Goal: Task Accomplishment & Management: Use online tool/utility

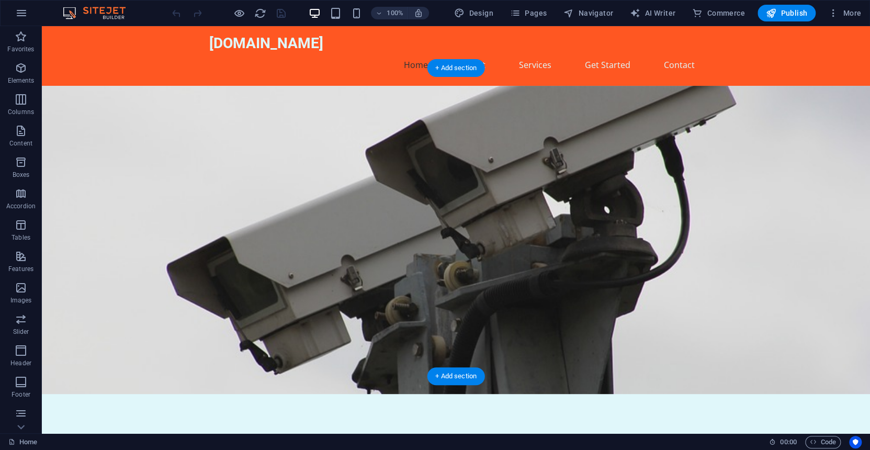
click at [527, 132] on figure at bounding box center [456, 240] width 829 height 308
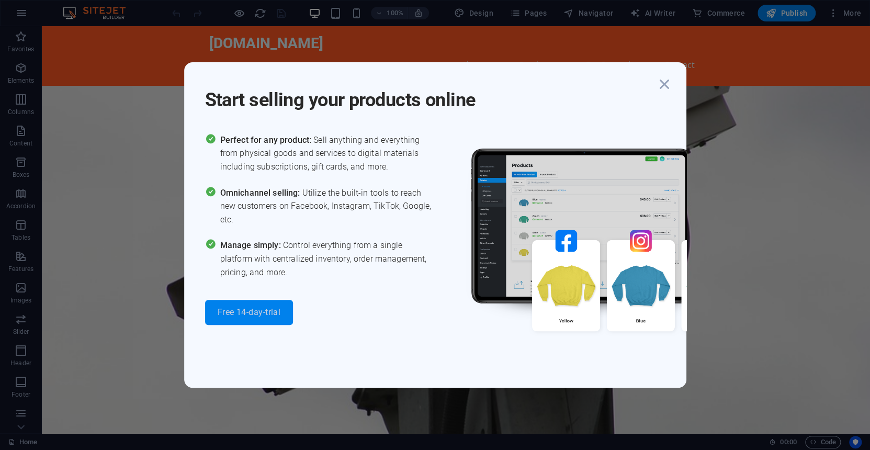
click at [253, 308] on span "Free 14-day-trial" at bounding box center [249, 312] width 63 height 8
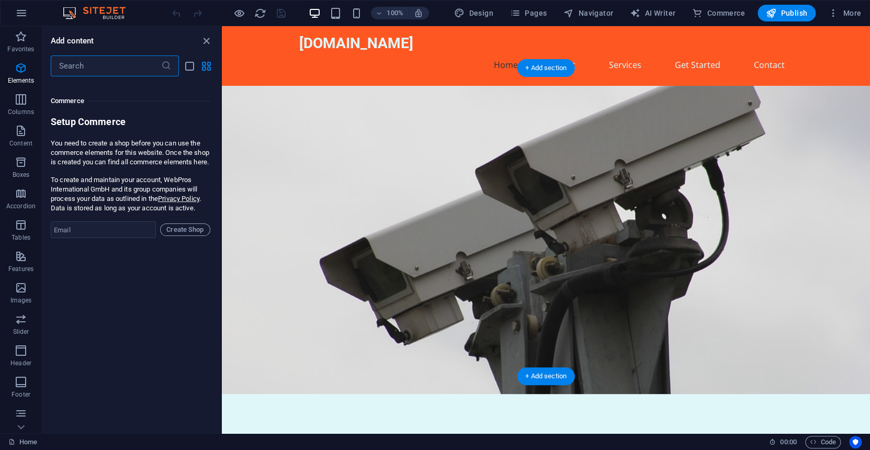
scroll to position [10084, 0]
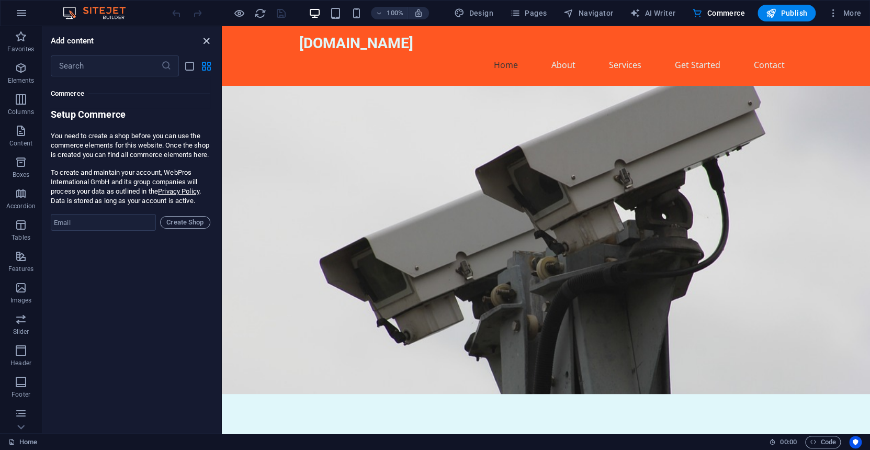
click at [205, 39] on icon "close panel" at bounding box center [206, 41] width 12 height 12
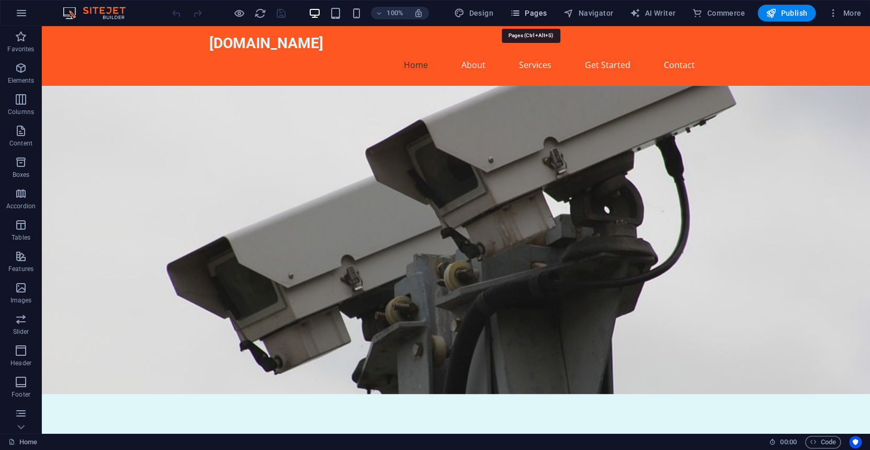
click at [532, 13] on span "Pages" at bounding box center [528, 13] width 37 height 10
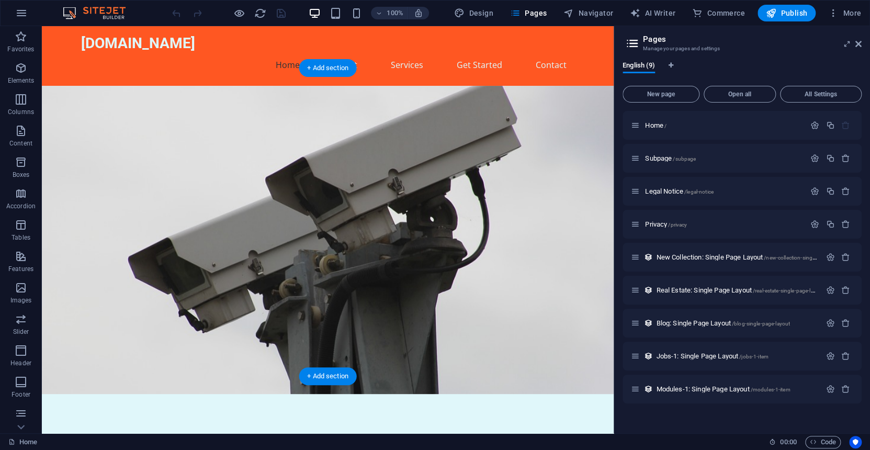
click at [446, 167] on figure at bounding box center [328, 240] width 572 height 308
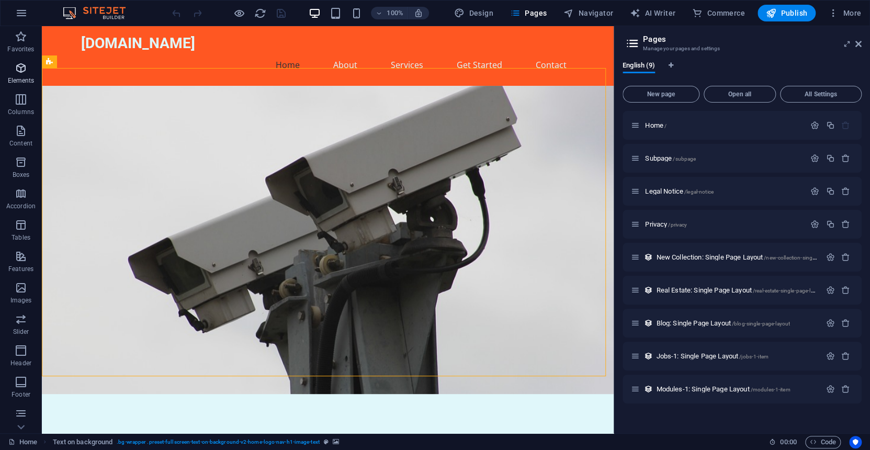
click at [20, 68] on icon "button" at bounding box center [21, 68] width 13 height 13
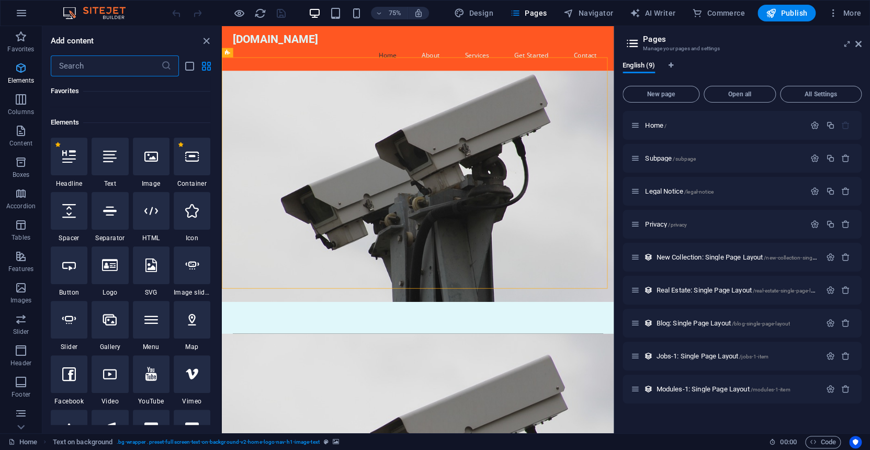
scroll to position [111, 0]
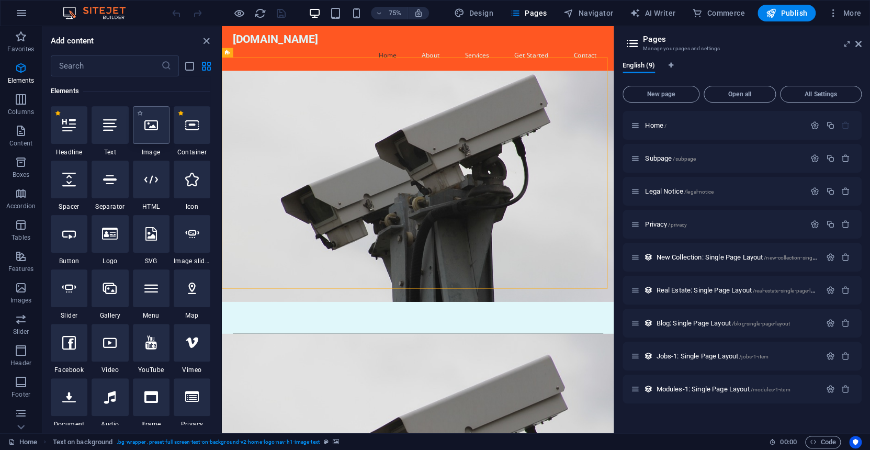
click at [150, 131] on icon at bounding box center [151, 125] width 14 height 14
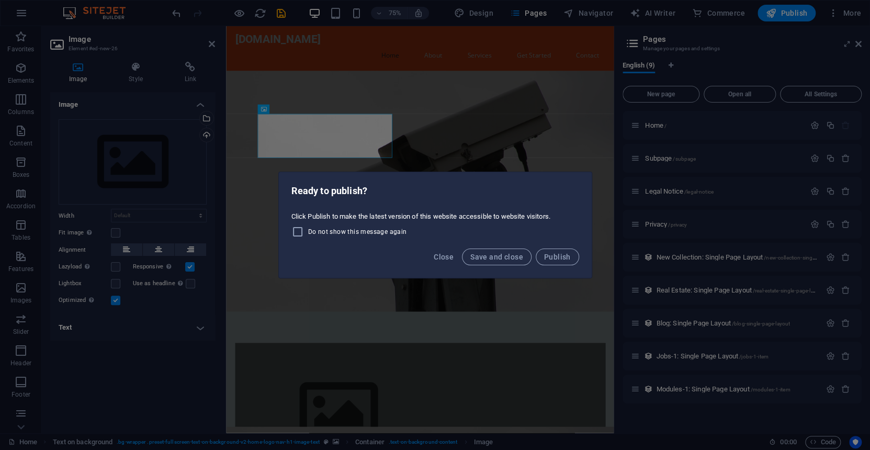
click at [538, 147] on div "Ready to publish? Click Publish to make the latest version of this website acce…" at bounding box center [435, 225] width 870 height 450
click at [558, 10] on div "Ready to publish? Click Publish to make the latest version of this website acce…" at bounding box center [435, 225] width 870 height 450
click at [494, 22] on div "Ready to publish? Click Publish to make the latest version of this website acce…" at bounding box center [435, 225] width 870 height 450
click at [459, 133] on div "Ready to publish? Click Publish to make the latest version of this website acce…" at bounding box center [435, 225] width 870 height 450
click at [431, 338] on div "Ready to publish? Click Publish to make the latest version of this website acce…" at bounding box center [435, 225] width 870 height 450
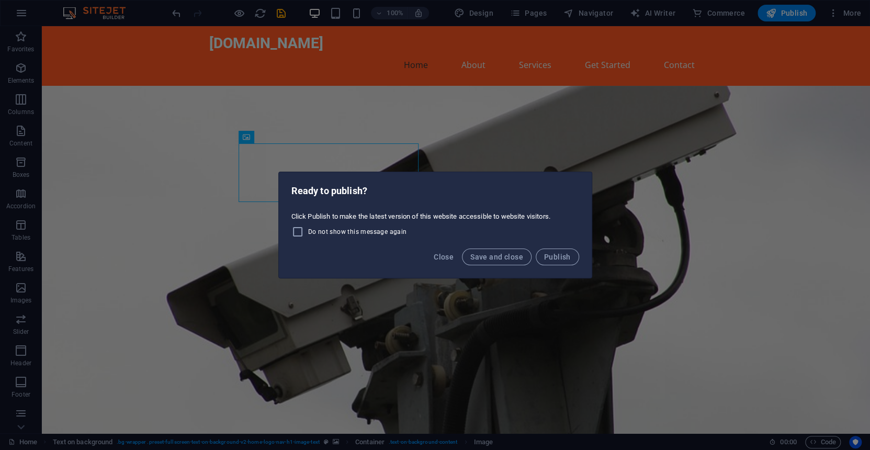
click at [643, 109] on div "Ready to publish? Click Publish to make the latest version of this website acce…" at bounding box center [435, 225] width 870 height 450
click at [681, 47] on div "Ready to publish? Click Publish to make the latest version of this website acce…" at bounding box center [435, 225] width 870 height 450
click at [497, 255] on span "Save and close" at bounding box center [497, 257] width 53 height 8
checkbox input "false"
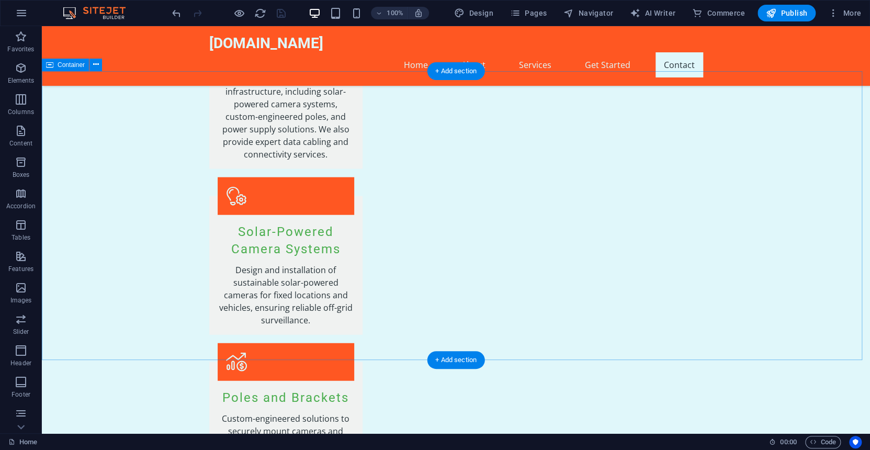
scroll to position [1329, 0]
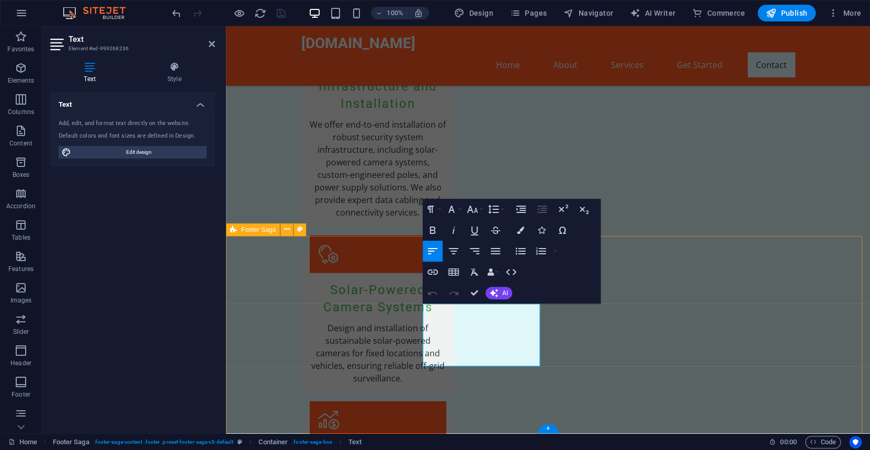
scroll to position [1355, 0]
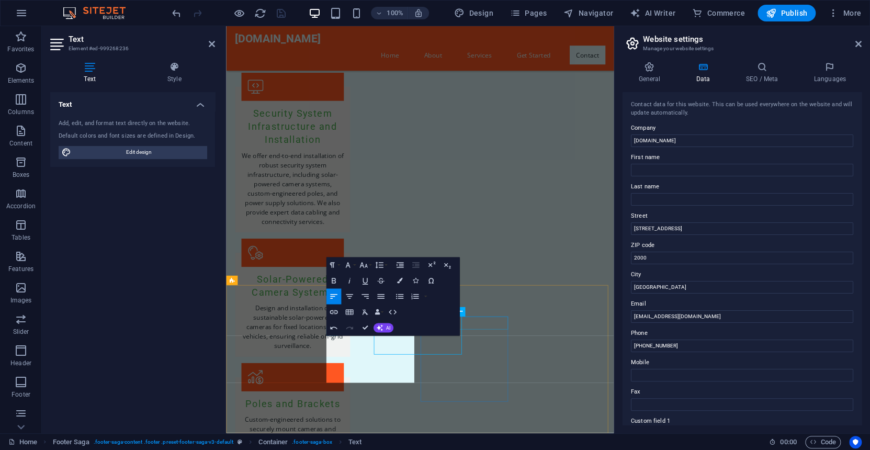
scroll to position [1257, 0]
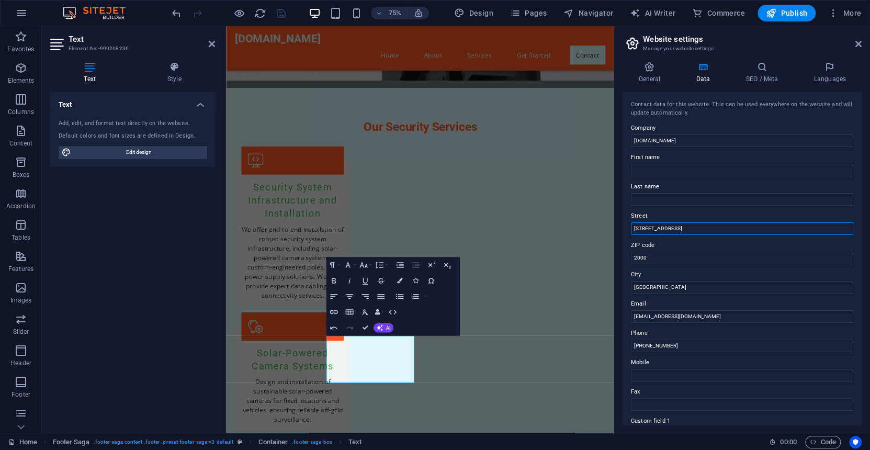
drag, startPoint x: 680, startPoint y: 227, endPoint x: 633, endPoint y: 230, distance: 47.2
click at [633, 230] on input "[STREET_ADDRESS]" at bounding box center [742, 228] width 222 height 13
type input "2"
type input "B"
type input "[GEOGRAPHIC_DATA][PERSON_NAME],"
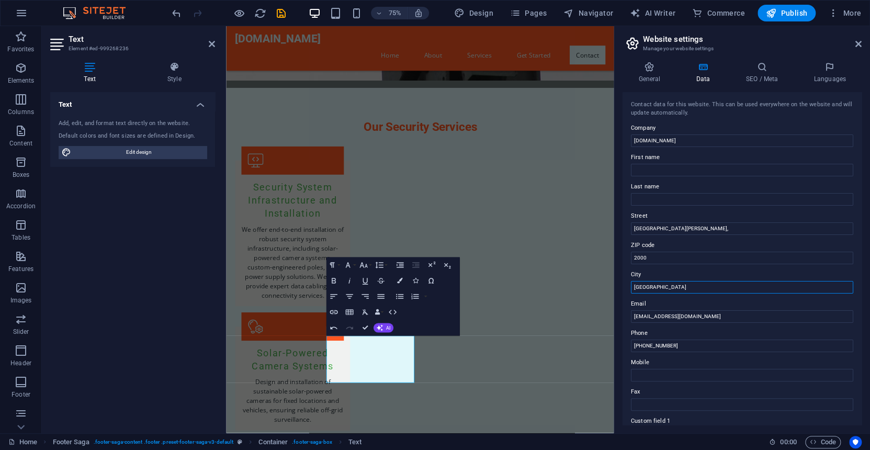
click at [671, 286] on input "[GEOGRAPHIC_DATA]" at bounding box center [742, 287] width 222 height 13
type input "J"
type input "[GEOGRAPHIC_DATA]"
click at [647, 254] on input "2000" at bounding box center [742, 258] width 222 height 13
type input "2"
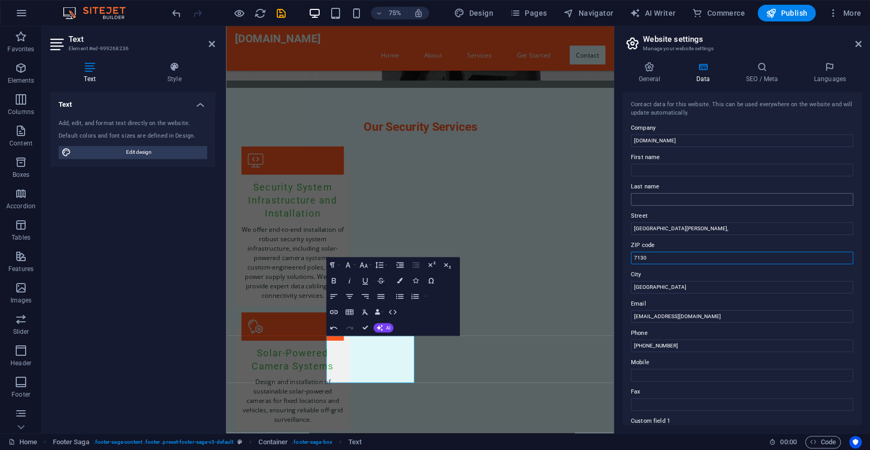
type input "7130"
click at [652, 198] on input "Last name" at bounding box center [742, 199] width 222 height 13
click at [654, 167] on input "First name" at bounding box center [742, 170] width 222 height 13
click at [669, 378] on input "Mobile" at bounding box center [742, 375] width 222 height 13
type input "0721666685"
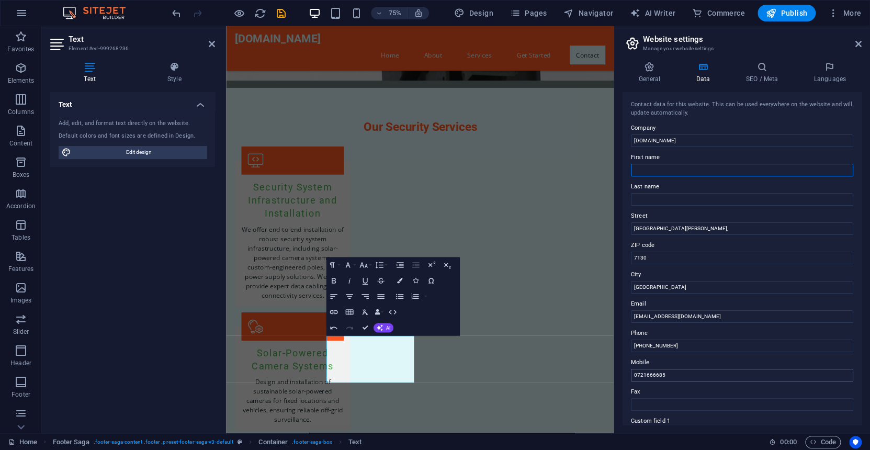
type input "Search"
click at [670, 200] on input "transactions" at bounding box center [742, 199] width 222 height 13
type input "t"
click at [633, 229] on input "[GEOGRAPHIC_DATA][PERSON_NAME]," at bounding box center [742, 228] width 222 height 13
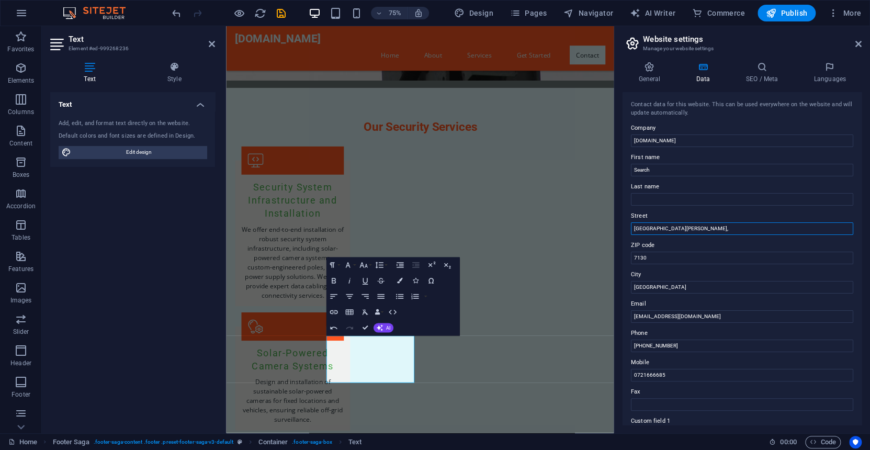
click at [686, 230] on input "[GEOGRAPHIC_DATA][PERSON_NAME]," at bounding box center [742, 228] width 222 height 13
type input "[GEOGRAPHIC_DATA][PERSON_NAME], Block C"
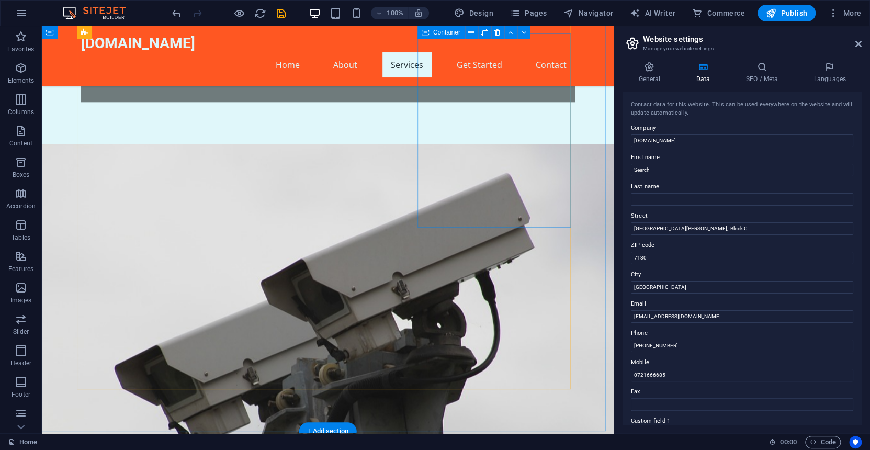
scroll to position [635, 0]
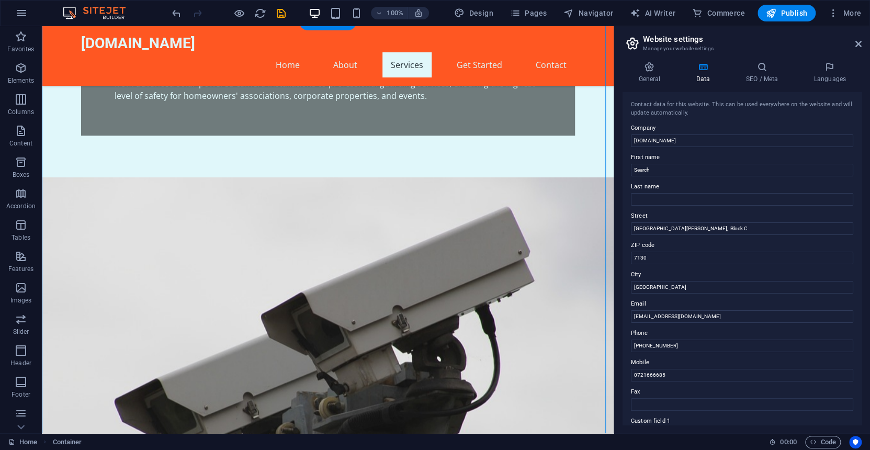
drag, startPoint x: 441, startPoint y: 359, endPoint x: 274, endPoint y: 123, distance: 288.4
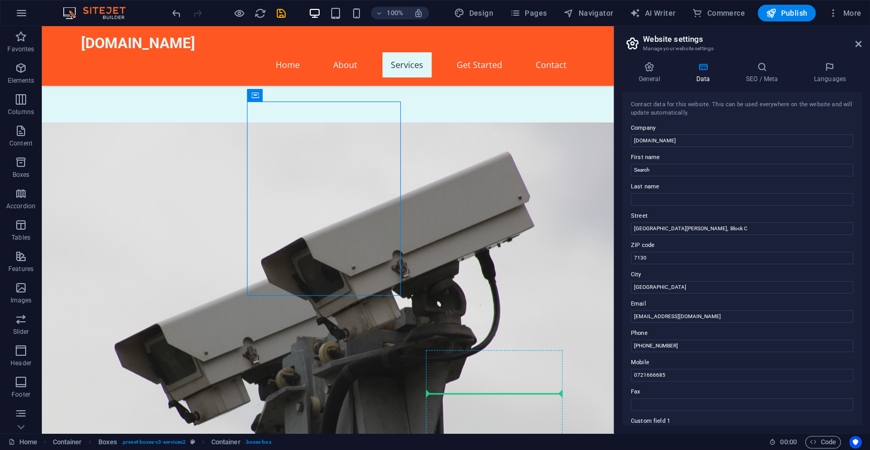
scroll to position [724, 0]
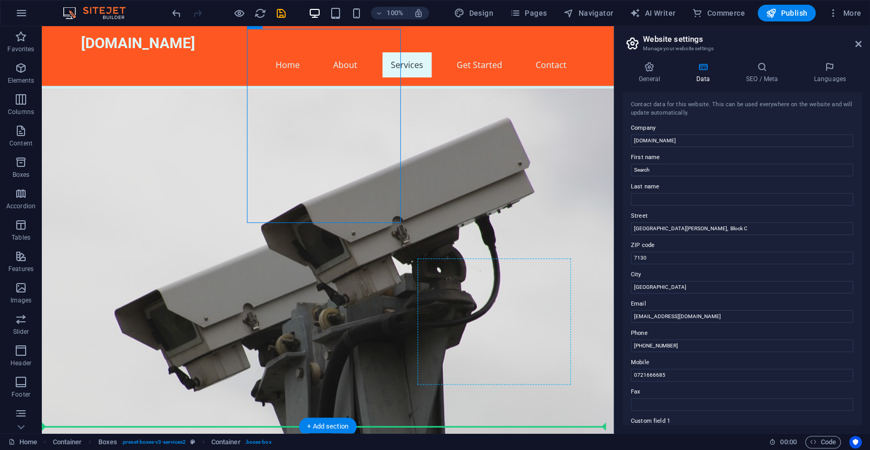
drag, startPoint x: 275, startPoint y: 127, endPoint x: 510, endPoint y: 242, distance: 261.7
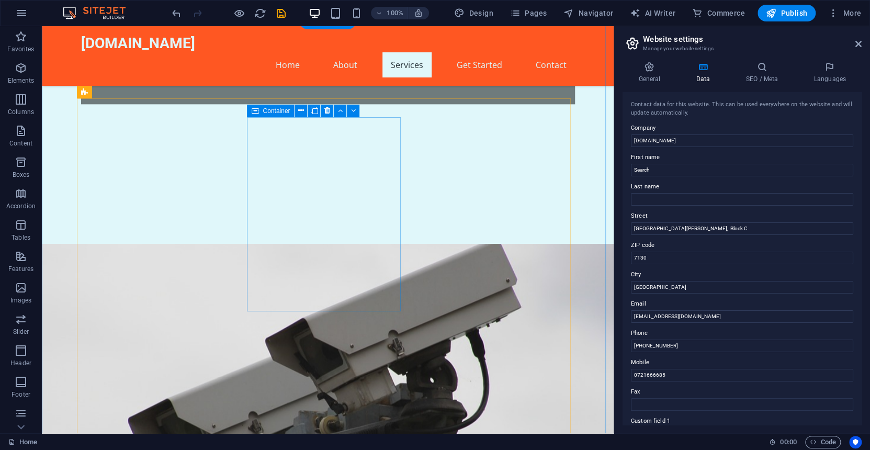
scroll to position [672, 0]
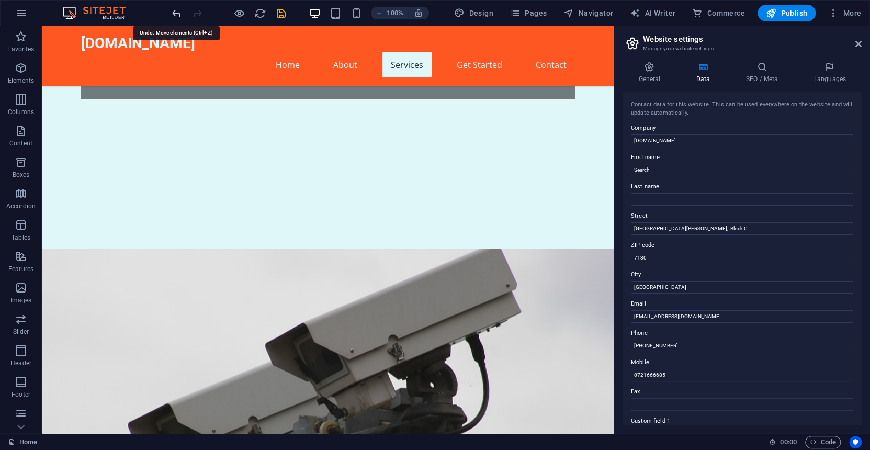
click at [172, 12] on icon "undo" at bounding box center [177, 13] width 12 height 12
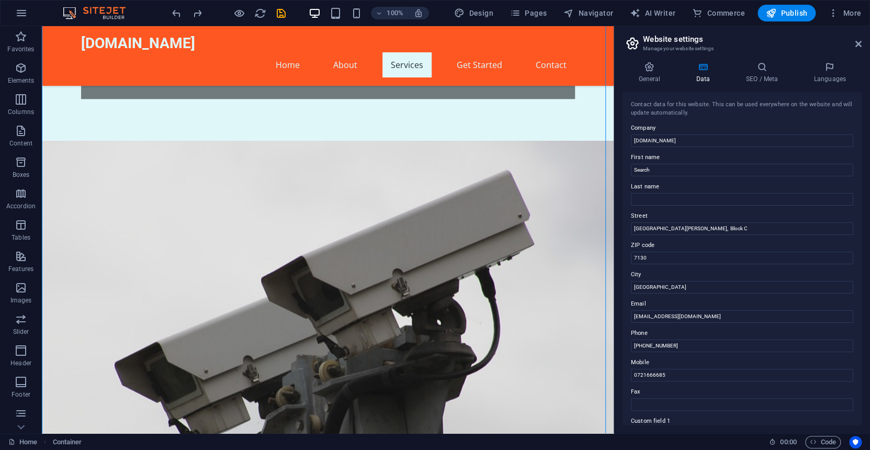
drag, startPoint x: 298, startPoint y: 333, endPoint x: 279, endPoint y: 115, distance: 219.6
click at [255, 74] on icon at bounding box center [254, 75] width 7 height 13
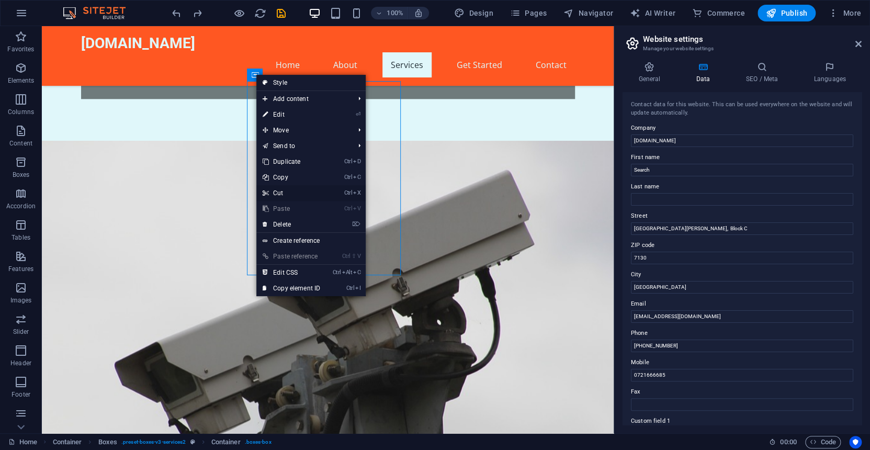
click at [277, 192] on link "Ctrl X Cut" at bounding box center [291, 193] width 70 height 16
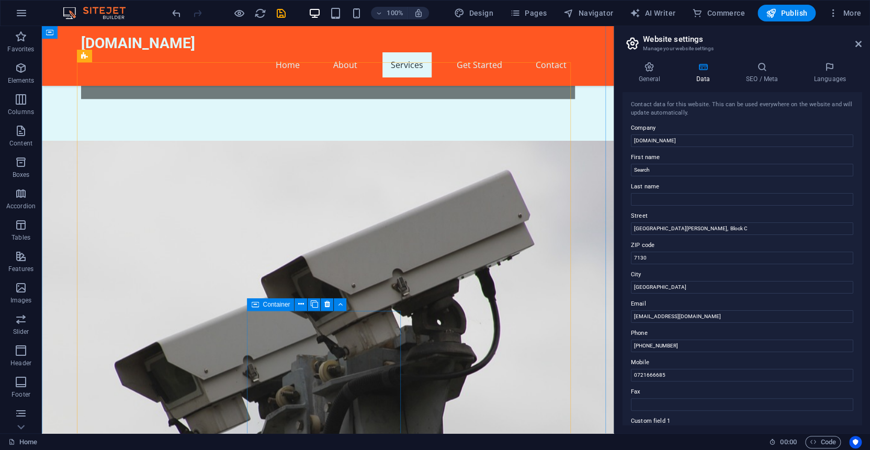
click at [253, 304] on icon at bounding box center [254, 304] width 7 height 13
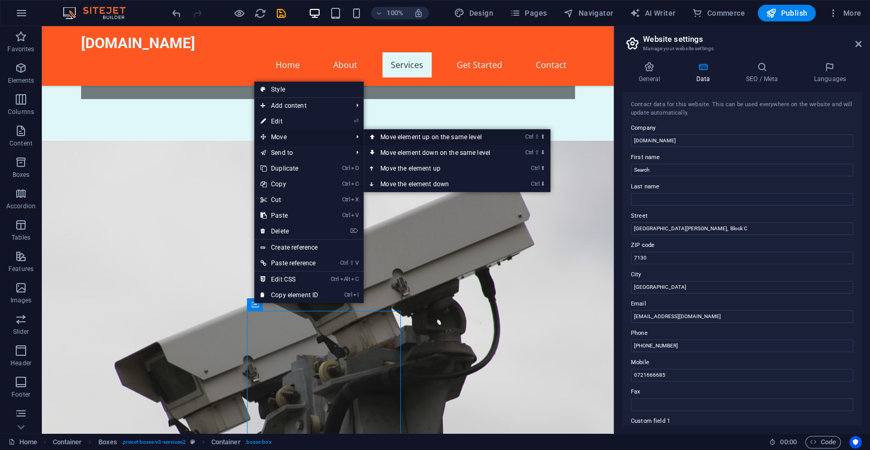
click at [409, 137] on link "Ctrl ⇧ ⬆ Move element up on the same level" at bounding box center [438, 137] width 148 height 16
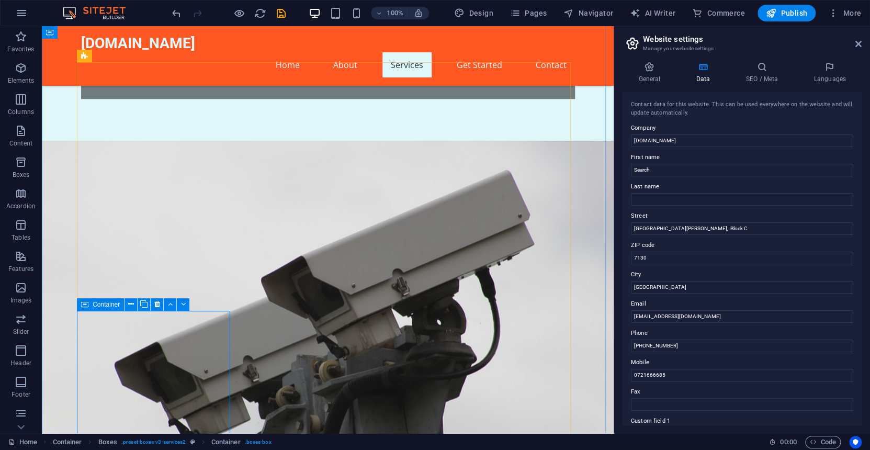
click at [85, 303] on icon at bounding box center [84, 304] width 7 height 13
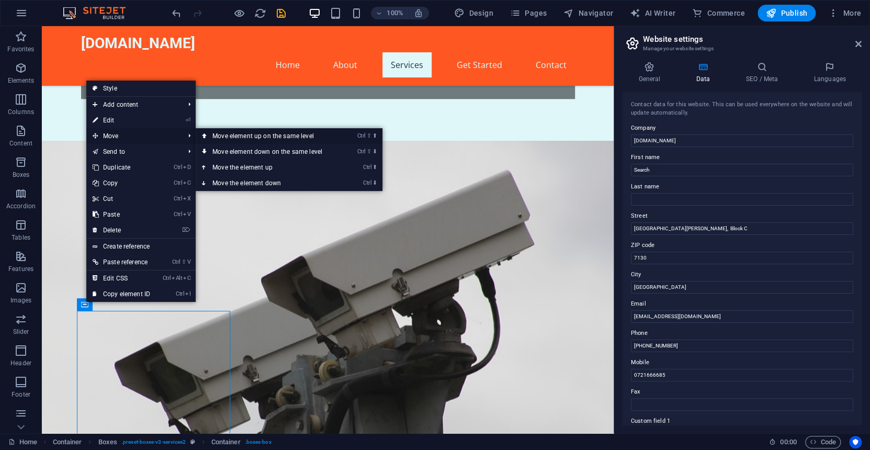
click at [277, 134] on link "Ctrl ⇧ ⬆ Move element up on the same level" at bounding box center [270, 136] width 148 height 16
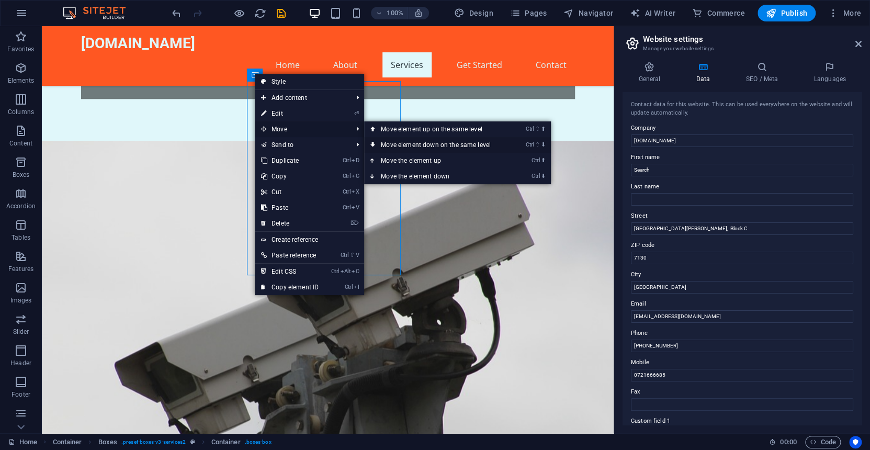
click at [413, 146] on link "Ctrl ⇧ ⬇ Move element down on the same level" at bounding box center [438, 145] width 148 height 16
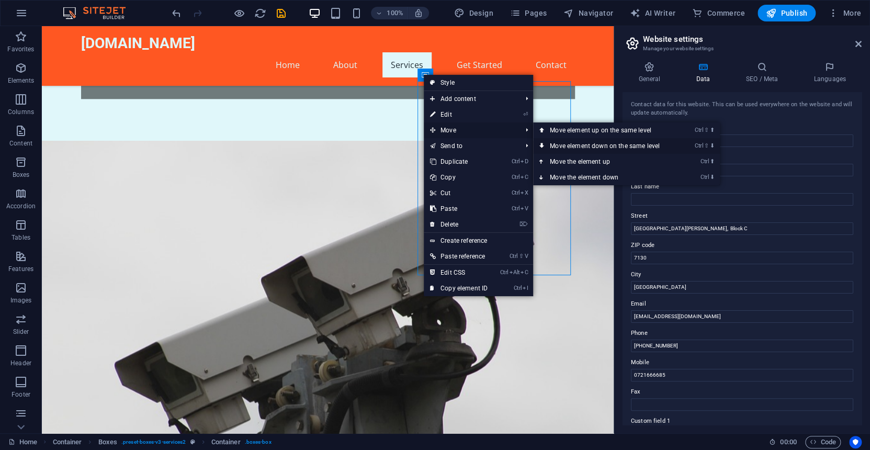
click at [569, 145] on link "Ctrl ⇧ ⬇ Move element down on the same level" at bounding box center [607, 146] width 148 height 16
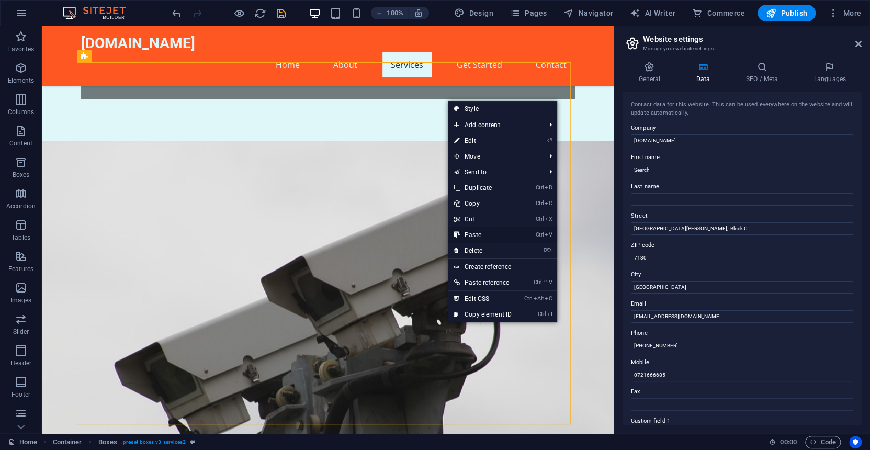
click at [479, 233] on link "Ctrl V Paste" at bounding box center [483, 235] width 70 height 16
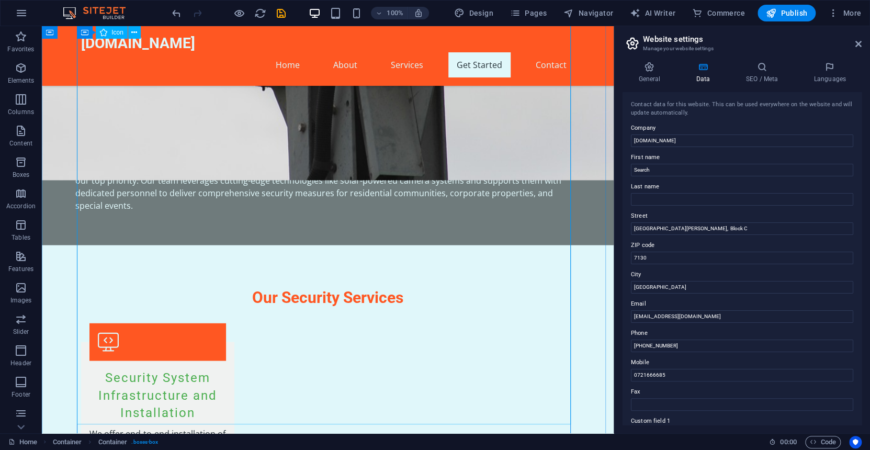
scroll to position [1038, 0]
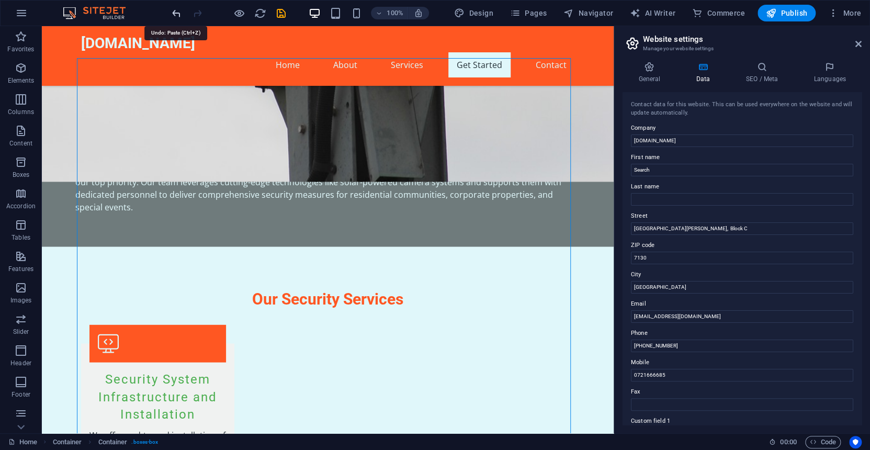
click at [177, 12] on icon "undo" at bounding box center [177, 13] width 12 height 12
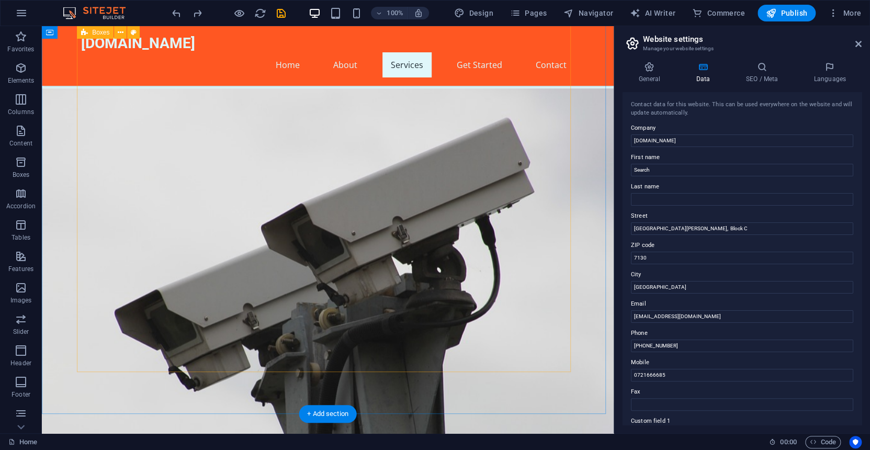
scroll to position [619, 0]
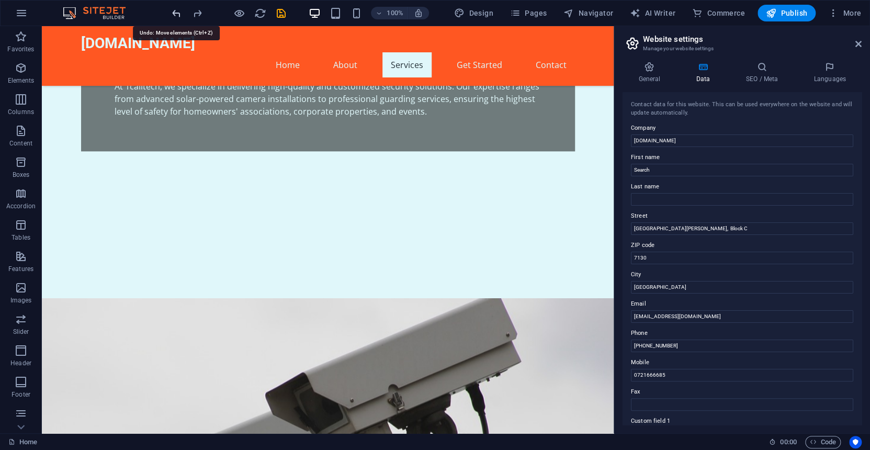
click at [174, 9] on icon "undo" at bounding box center [177, 13] width 12 height 12
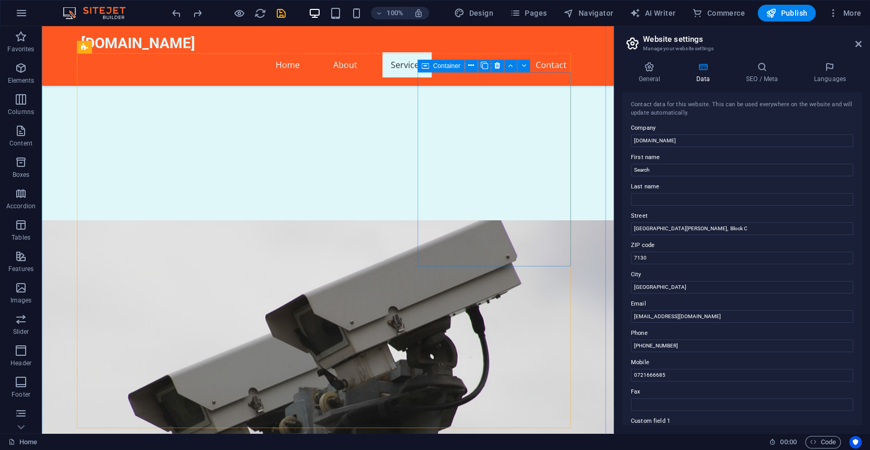
scroll to position [724, 0]
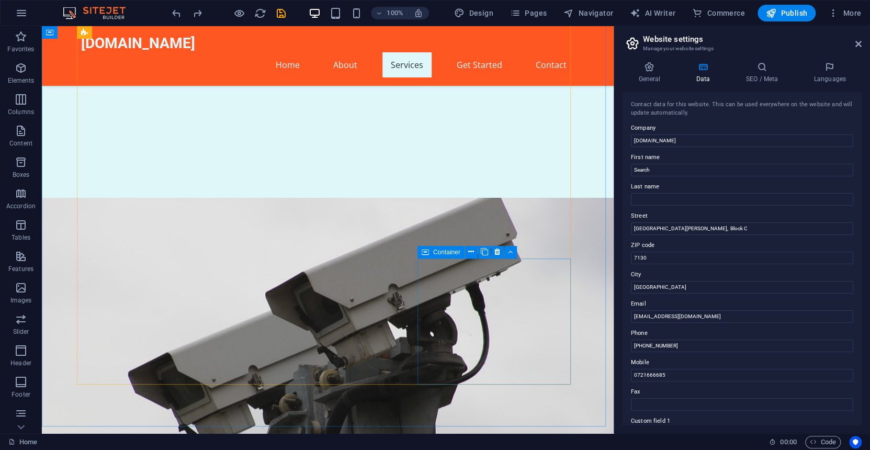
click at [425, 251] on icon at bounding box center [425, 252] width 7 height 13
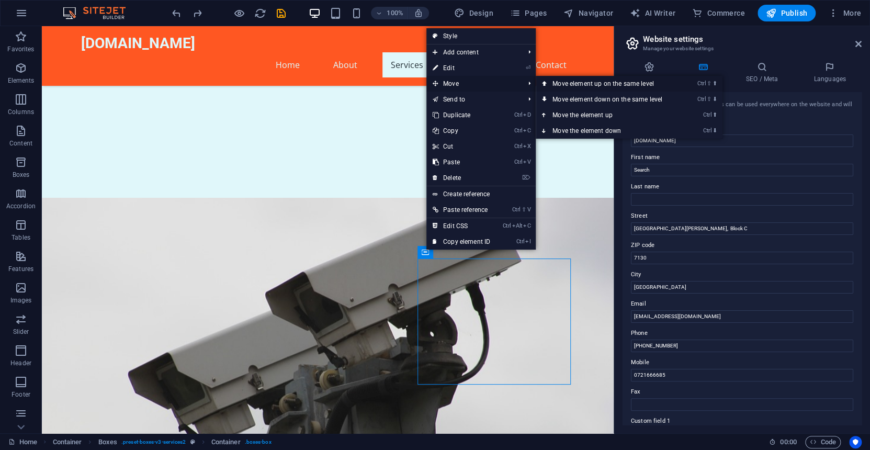
click at [580, 85] on link "Ctrl ⇧ ⬆ Move element up on the same level" at bounding box center [610, 84] width 148 height 16
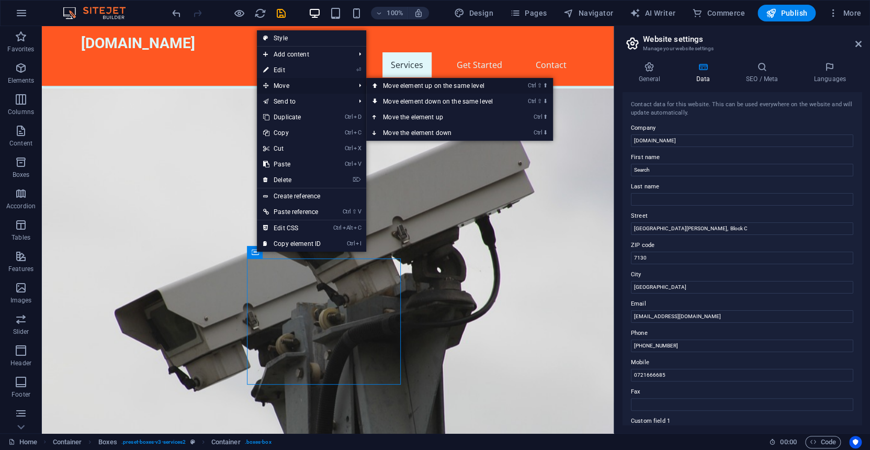
click at [409, 84] on link "Ctrl ⇧ ⬆ Move element up on the same level" at bounding box center [440, 86] width 148 height 16
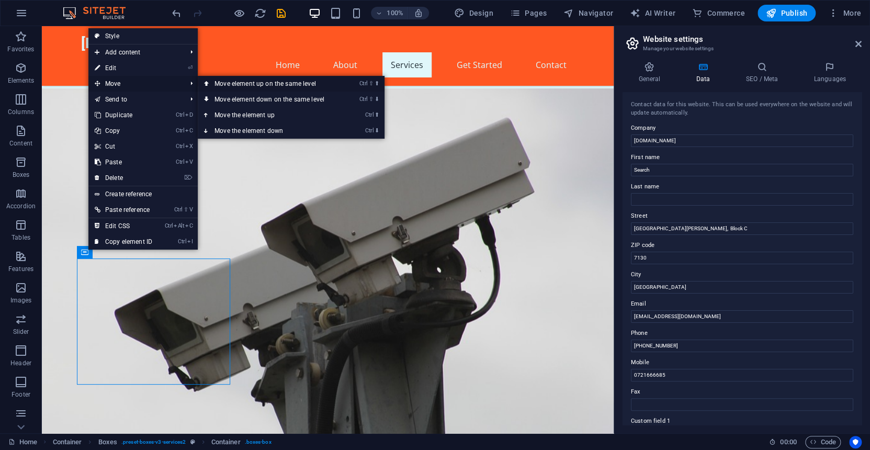
click at [245, 84] on link "Ctrl ⇧ ⬆ Move element up on the same level" at bounding box center [272, 84] width 148 height 16
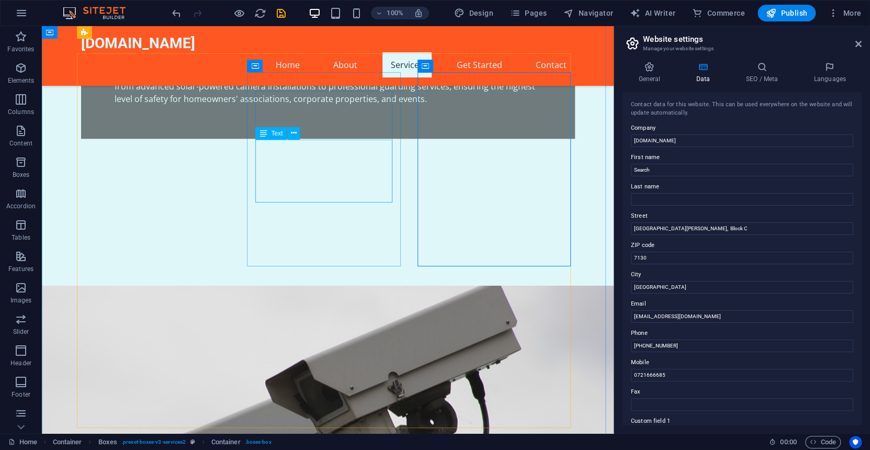
scroll to position [619, 0]
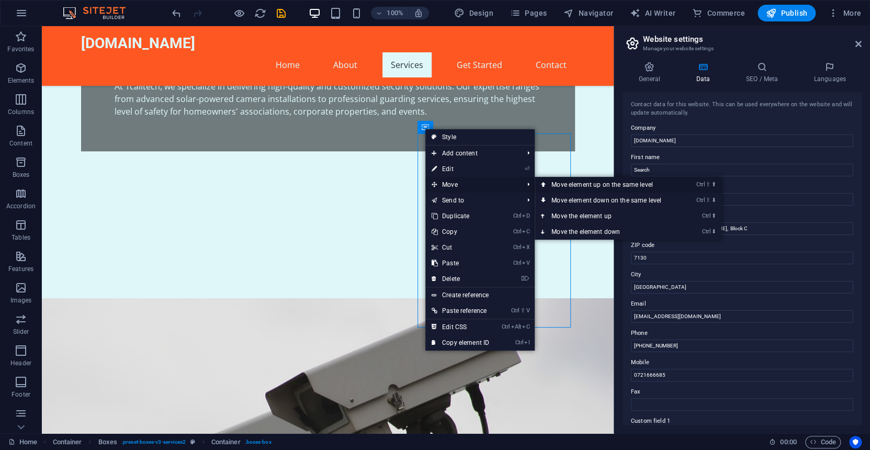
click at [550, 184] on link "Ctrl ⇧ ⬆ Move element up on the same level" at bounding box center [609, 185] width 148 height 16
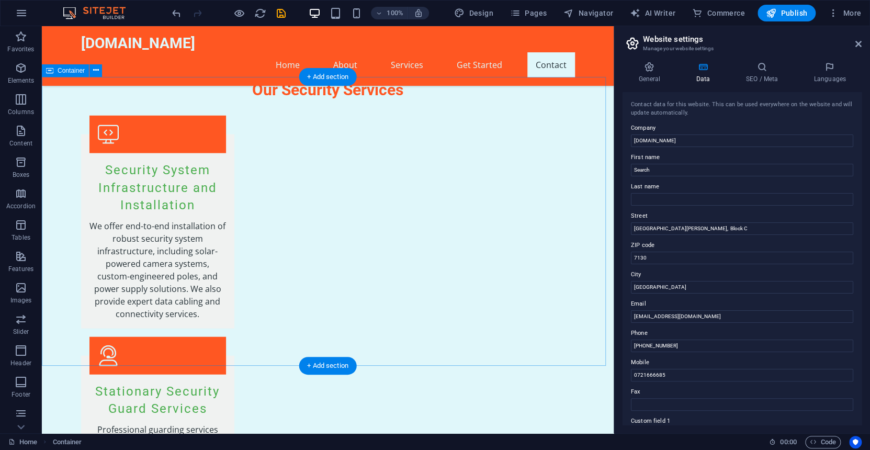
scroll to position [1247, 0]
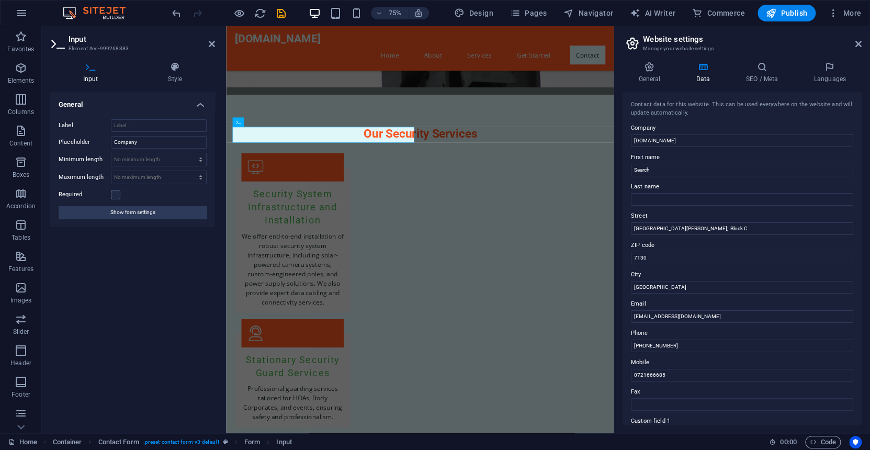
scroll to position [1257, 0]
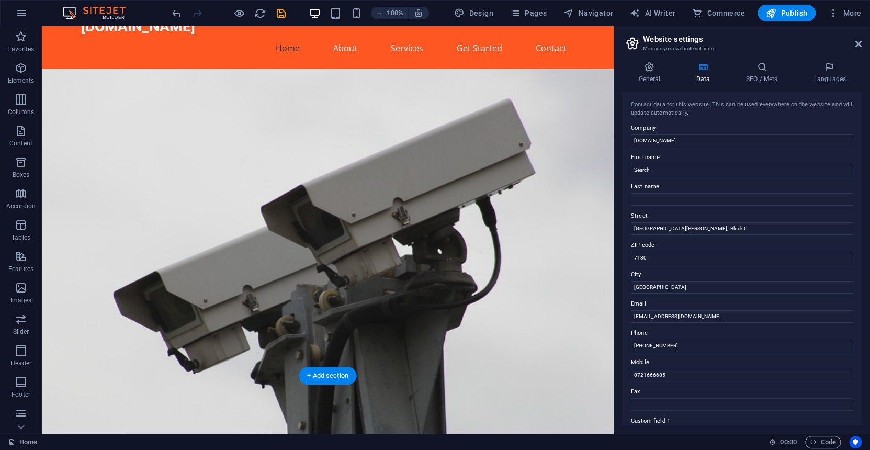
scroll to position [0, 0]
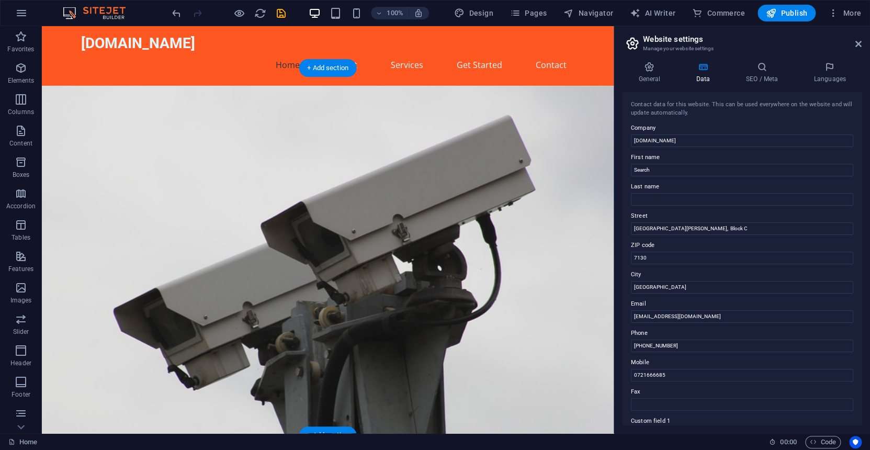
type input "Name / Company"
click at [435, 205] on figure at bounding box center [328, 290] width 572 height 409
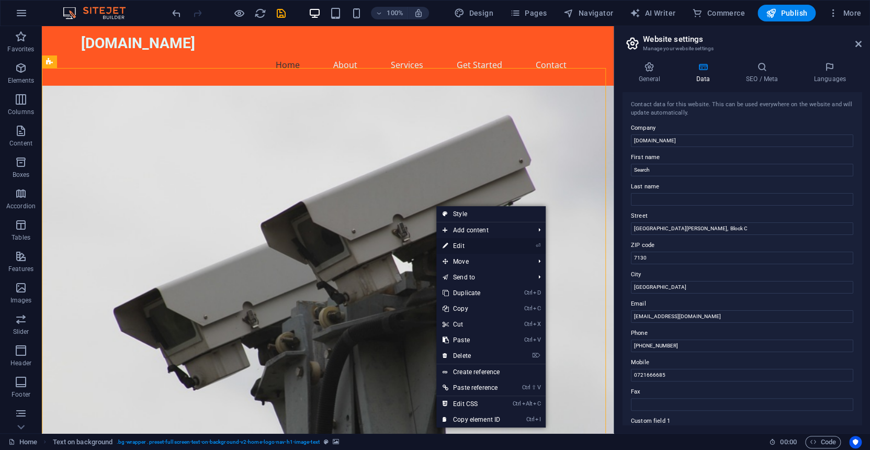
click at [464, 246] on link "⏎ Edit" at bounding box center [472, 246] width 70 height 16
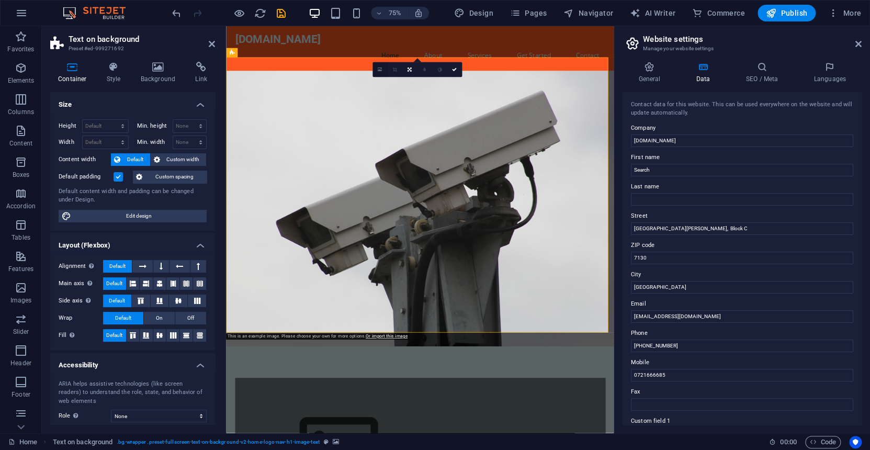
click at [380, 68] on icon at bounding box center [379, 70] width 4 height 6
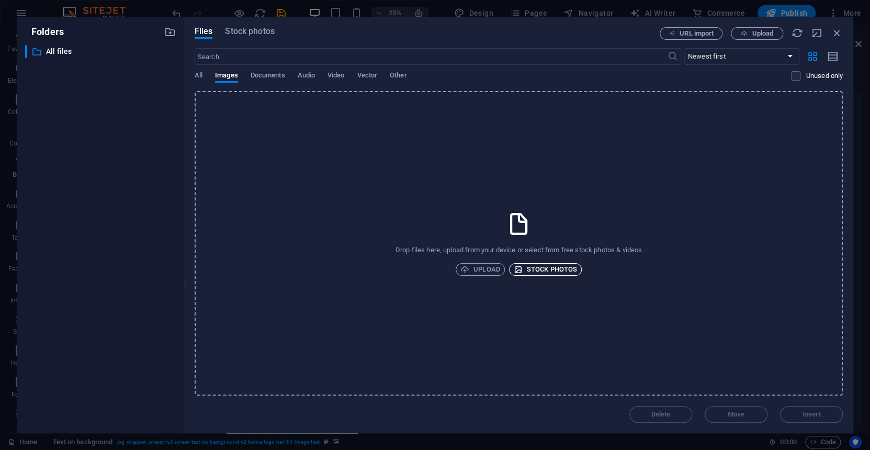
click at [549, 269] on span "Stock photos" at bounding box center [545, 269] width 63 height 13
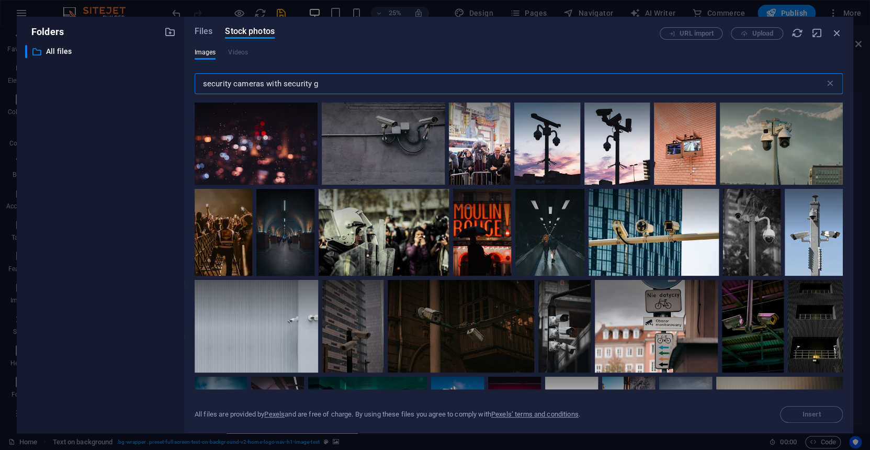
drag, startPoint x: 323, startPoint y: 82, endPoint x: 266, endPoint y: 87, distance: 57.3
click at [266, 87] on input "security cameras with security g" at bounding box center [510, 83] width 631 height 21
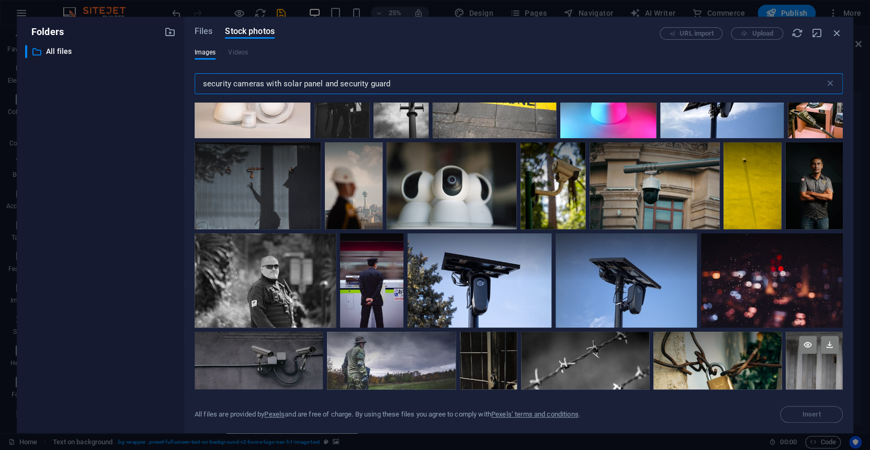
scroll to position [209, 0]
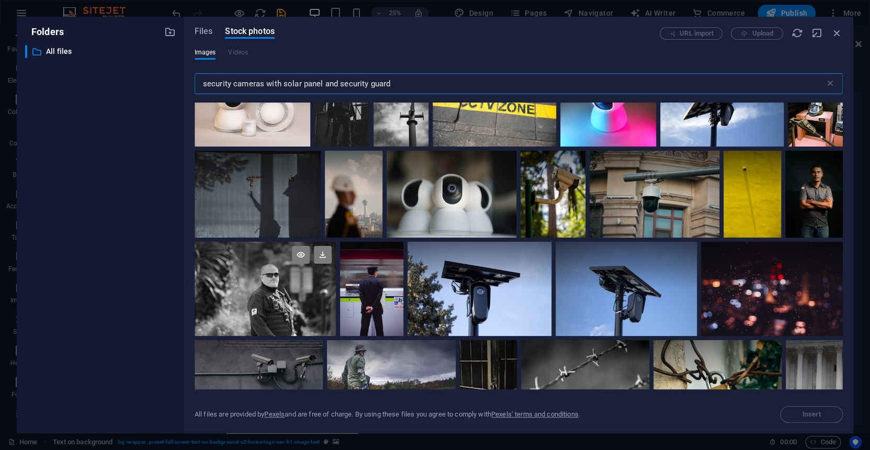
type input "security cameras with solar panel and security guard"
click at [337, 330] on div at bounding box center [266, 289] width 142 height 94
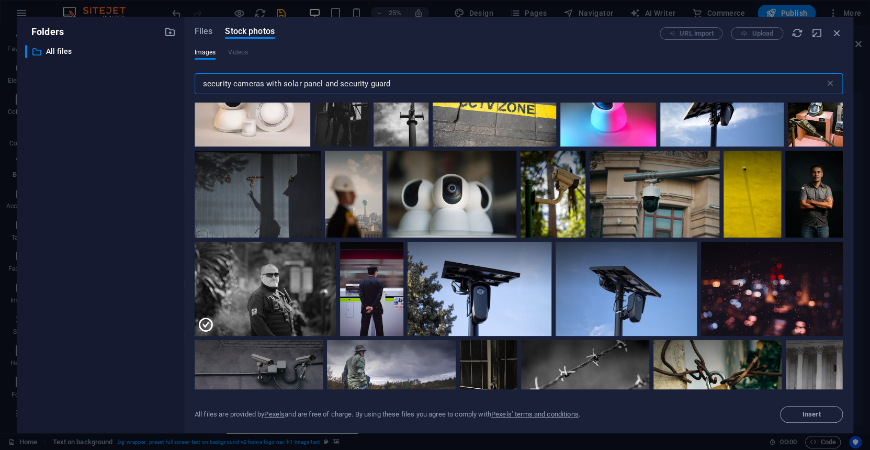
drag, startPoint x: 397, startPoint y: 79, endPoint x: 267, endPoint y: 83, distance: 129.3
click at [267, 83] on input "security cameras with solar panel and security guard" at bounding box center [510, 83] width 631 height 21
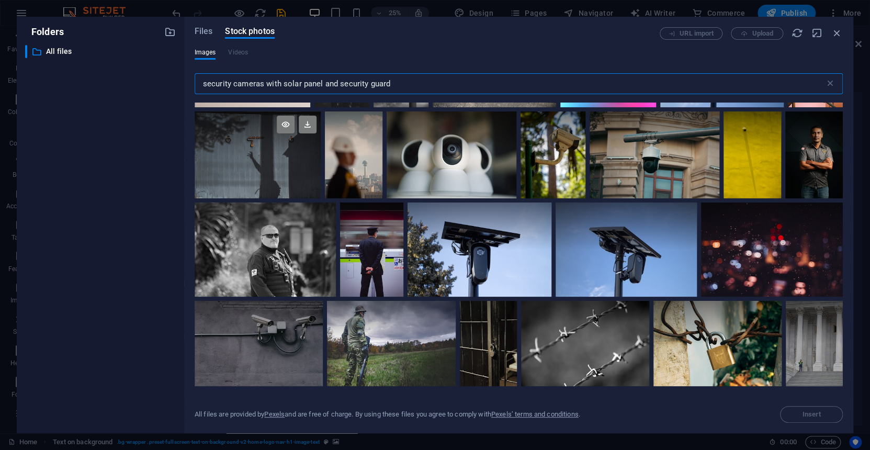
scroll to position [314, 0]
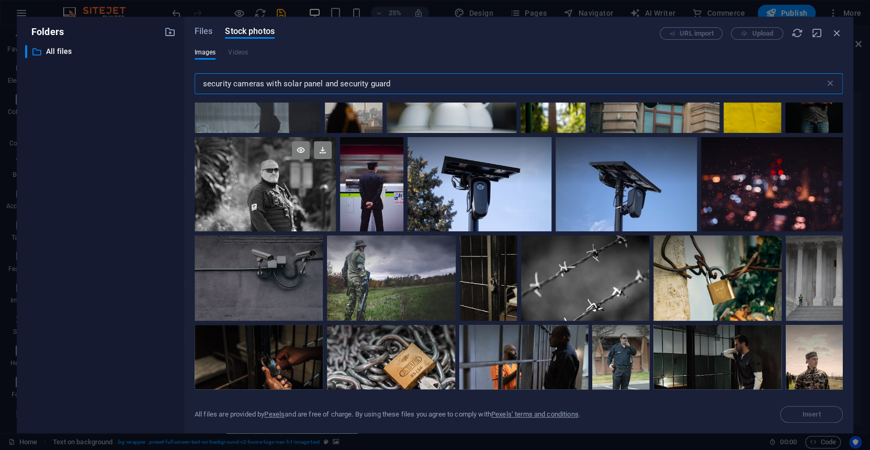
click at [337, 226] on div at bounding box center [266, 184] width 142 height 94
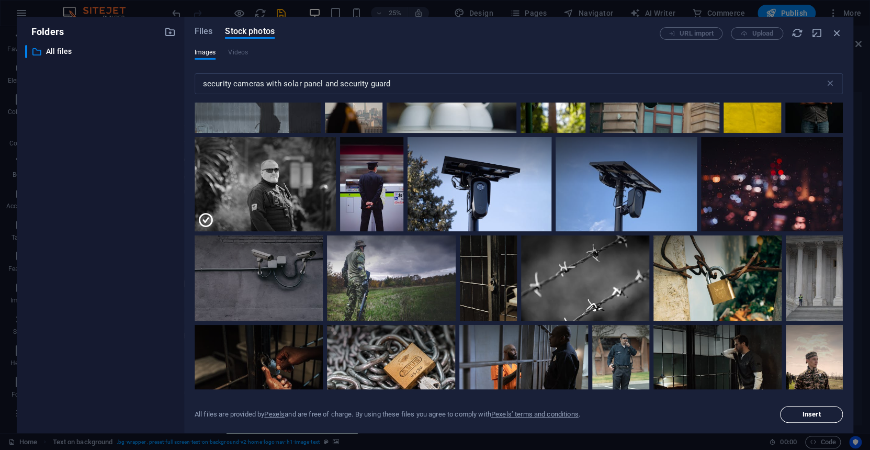
click at [813, 413] on span "Insert" at bounding box center [812, 414] width 18 height 6
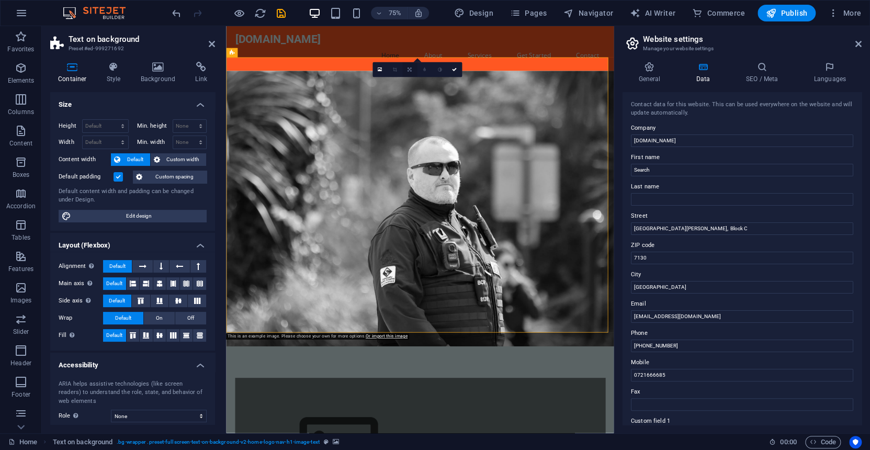
click at [409, 69] on icon at bounding box center [410, 70] width 4 height 5
click at [423, 81] on icon at bounding box center [425, 82] width 4 height 5
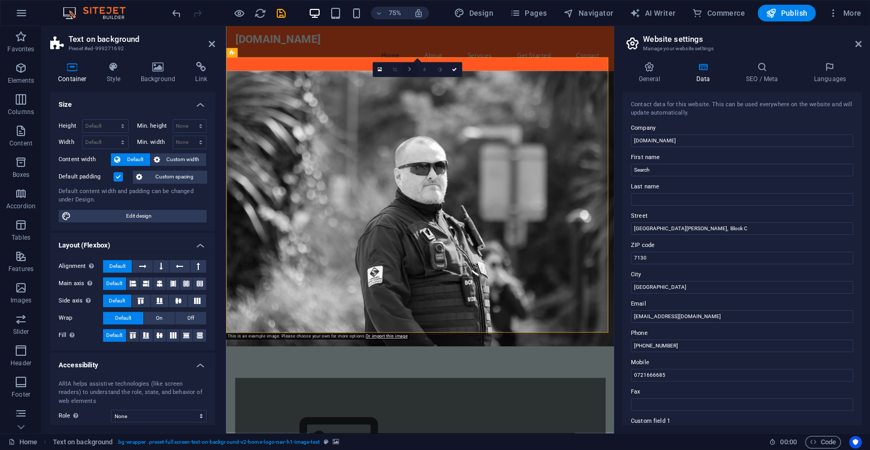
click at [409, 70] on icon at bounding box center [410, 70] width 4 height 5
click at [426, 80] on icon at bounding box center [425, 82] width 4 height 5
click at [409, 69] on icon at bounding box center [410, 70] width 4 height 5
drag, startPoint x: 507, startPoint y: 141, endPoint x: 536, endPoint y: 142, distance: 29.3
click at [536, 142] on figure at bounding box center [484, 269] width 517 height 367
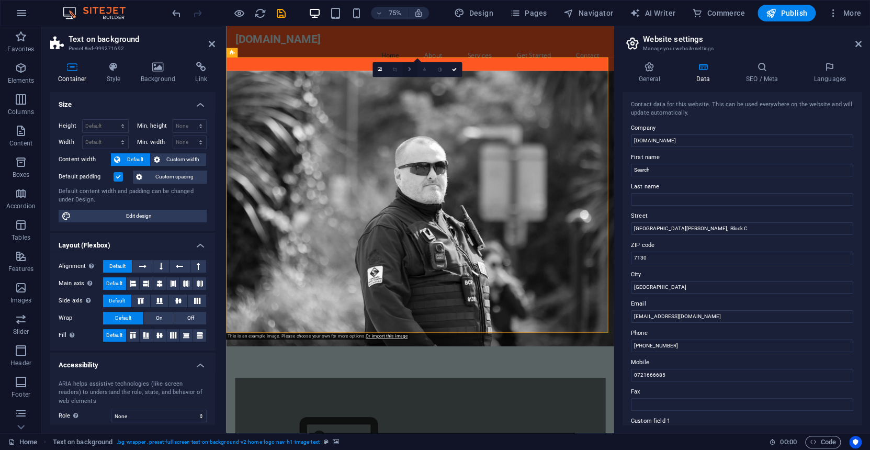
click at [408, 69] on icon at bounding box center [410, 70] width 4 height 5
click at [409, 81] on icon at bounding box center [410, 82] width 4 height 5
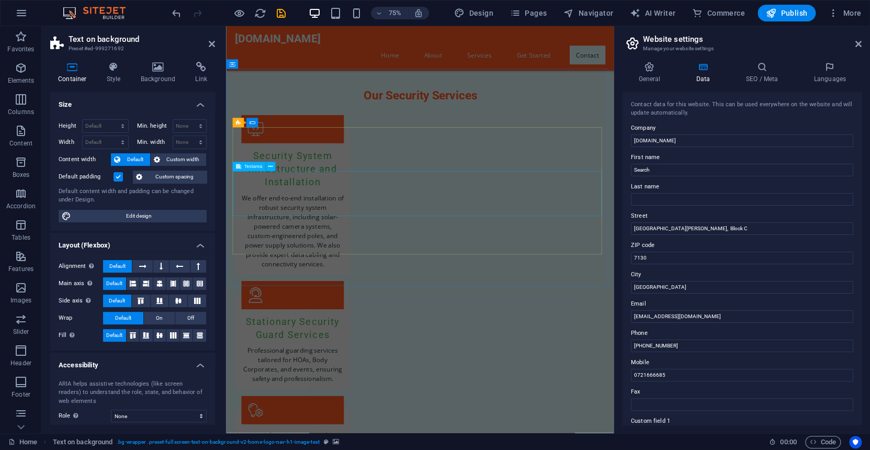
scroll to position [1257, 0]
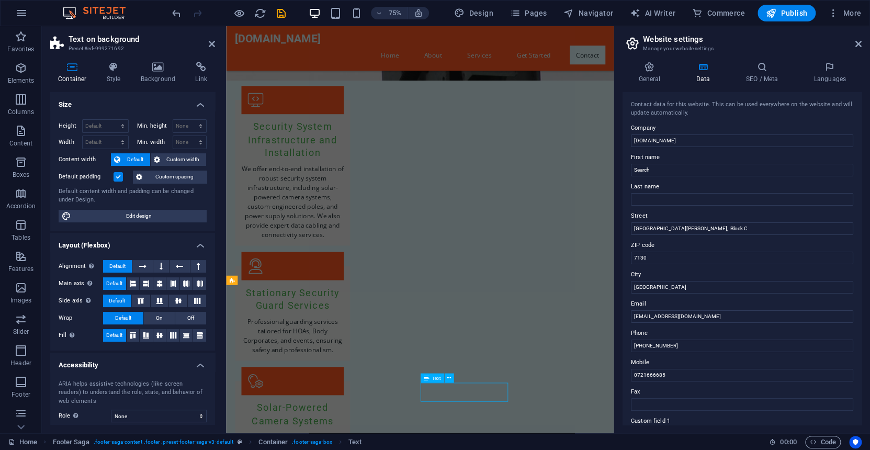
scroll to position [1368, 0]
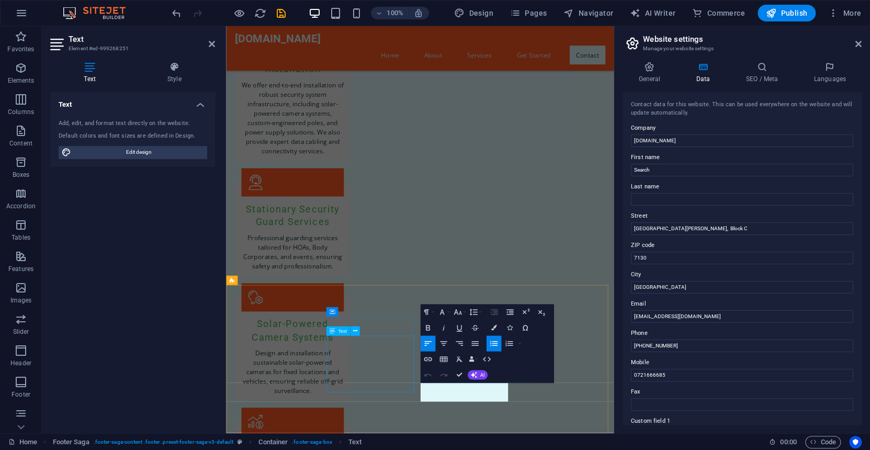
scroll to position [1257, 0]
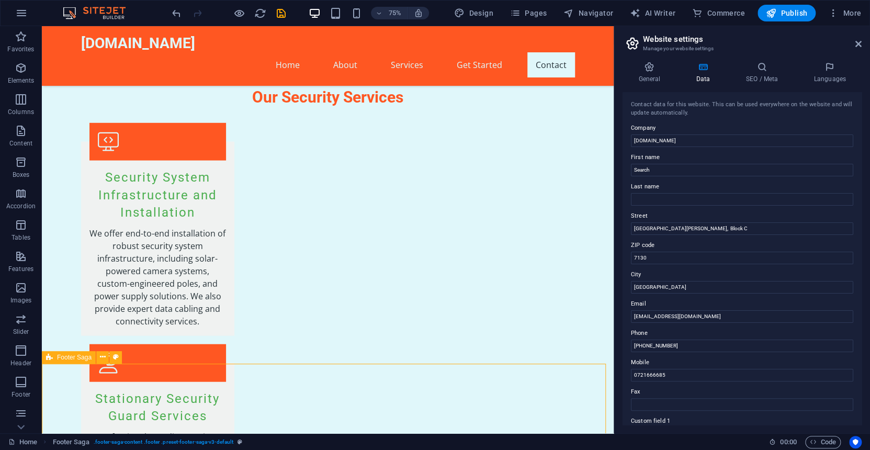
scroll to position [1380, 0]
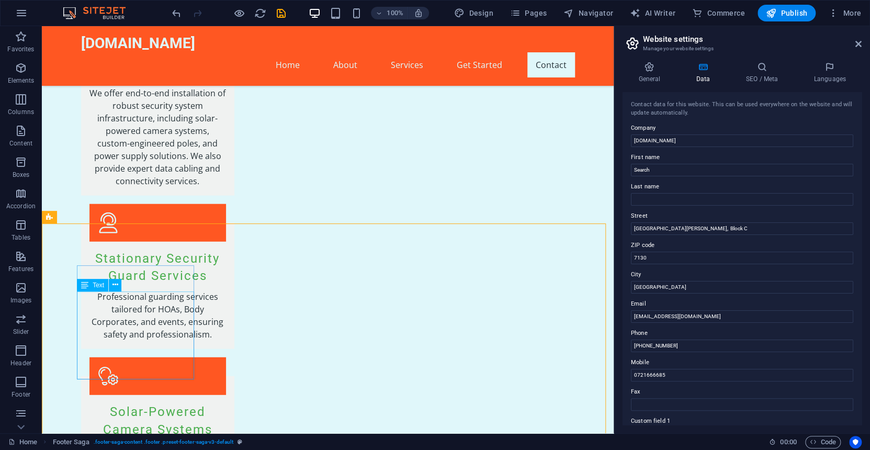
click at [85, 284] on icon at bounding box center [84, 285] width 7 height 13
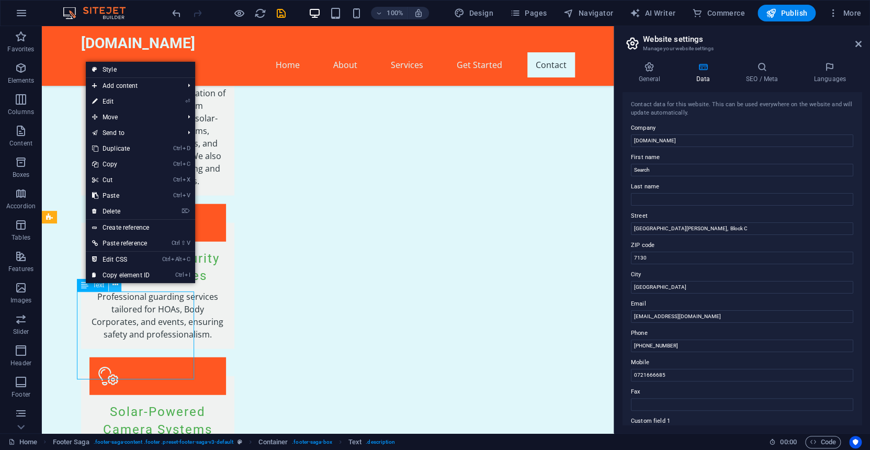
click at [113, 287] on icon at bounding box center [116, 284] width 6 height 11
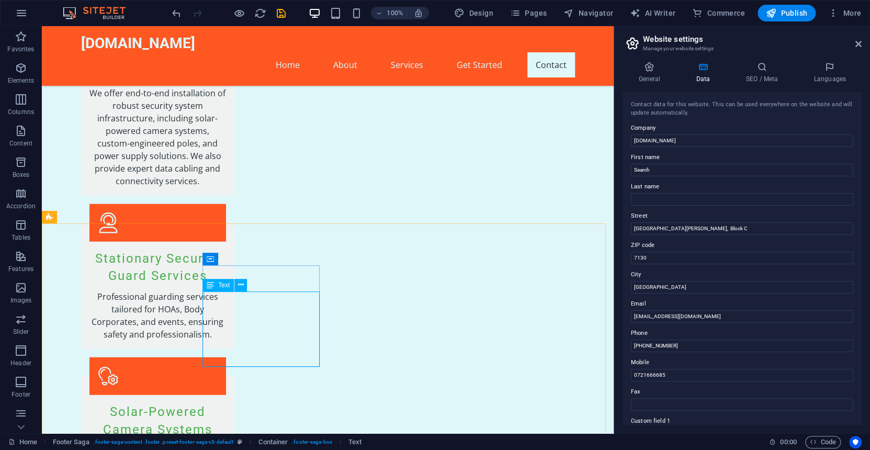
click at [220, 283] on span "Text" at bounding box center [224, 285] width 12 height 6
click at [242, 286] on icon at bounding box center [241, 284] width 6 height 11
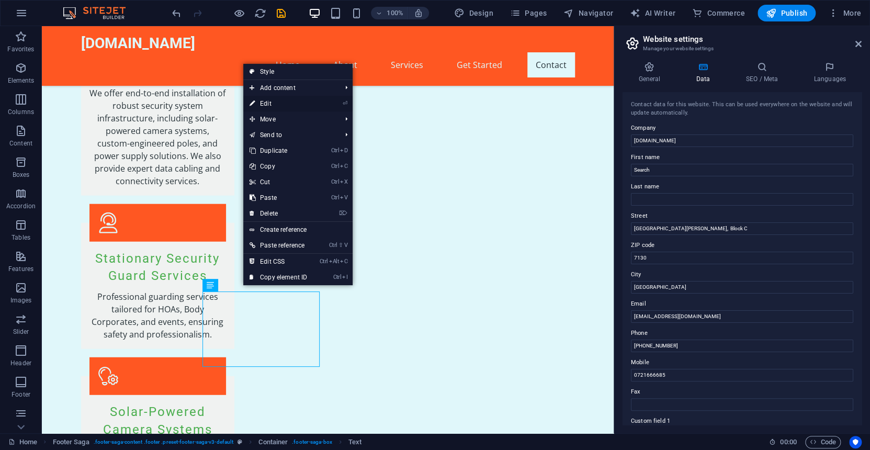
drag, startPoint x: 266, startPoint y: 102, endPoint x: 55, endPoint y: 102, distance: 211.5
click at [266, 102] on link "⏎ Edit" at bounding box center [278, 104] width 70 height 16
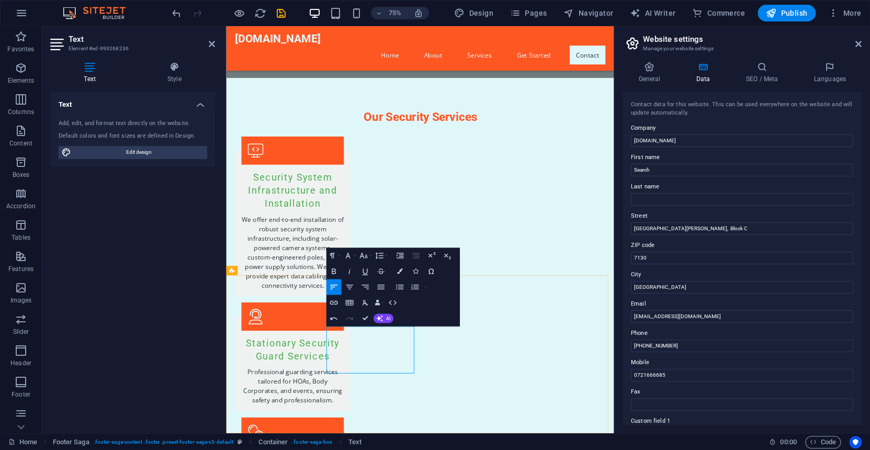
click at [673, 343] on input "[PHONE_NUMBER]" at bounding box center [742, 346] width 222 height 13
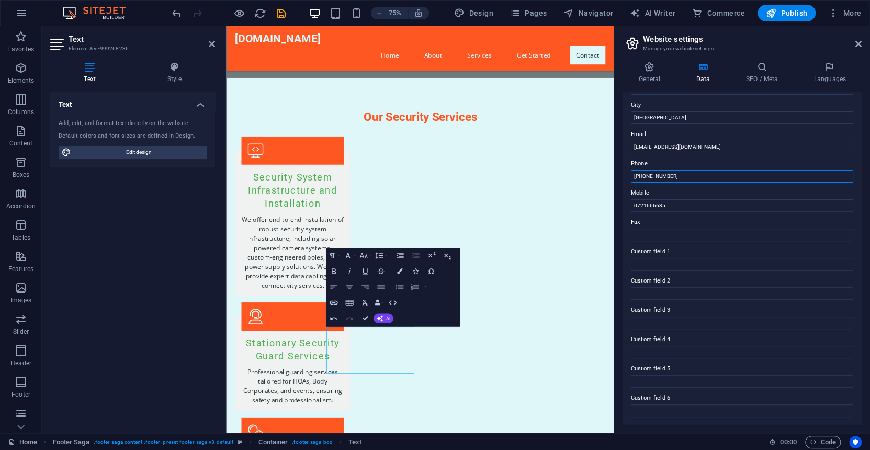
scroll to position [117, 0]
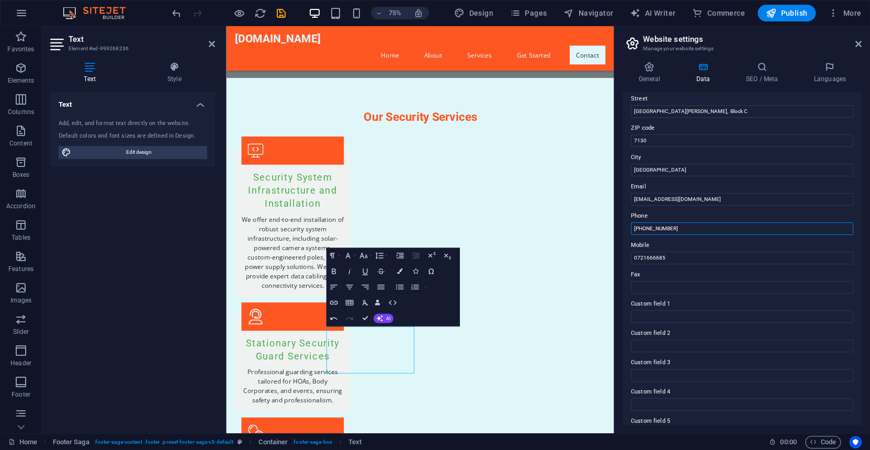
click at [652, 226] on input "[PHONE_NUMBER]" at bounding box center [742, 228] width 222 height 13
click at [654, 225] on input "(+27) [PHONE_NUMBER]" at bounding box center [742, 228] width 222 height 13
click at [647, 226] on input "(+27) [PHONE_NUMBER]" at bounding box center [742, 228] width 222 height 13
click at [636, 227] on input "([PHONE_NUMBER]" at bounding box center [742, 228] width 222 height 13
drag, startPoint x: 918, startPoint y: 253, endPoint x: 724, endPoint y: 302, distance: 200.3
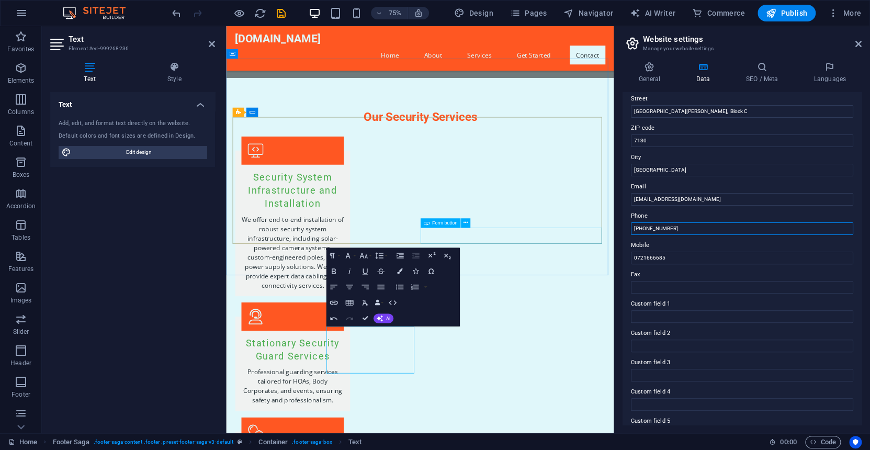
type input "[PHONE_NUMBER]"
drag, startPoint x: 633, startPoint y: 225, endPoint x: 696, endPoint y: 230, distance: 63.5
click at [694, 229] on input "[PHONE_NUMBER]" at bounding box center [742, 228] width 222 height 13
click at [664, 255] on input "0721666685" at bounding box center [742, 258] width 222 height 13
drag, startPoint x: 664, startPoint y: 255, endPoint x: 621, endPoint y: 256, distance: 43.5
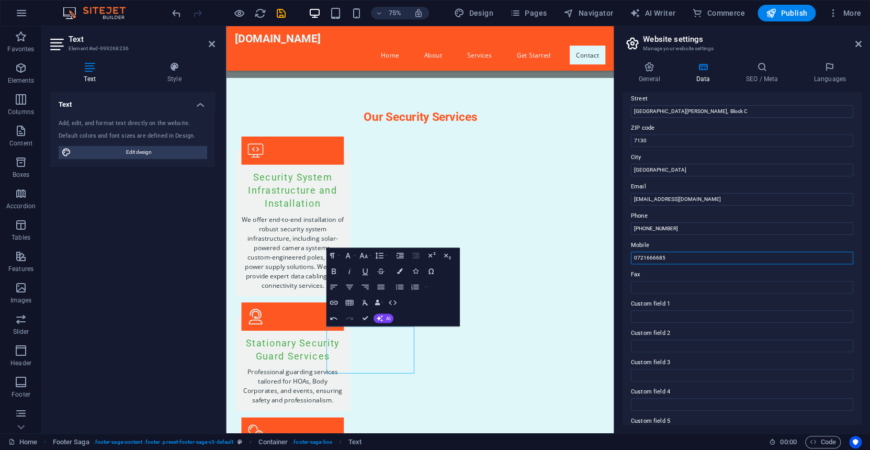
click at [621, 256] on div "General Data SEO / Meta Languages Website name [DOMAIN_NAME] Logo Drag files he…" at bounding box center [742, 243] width 256 height 380
paste input "+27 (0) 721 66"
type input "[PHONE_NUMBER]"
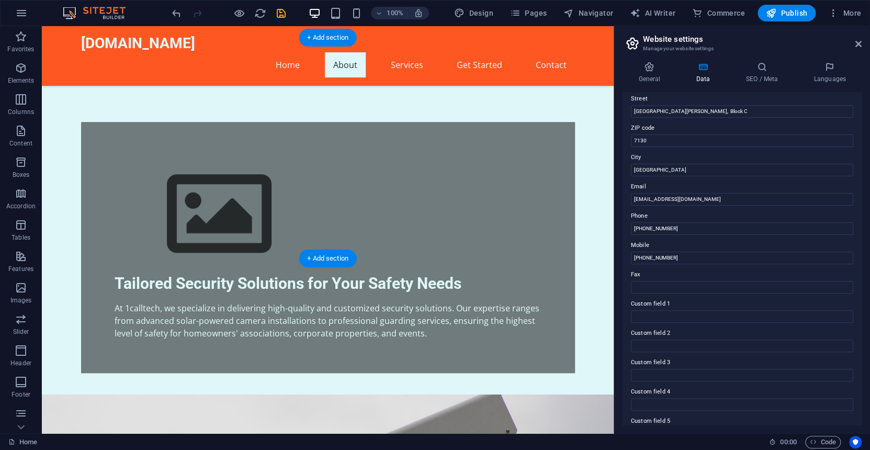
scroll to position [419, 0]
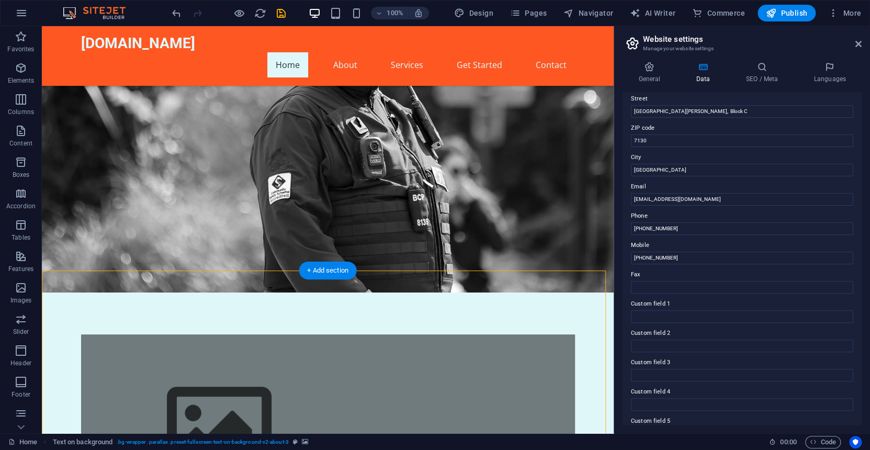
scroll to position [157, 0]
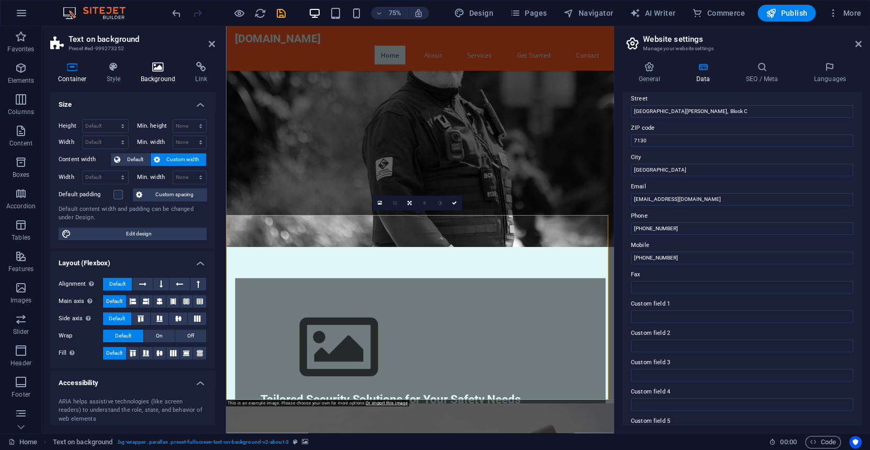
click at [151, 73] on h4 "Background" at bounding box center [160, 73] width 55 height 22
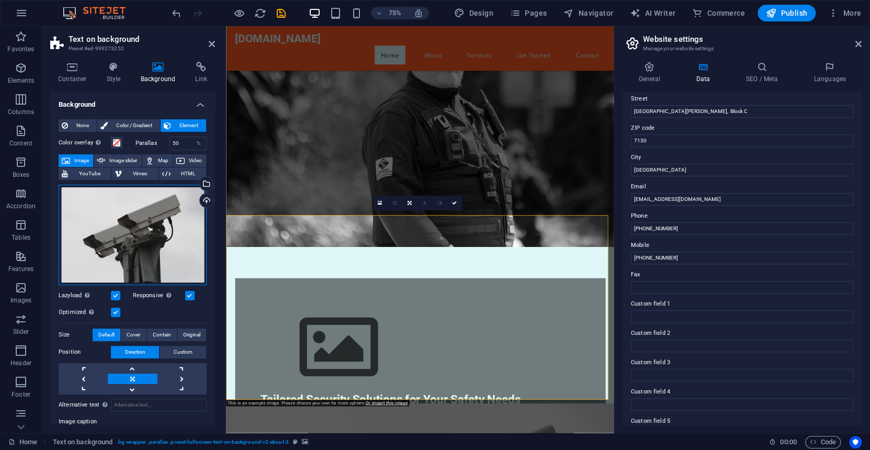
click at [144, 239] on div "Drag files here, click to choose files or select files from Files or our free s…" at bounding box center [133, 235] width 148 height 100
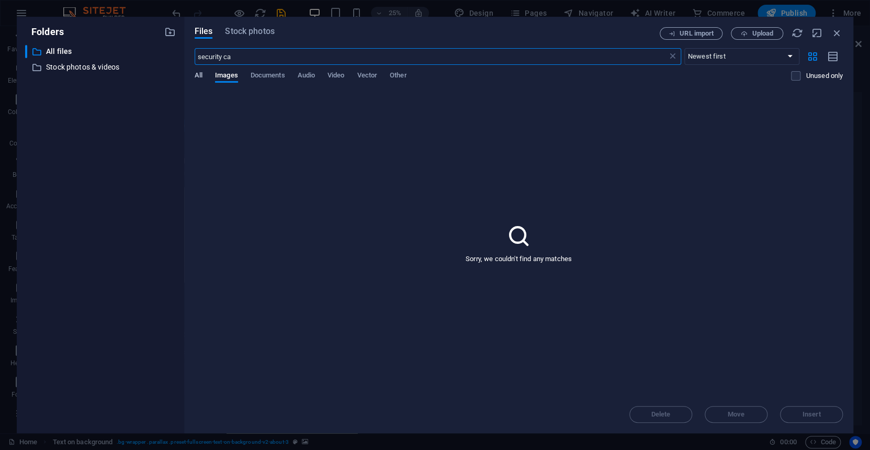
type input "security ca"
click at [198, 75] on span "All" at bounding box center [199, 76] width 8 height 15
click at [240, 54] on input "security ca" at bounding box center [431, 56] width 473 height 17
click at [249, 32] on span "Stock photos" at bounding box center [249, 31] width 49 height 13
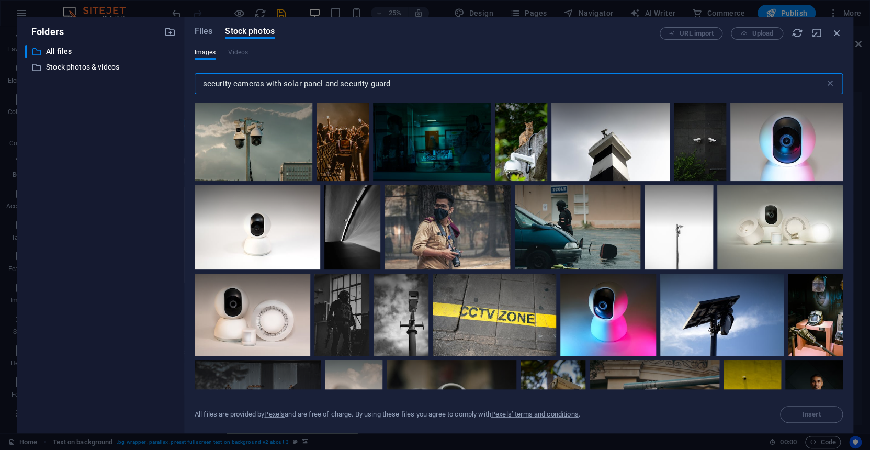
drag, startPoint x: 408, startPoint y: 83, endPoint x: 266, endPoint y: 83, distance: 141.3
click at [266, 83] on input "security cameras with solar panel and security guard" at bounding box center [510, 83] width 631 height 21
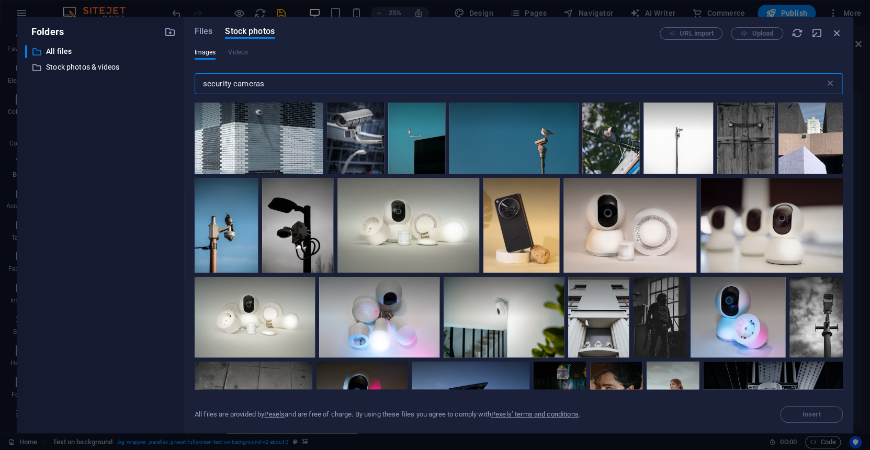
scroll to position [2826, 0]
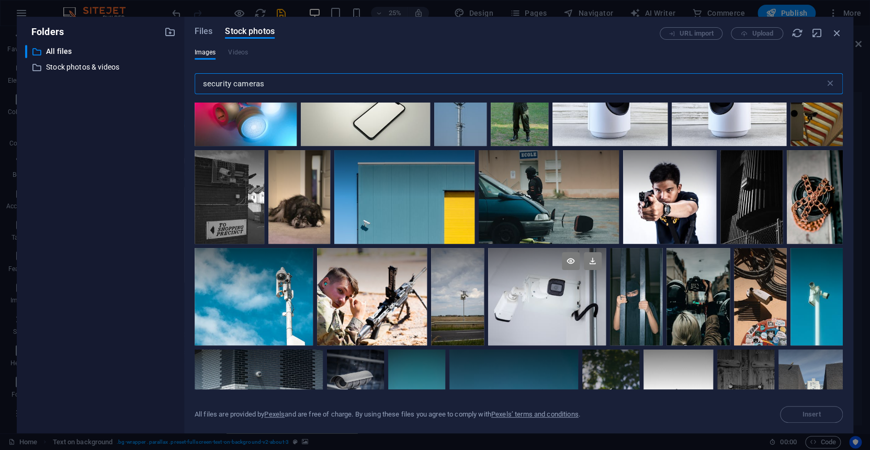
type input "security cameras"
click at [587, 285] on div at bounding box center [547, 272] width 118 height 49
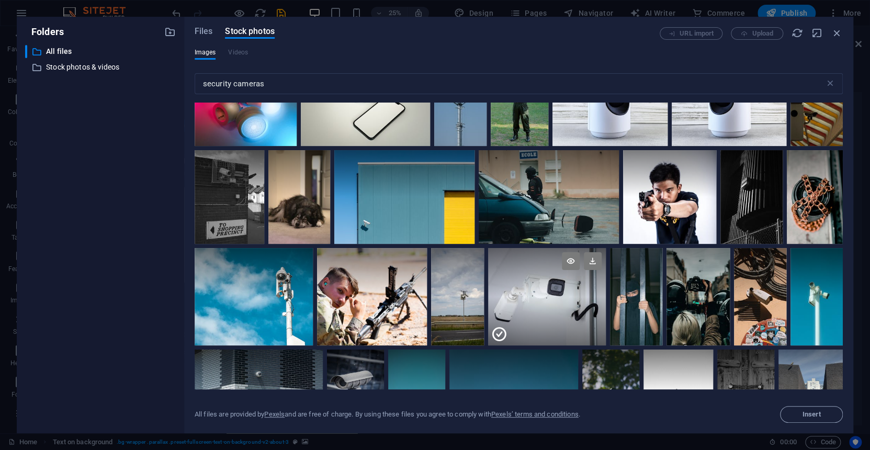
click at [587, 285] on div at bounding box center [547, 272] width 118 height 49
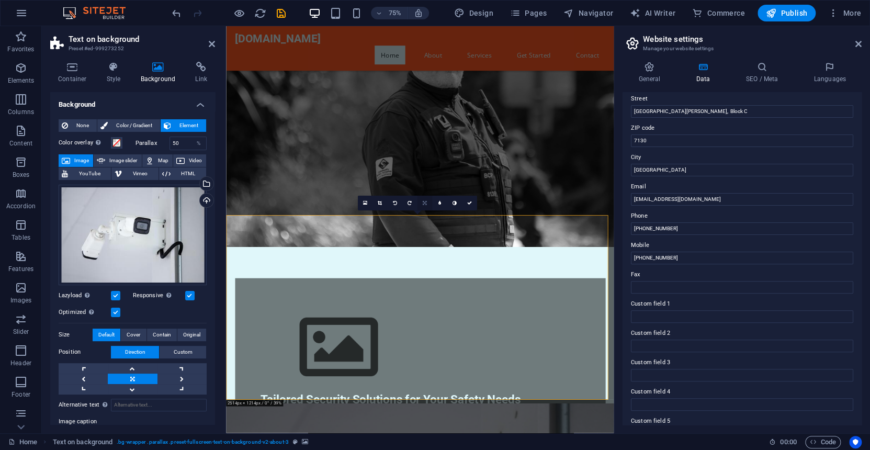
click at [426, 202] on icon at bounding box center [424, 202] width 4 height 5
click at [423, 187] on icon at bounding box center [424, 188] width 5 height 5
click at [132, 386] on link at bounding box center [132, 389] width 49 height 10
click at [180, 375] on link at bounding box center [182, 379] width 49 height 10
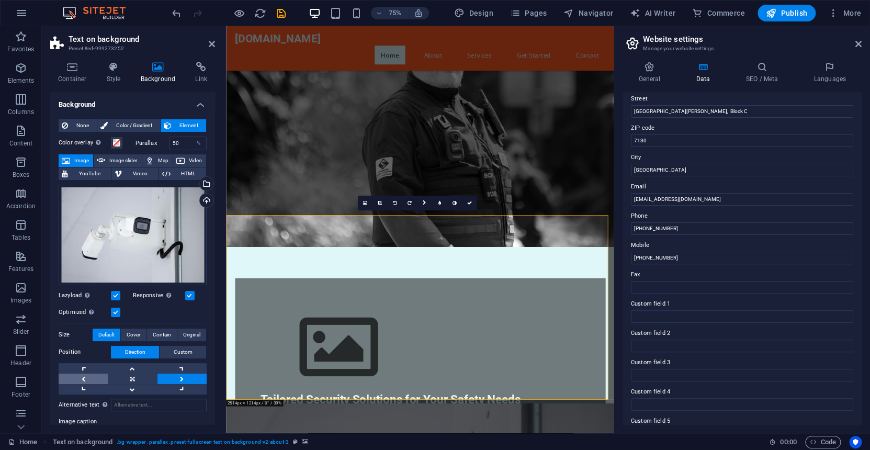
click at [85, 377] on link at bounding box center [83, 379] width 49 height 10
click at [130, 385] on link at bounding box center [132, 389] width 49 height 10
click at [183, 387] on link at bounding box center [182, 389] width 49 height 10
click at [84, 388] on link at bounding box center [83, 389] width 49 height 10
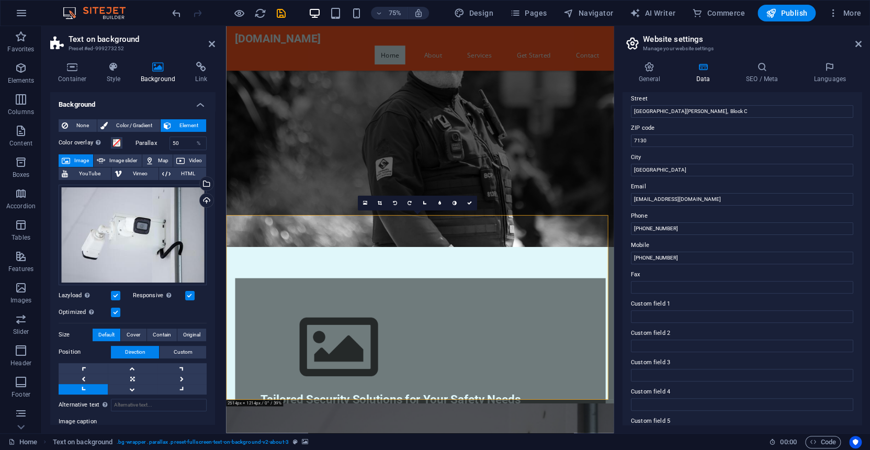
click at [656, 197] on figure at bounding box center [484, 115] width 517 height 409
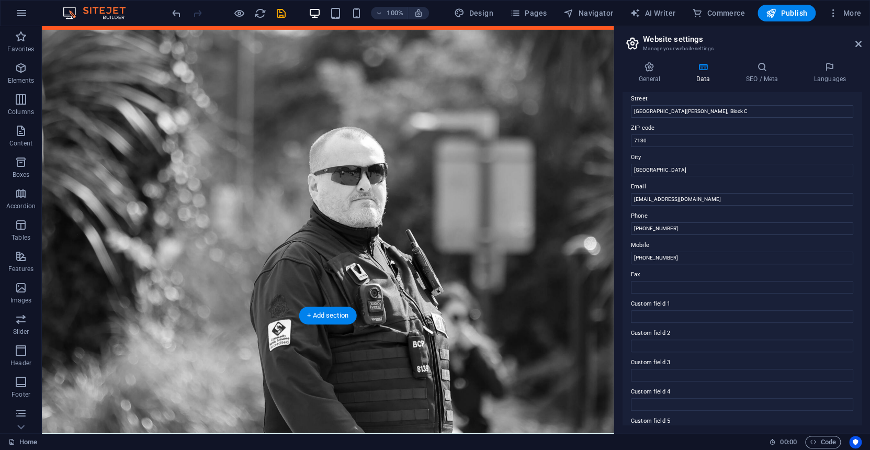
scroll to position [0, 0]
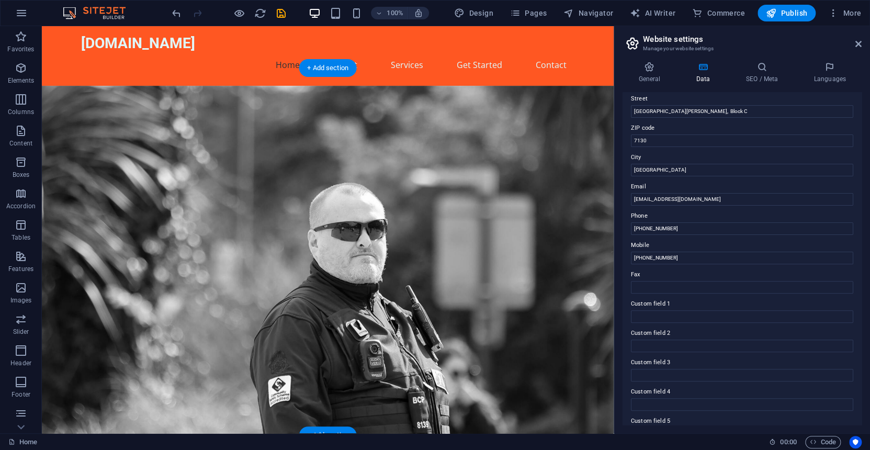
click at [411, 303] on figure at bounding box center [328, 290] width 572 height 409
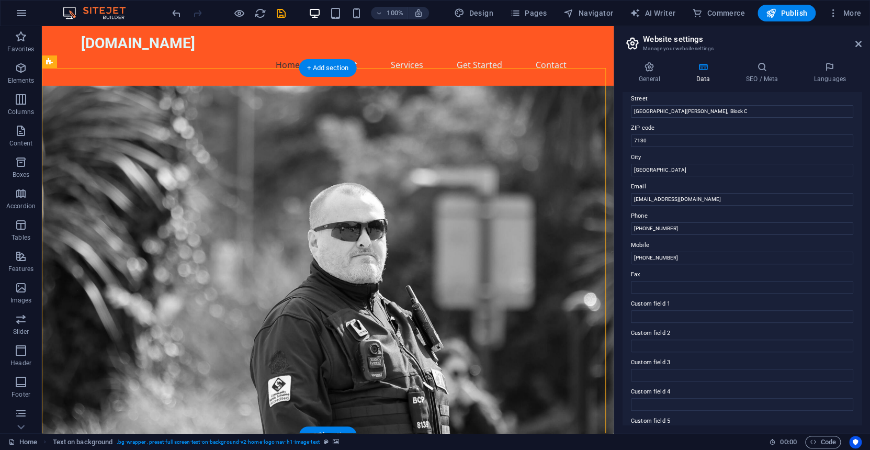
click at [411, 303] on figure at bounding box center [328, 290] width 572 height 409
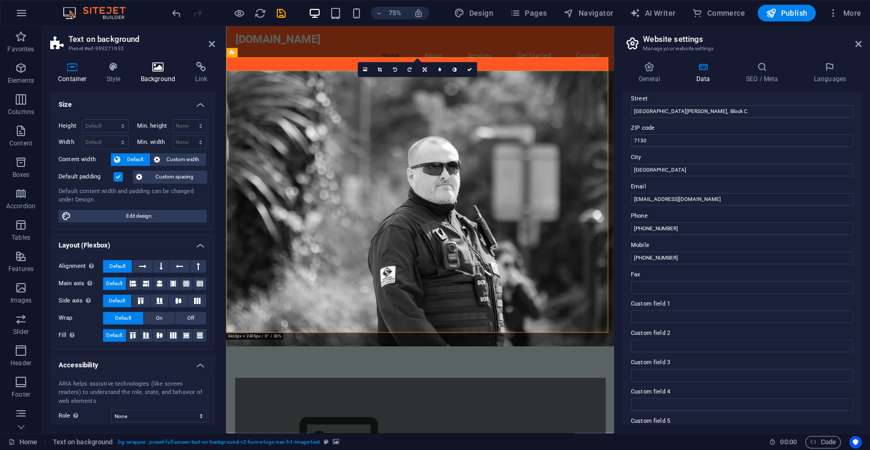
click at [162, 73] on h4 "Background" at bounding box center [160, 73] width 55 height 22
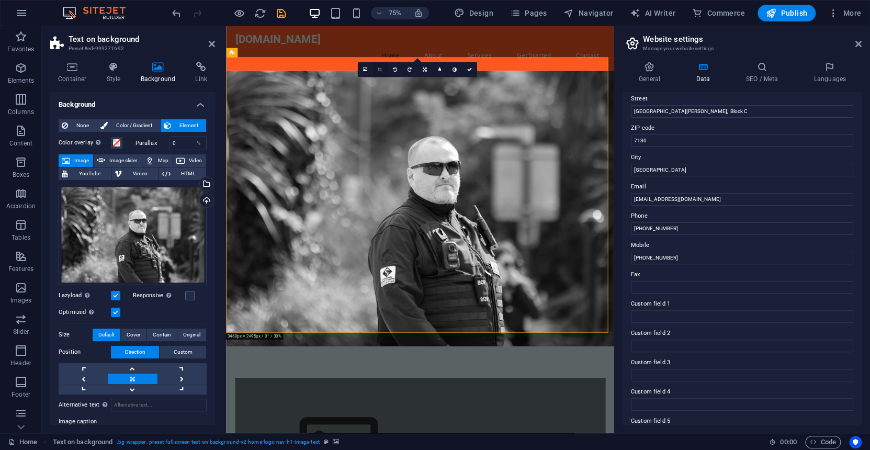
click at [379, 69] on icon at bounding box center [379, 70] width 4 height 5
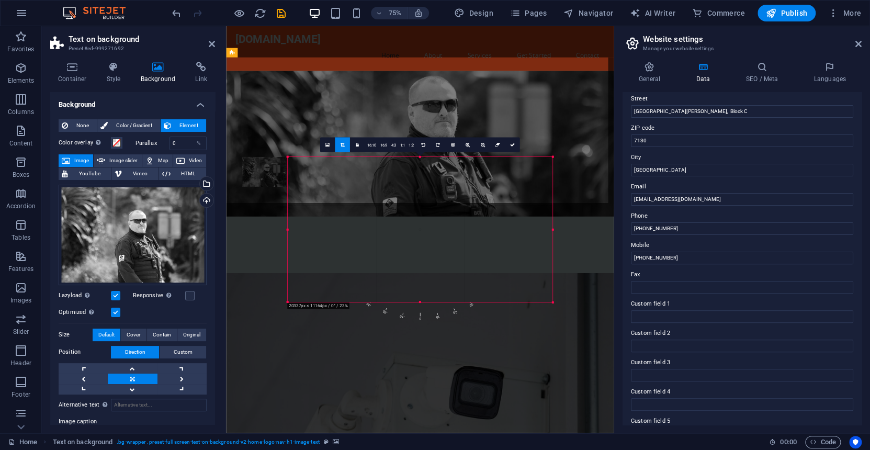
drag, startPoint x: 265, startPoint y: 332, endPoint x: 325, endPoint y: 251, distance: 100.3
click at [325, 251] on div "180 170 160 150 140 130 120 110 100 90 80 70 60 50 40 30 20 10 0 -10 -20 -30 -4…" at bounding box center [419, 230] width 265 height 146
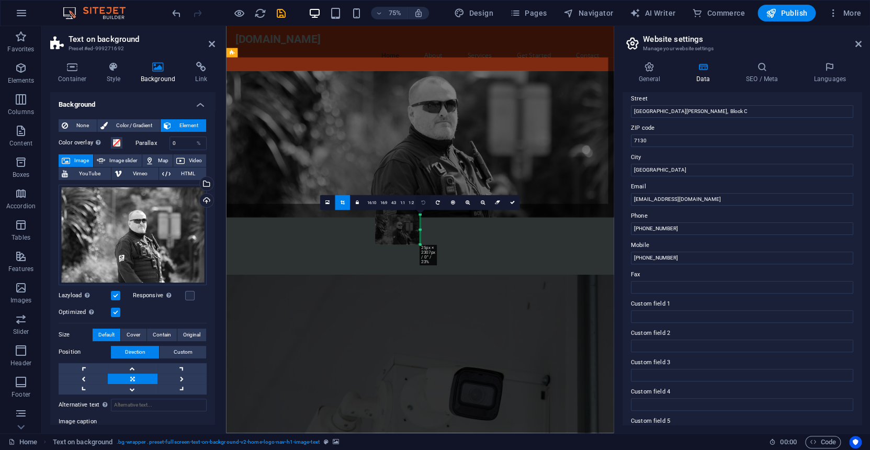
click at [421, 203] on icon at bounding box center [423, 202] width 4 height 5
click at [174, 12] on icon "undo" at bounding box center [177, 13] width 12 height 12
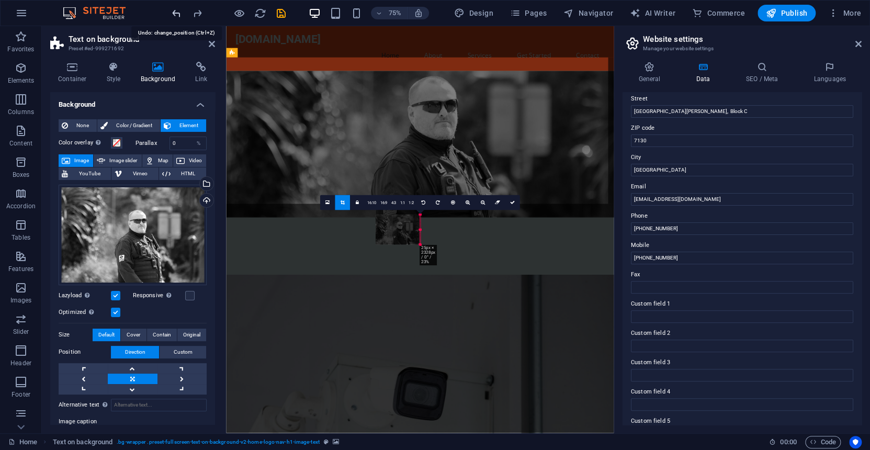
click at [174, 12] on icon "undo" at bounding box center [177, 13] width 12 height 12
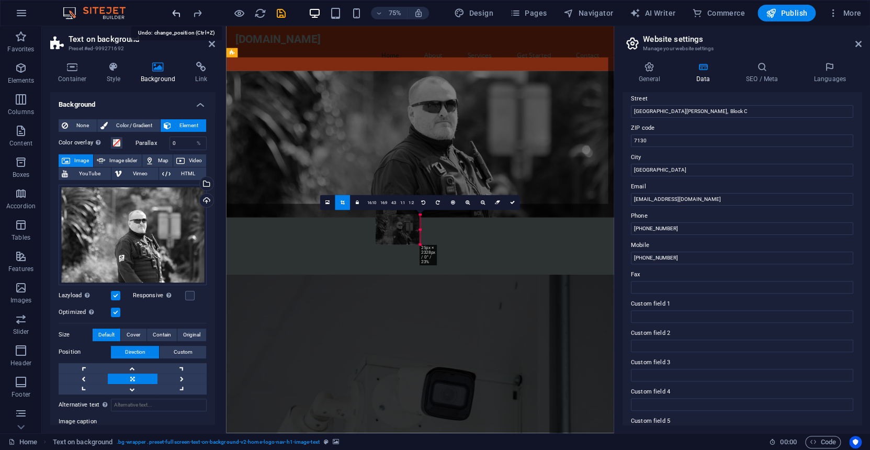
click at [174, 12] on icon "undo" at bounding box center [177, 13] width 12 height 12
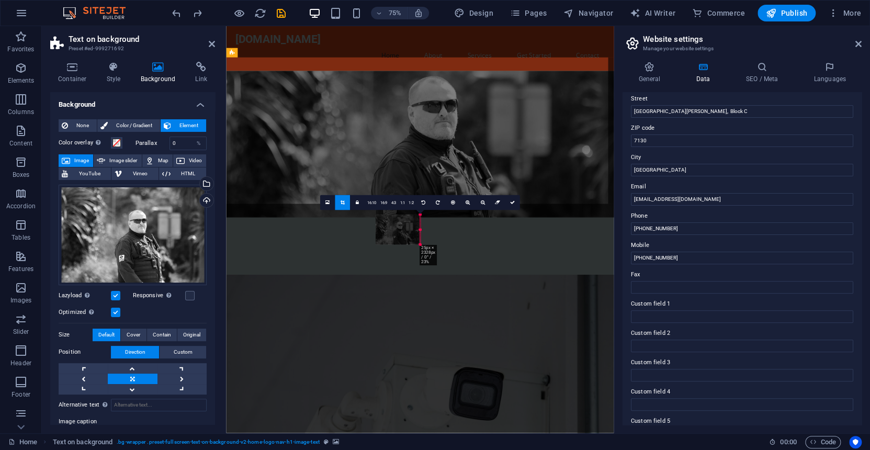
click at [422, 228] on div at bounding box center [397, 230] width 60 height 46
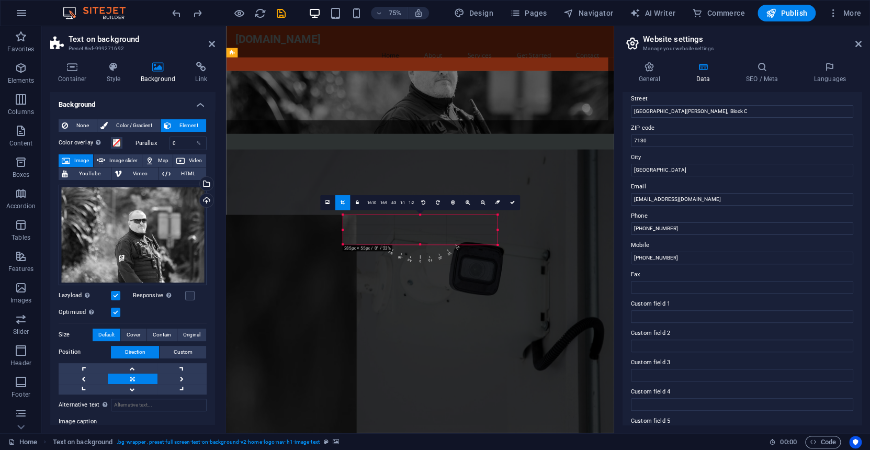
drag, startPoint x: 420, startPoint y: 228, endPoint x: 626, endPoint y: 238, distance: 205.9
click at [626, 238] on div "Home Favorites Elements Columns Content Boxes Accordion Tables Features Images …" at bounding box center [435, 229] width 870 height 407
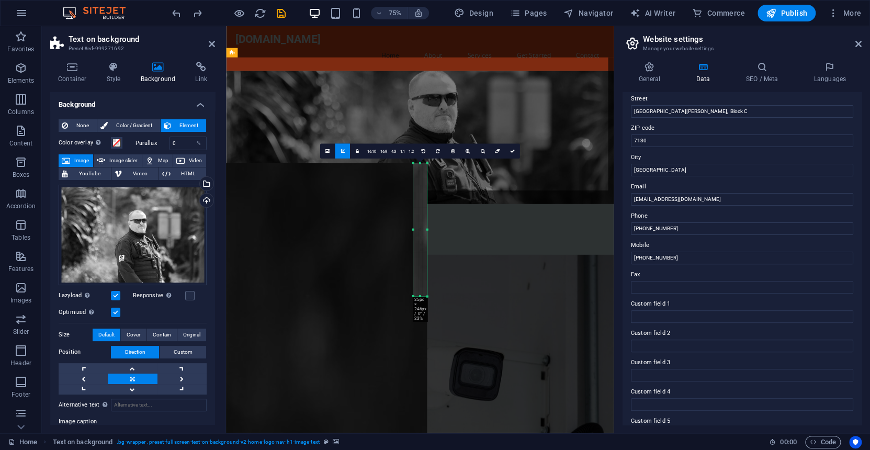
drag, startPoint x: 420, startPoint y: 244, endPoint x: 438, endPoint y: 382, distance: 138.7
click at [438, 382] on div "Drag here to replace the existing content. Press “Ctrl” if you want to create a…" at bounding box center [420, 229] width 388 height 407
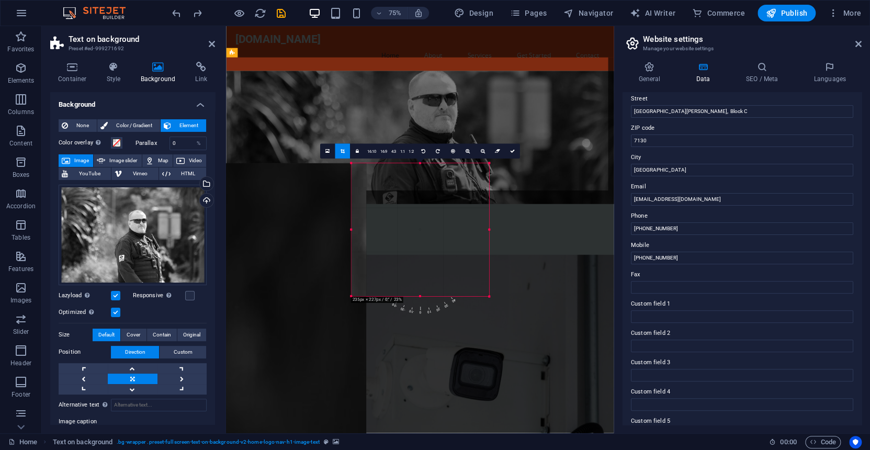
drag, startPoint x: 428, startPoint y: 229, endPoint x: 593, endPoint y: 233, distance: 165.4
click at [593, 233] on div "Drag here to replace the existing content. Press “Ctrl” if you want to create a…" at bounding box center [420, 229] width 388 height 407
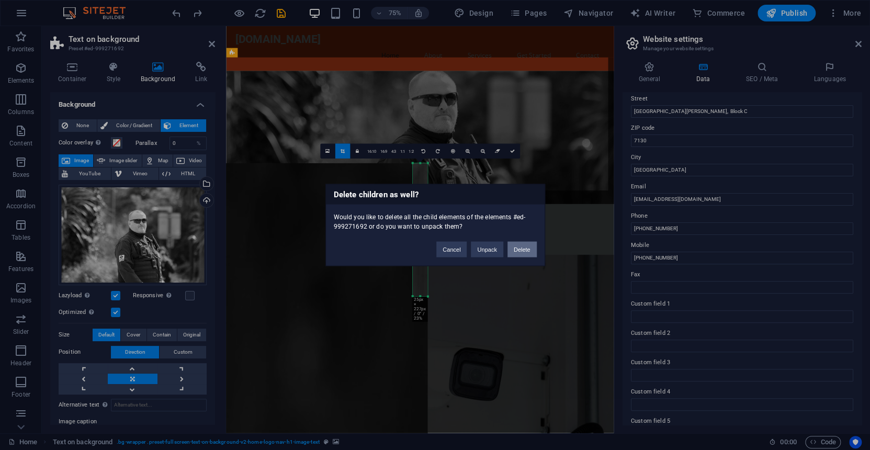
click at [514, 247] on button "Delete" at bounding box center [522, 250] width 29 height 16
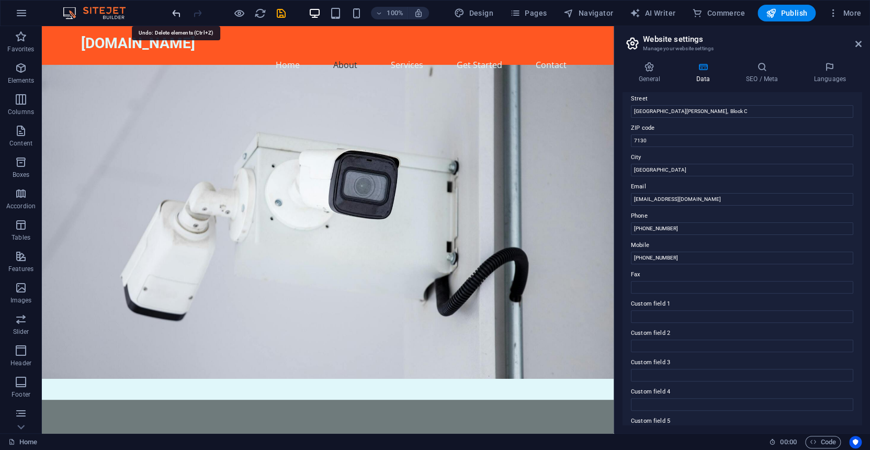
click at [172, 14] on icon "undo" at bounding box center [177, 13] width 12 height 12
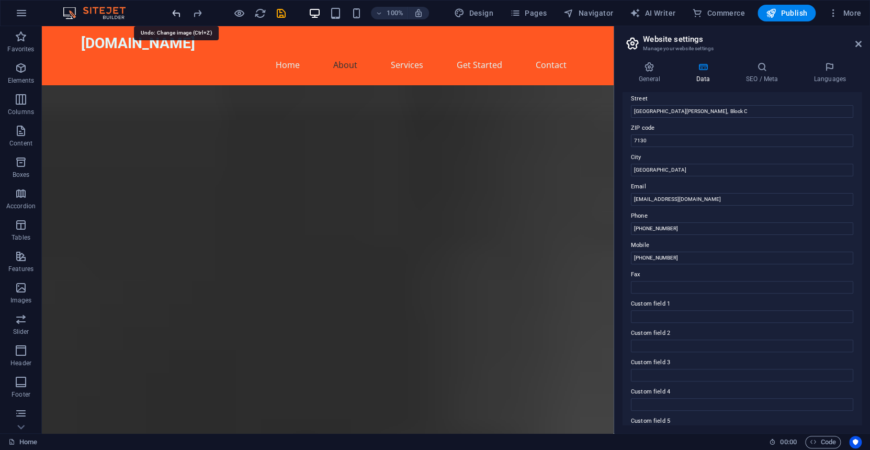
click at [176, 13] on icon "undo" at bounding box center [177, 13] width 12 height 12
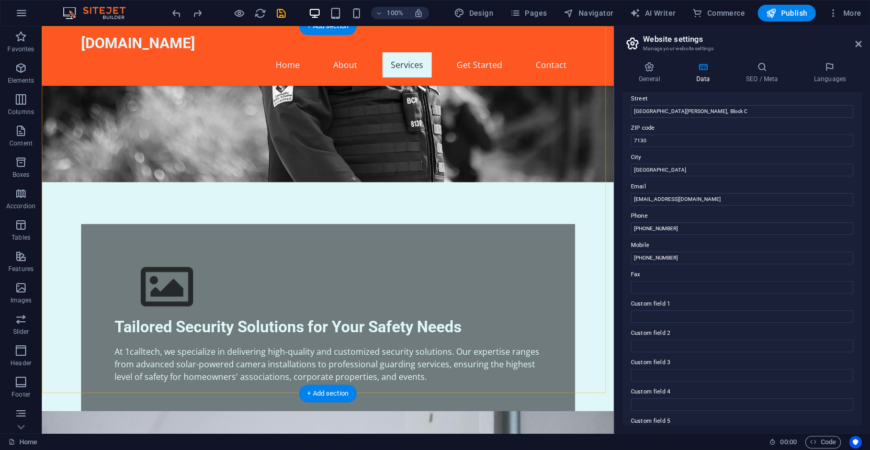
scroll to position [314, 0]
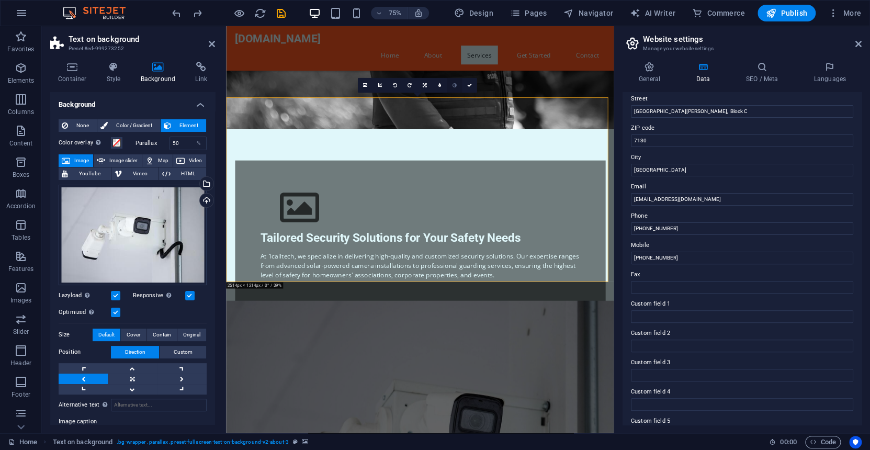
click at [455, 85] on icon at bounding box center [454, 85] width 4 height 5
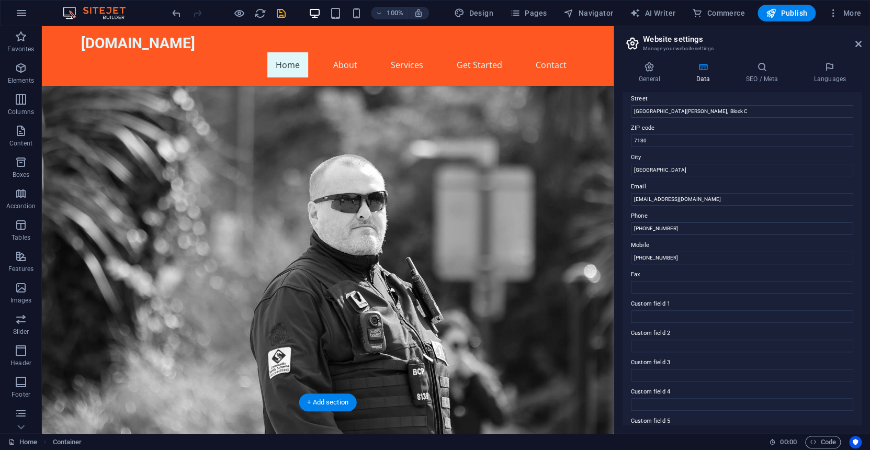
scroll to position [0, 0]
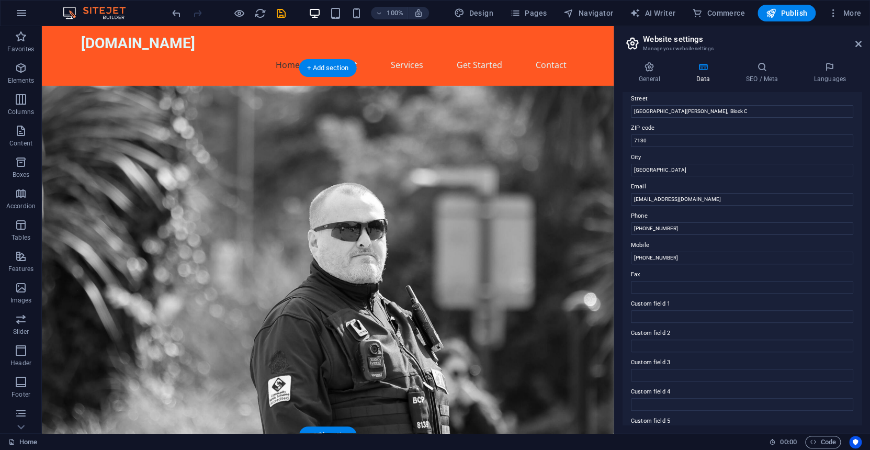
click at [430, 258] on figure at bounding box center [328, 290] width 572 height 409
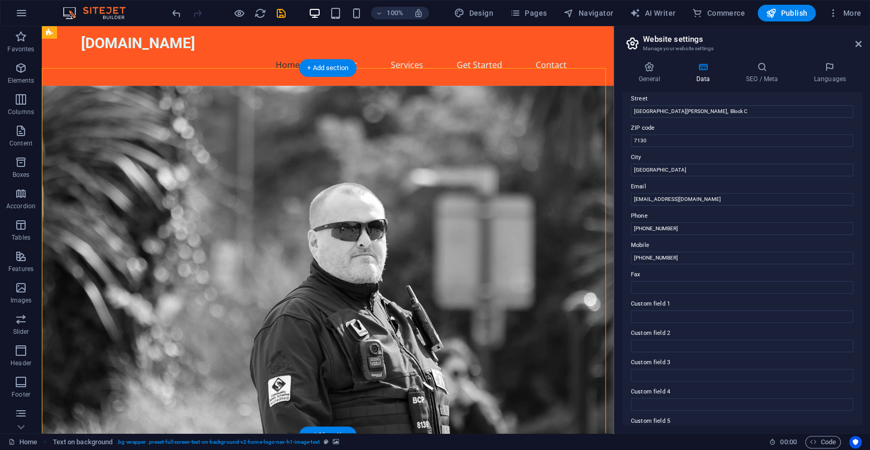
click at [427, 243] on figure at bounding box center [328, 290] width 572 height 409
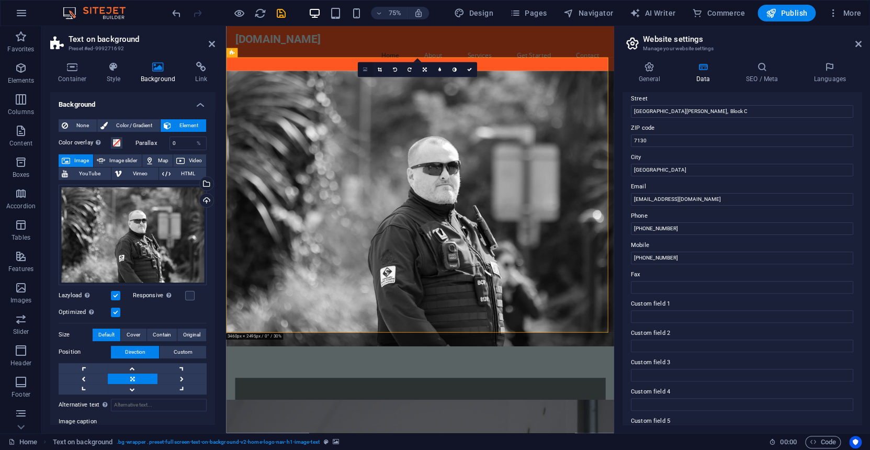
click at [364, 69] on icon at bounding box center [365, 70] width 4 height 6
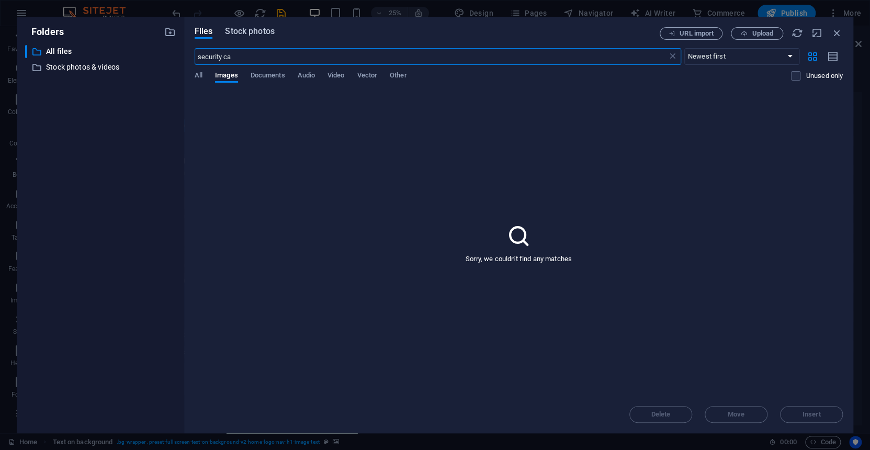
click at [242, 31] on span "Stock photos" at bounding box center [249, 31] width 49 height 13
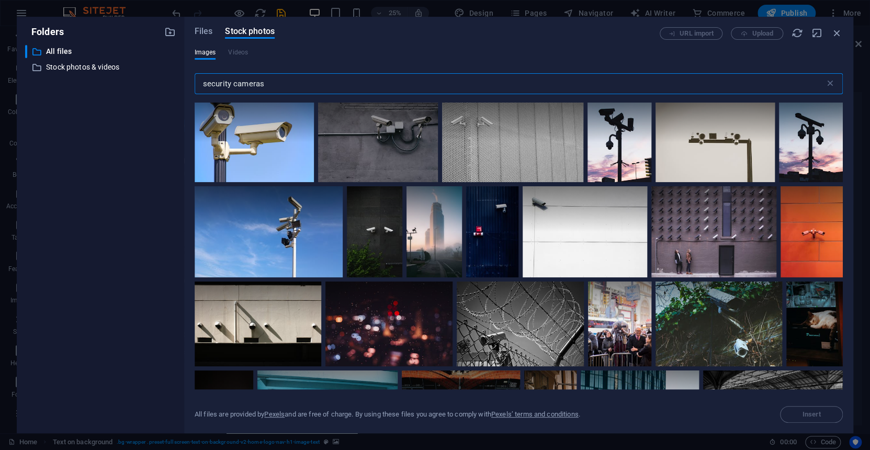
drag, startPoint x: 266, startPoint y: 84, endPoint x: 232, endPoint y: 82, distance: 34.1
click at [232, 82] on input "security cameras" at bounding box center [510, 83] width 631 height 21
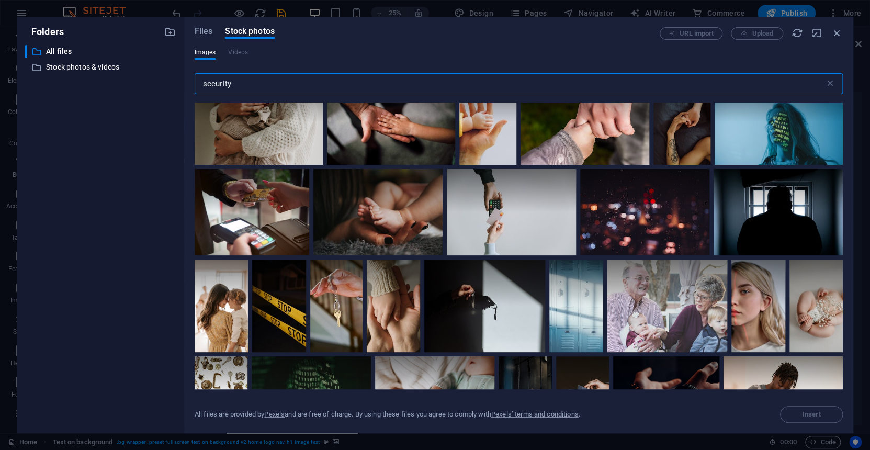
scroll to position [2983, 0]
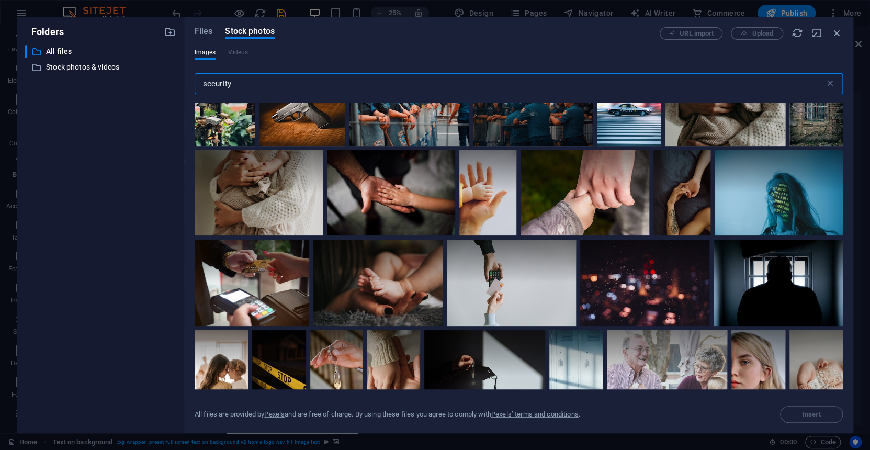
click at [244, 86] on input "security" at bounding box center [510, 83] width 631 height 21
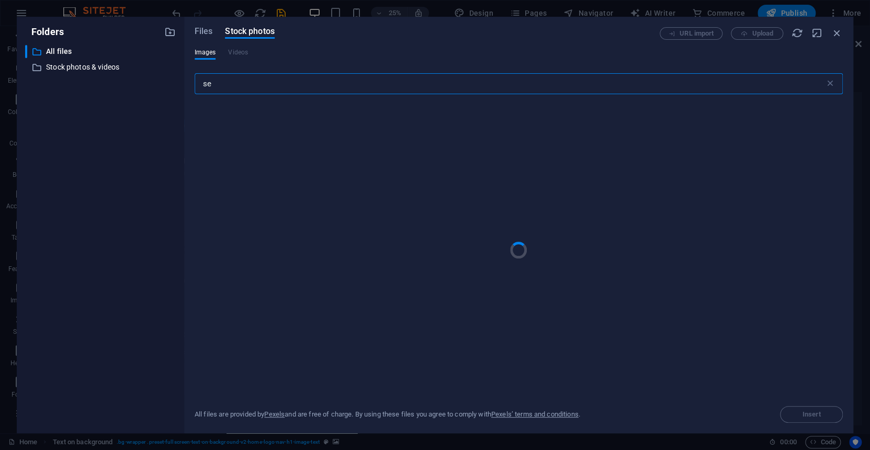
type input "s"
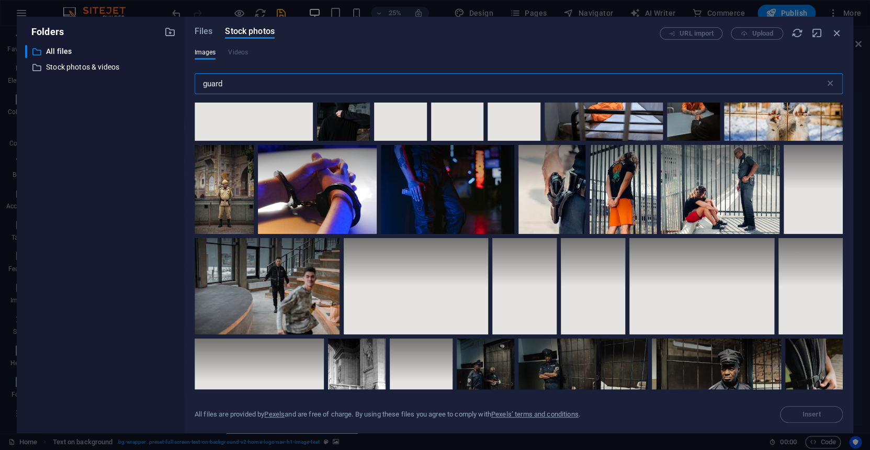
scroll to position [2460, 0]
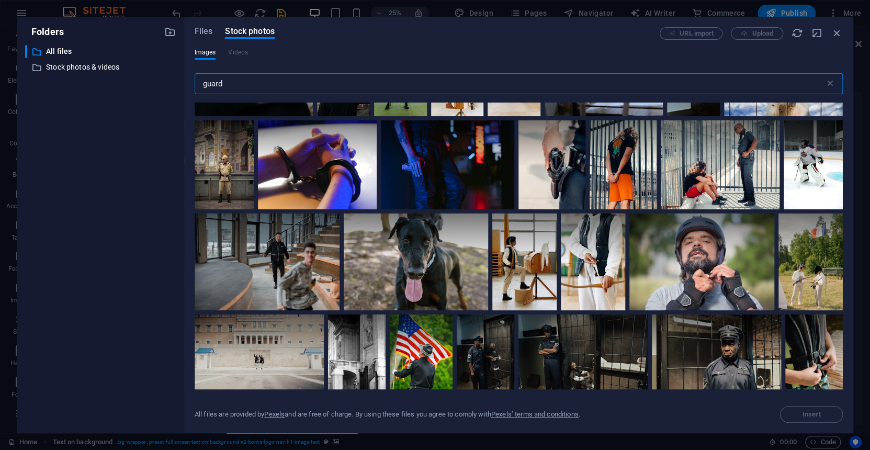
drag, startPoint x: 232, startPoint y: 81, endPoint x: 183, endPoint y: 83, distance: 48.7
click at [183, 83] on div "Folders ​ All files All files ​ Stock photos & videos Stock photos & videos Fil…" at bounding box center [435, 225] width 837 height 417
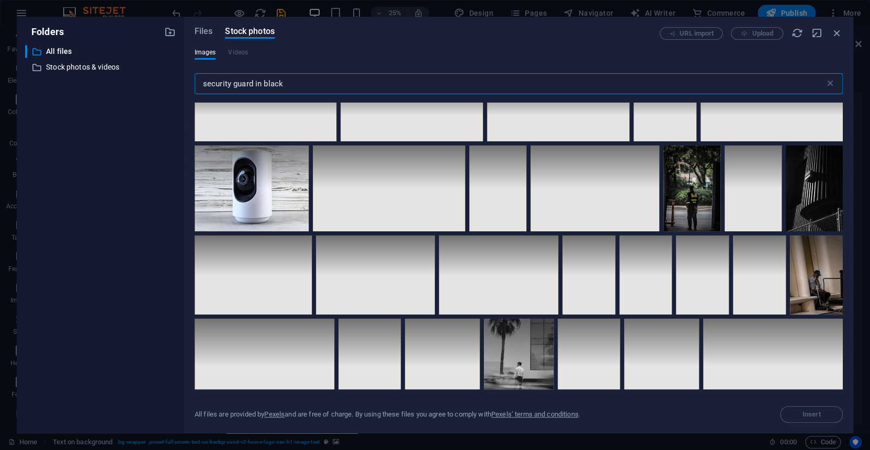
scroll to position [4355, 0]
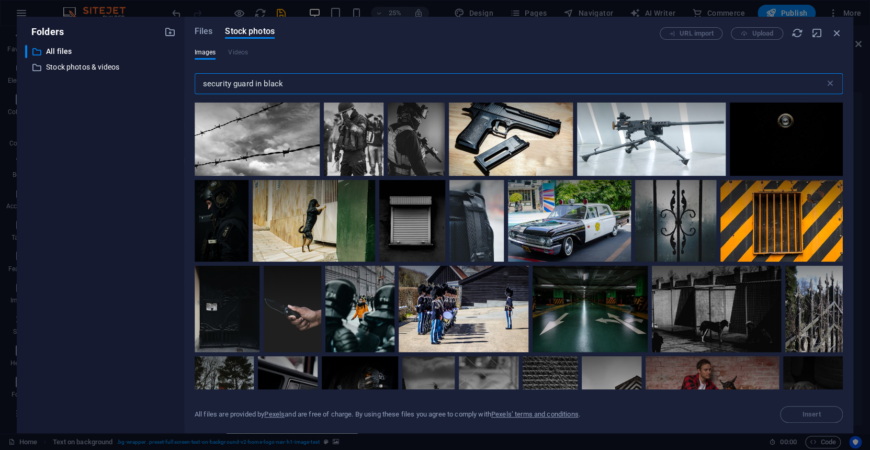
drag, startPoint x: 287, startPoint y: 82, endPoint x: 252, endPoint y: 83, distance: 35.1
click at [252, 83] on input "security guard in black" at bounding box center [510, 83] width 631 height 21
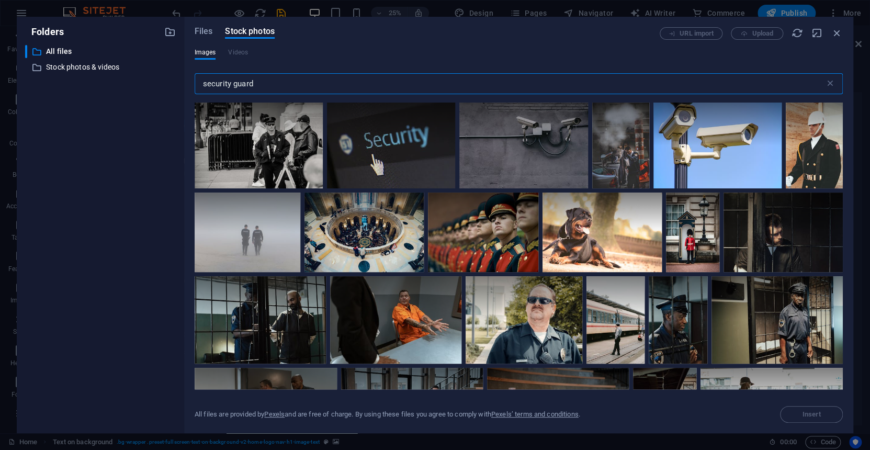
click at [203, 86] on input "security guard" at bounding box center [510, 83] width 631 height 21
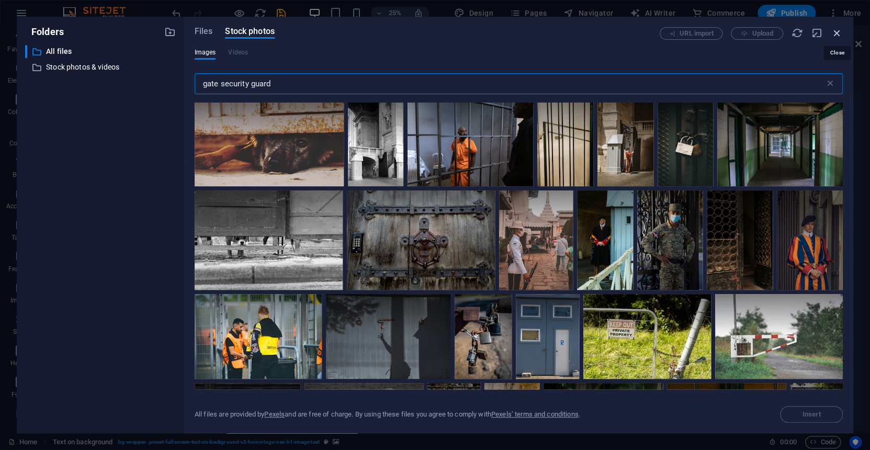
type input "gate security guard"
click at [837, 33] on icon "button" at bounding box center [838, 33] width 12 height 12
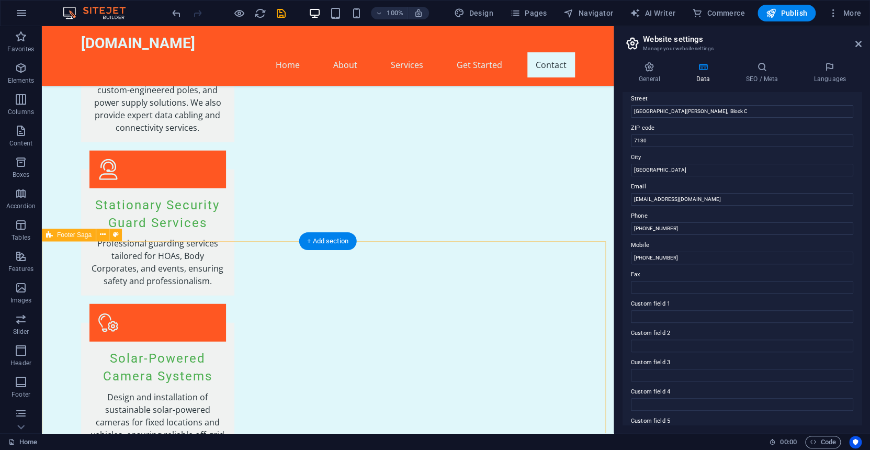
scroll to position [1380, 0]
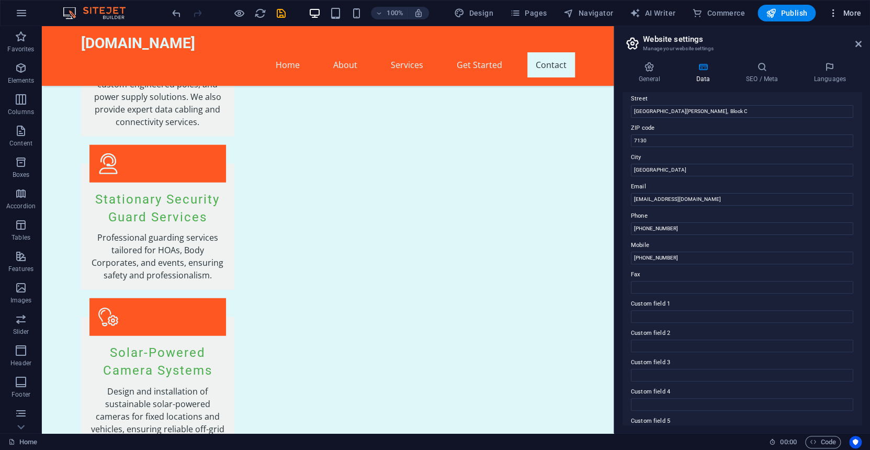
click at [834, 15] on icon "button" at bounding box center [834, 13] width 10 height 10
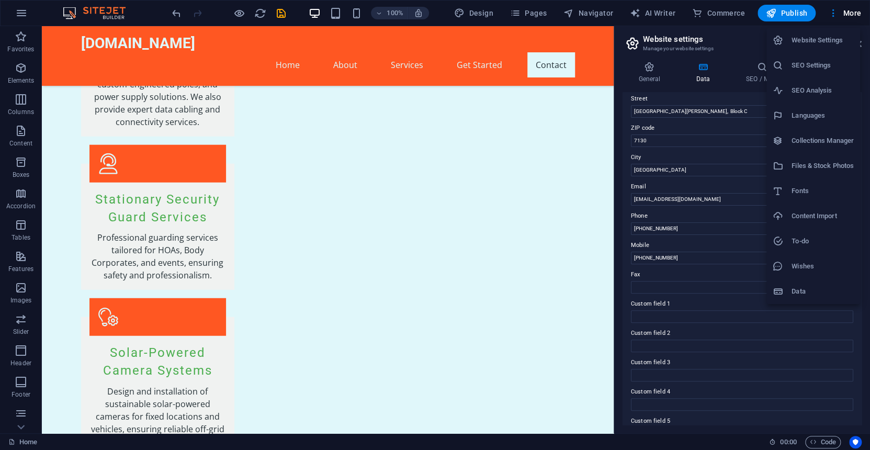
click at [574, 201] on div at bounding box center [435, 225] width 870 height 450
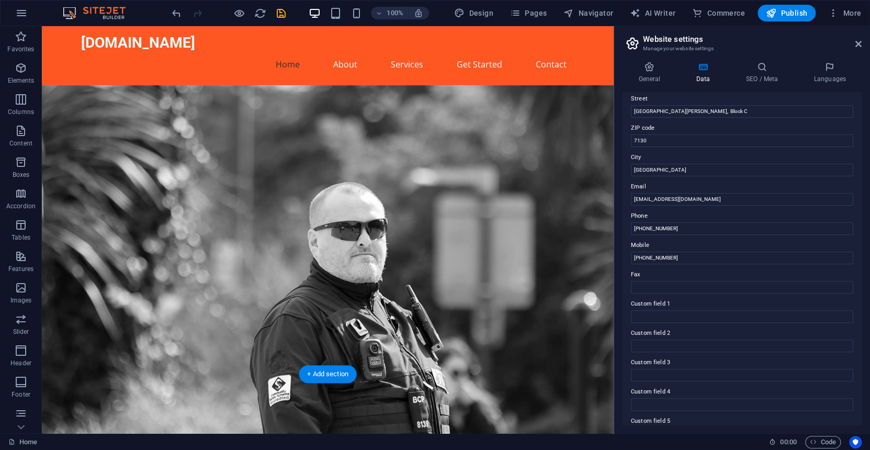
scroll to position [0, 0]
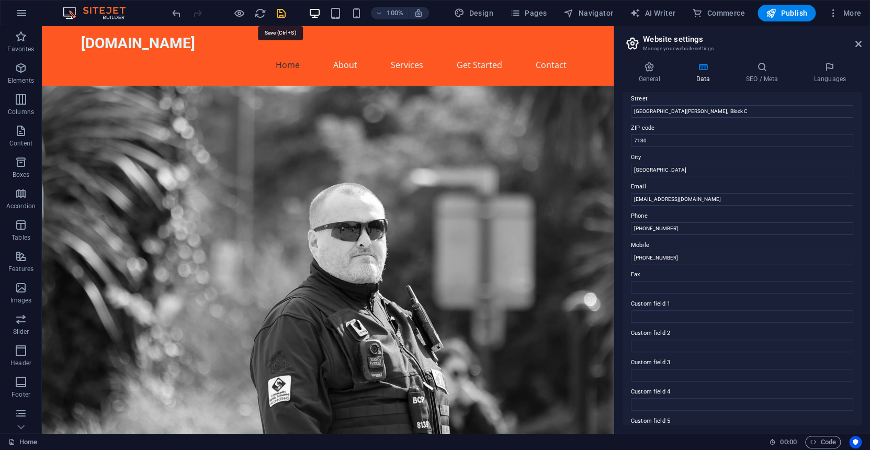
click at [281, 13] on icon "save" at bounding box center [281, 13] width 12 height 12
checkbox input "false"
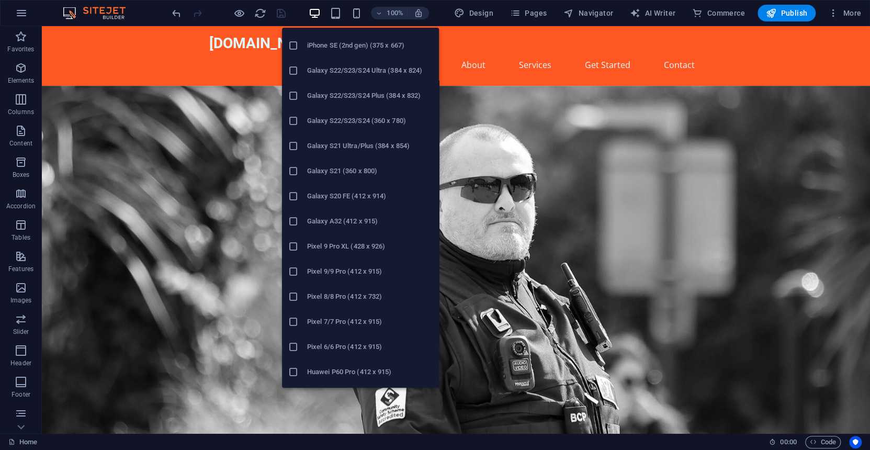
scroll to position [311, 0]
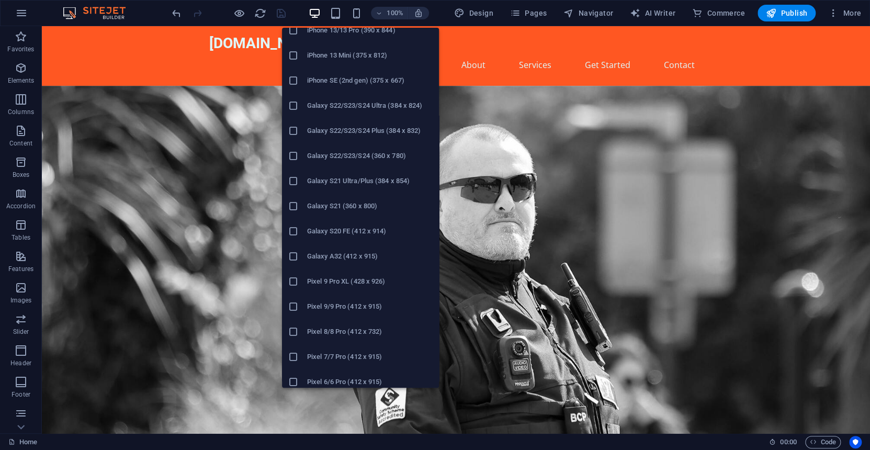
click at [294, 129] on icon at bounding box center [293, 131] width 10 height 10
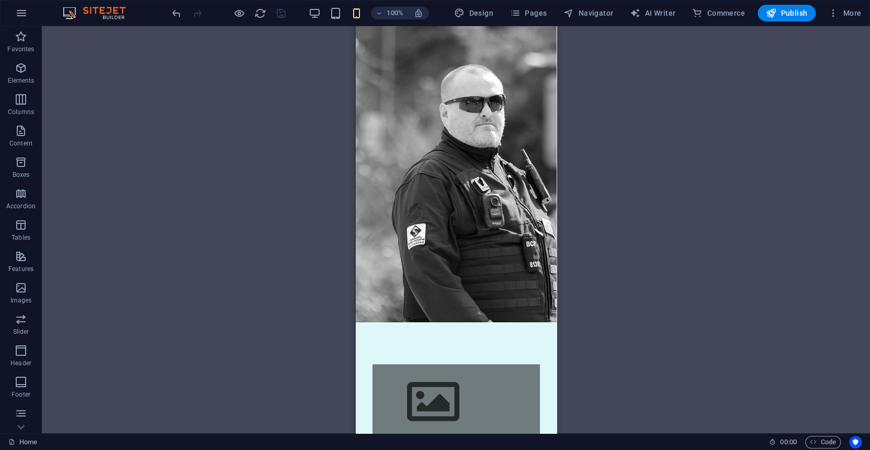
scroll to position [0, 0]
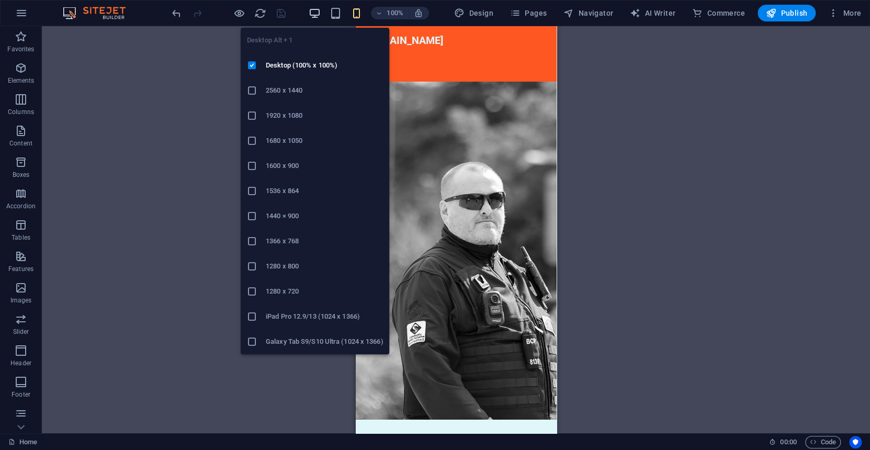
click at [316, 12] on icon "button" at bounding box center [314, 13] width 12 height 12
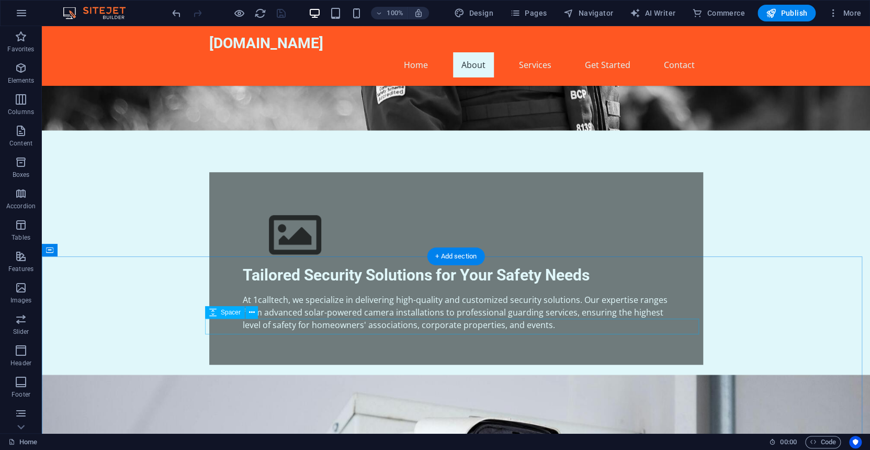
scroll to position [366, 0]
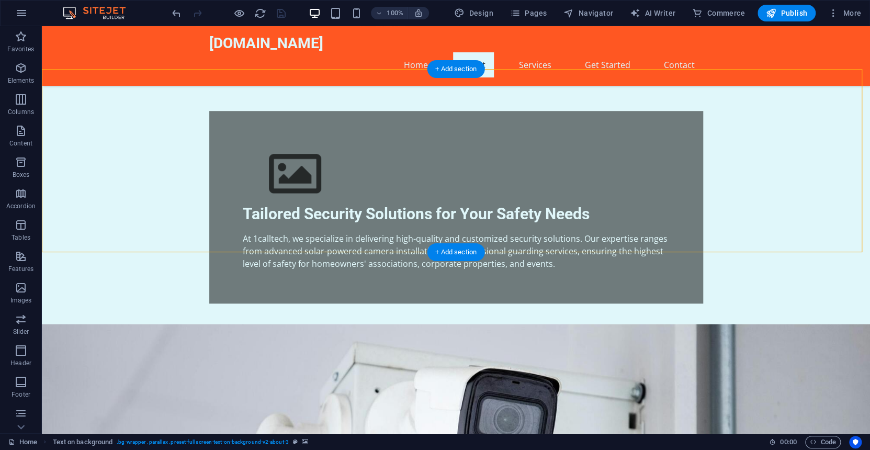
drag, startPoint x: 486, startPoint y: 167, endPoint x: 302, endPoint y: 167, distance: 183.7
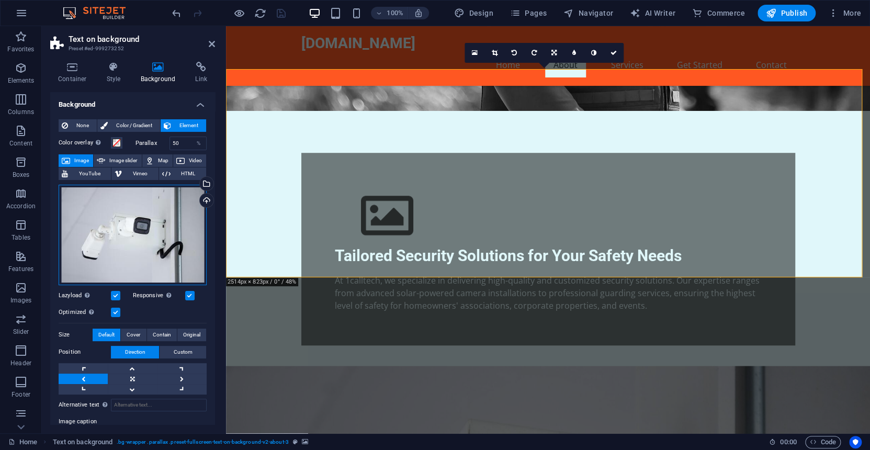
drag, startPoint x: 131, startPoint y: 222, endPoint x: 163, endPoint y: 224, distance: 32.0
click at [163, 224] on div "Drag files here, click to choose files or select files from Files or our free s…" at bounding box center [133, 235] width 148 height 100
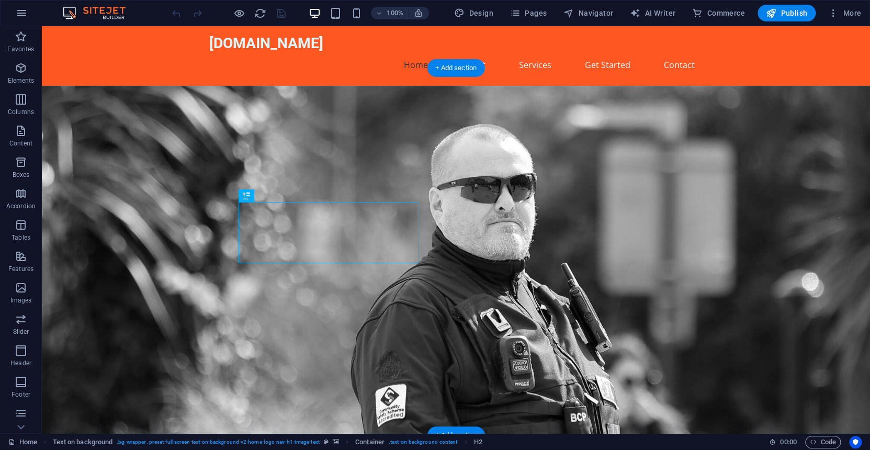
click at [591, 228] on figure at bounding box center [456, 269] width 829 height 367
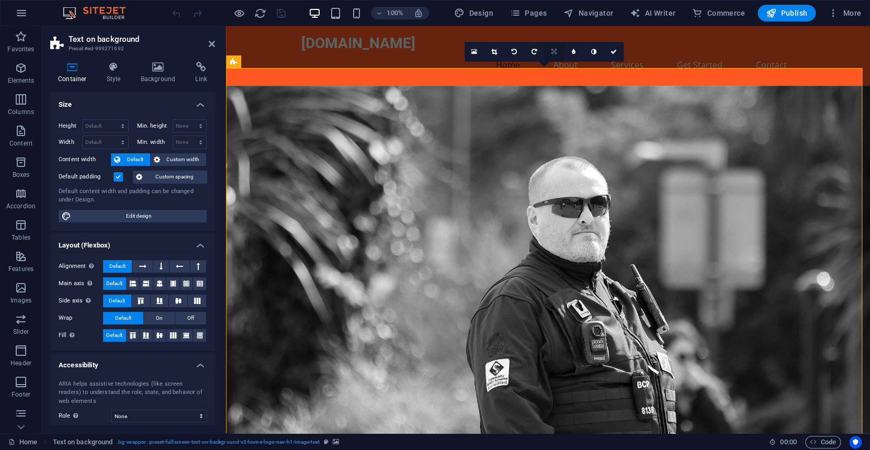
click at [554, 53] on icon at bounding box center [554, 52] width 5 height 6
click at [533, 51] on icon at bounding box center [534, 52] width 5 height 6
click at [592, 52] on icon at bounding box center [593, 52] width 5 height 6
click at [574, 52] on icon at bounding box center [574, 52] width 4 height 6
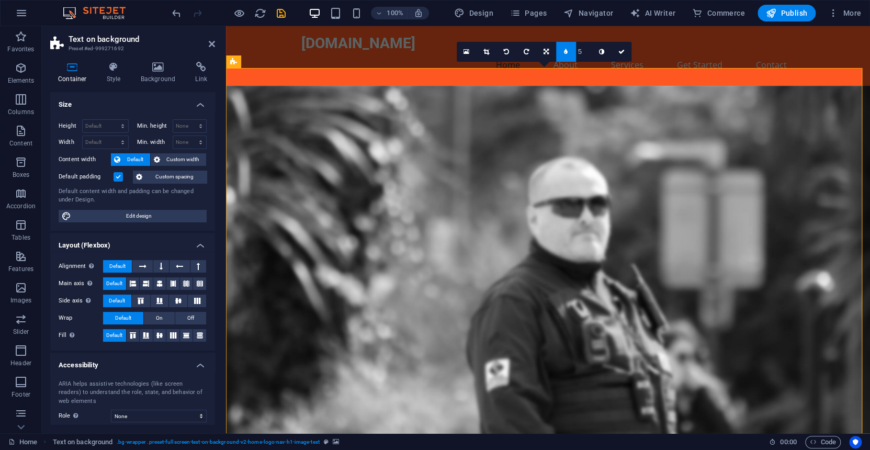
click at [574, 52] on link at bounding box center [566, 52] width 20 height 20
click at [495, 50] on icon at bounding box center [494, 52] width 6 height 6
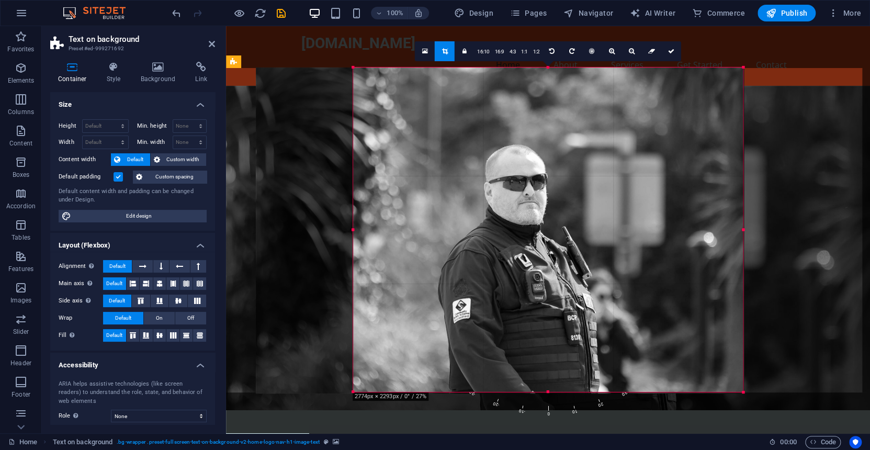
drag, startPoint x: 304, startPoint y: 390, endPoint x: 400, endPoint y: 297, distance: 134.4
click at [400, 297] on div "180 170 160 150 140 130 120 110 100 90 80 70 60 50 40 30 20 10 0 -10 -20 -30 -4…" at bounding box center [548, 230] width 390 height 325
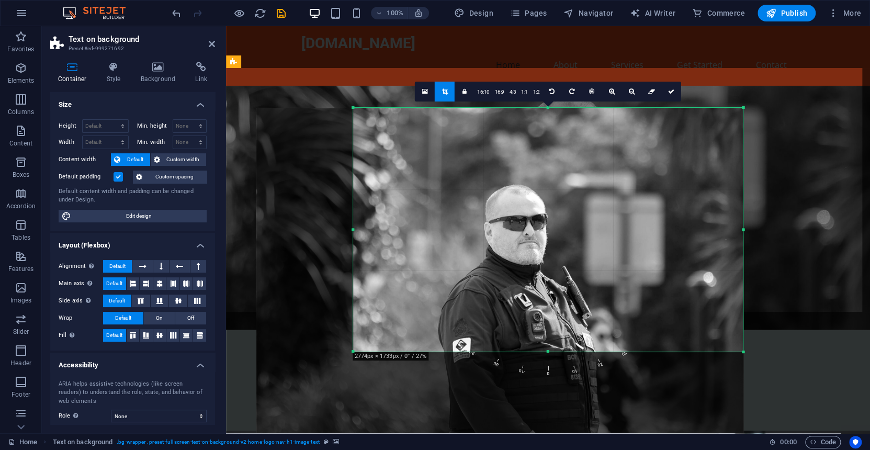
drag, startPoint x: 549, startPoint y: 390, endPoint x: 532, endPoint y: 310, distance: 82.3
click at [532, 310] on div "180 170 160 150 140 130 120 110 100 90 80 70 60 50 40 30 20 10 0 -10 -20 -30 -4…" at bounding box center [548, 230] width 390 height 244
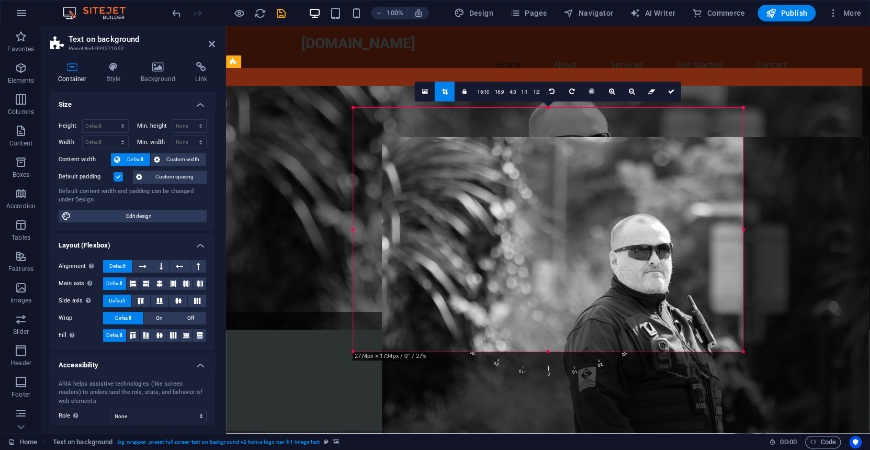
drag, startPoint x: 491, startPoint y: 263, endPoint x: 617, endPoint y: 292, distance: 129.0
click at [617, 292] on div at bounding box center [625, 299] width 487 height 325
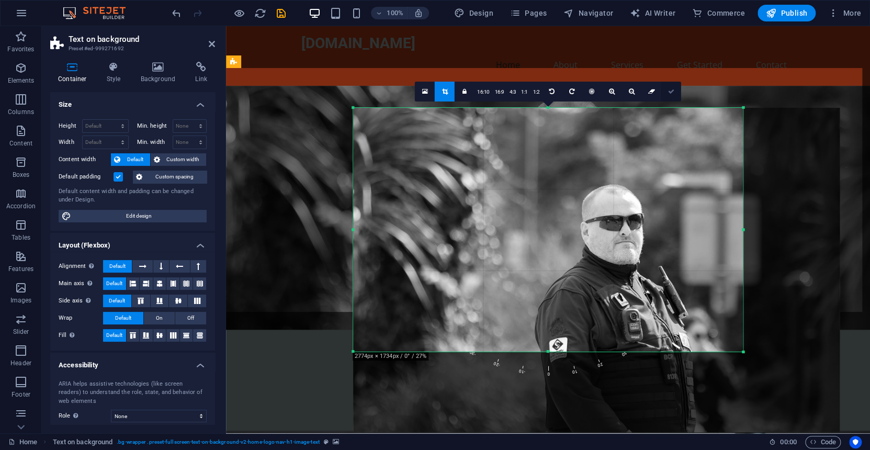
click at [669, 91] on icon at bounding box center [671, 91] width 6 height 6
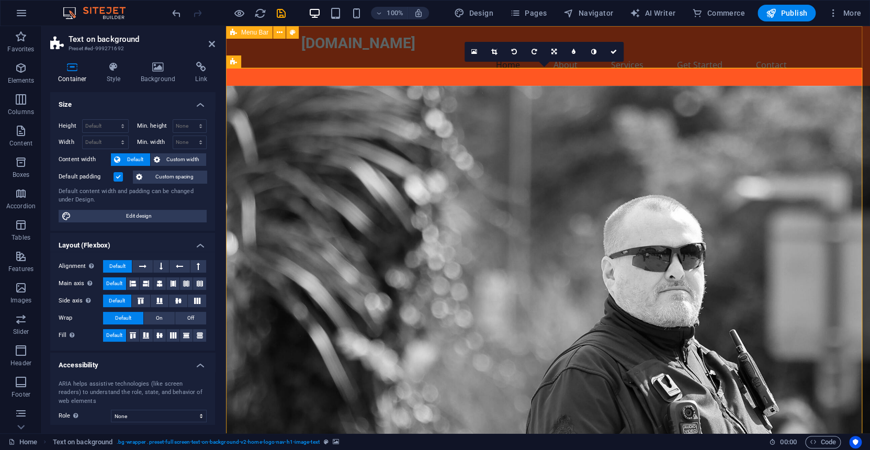
click at [841, 45] on div "1calltech.co.za Home About Services Get Started Contact" at bounding box center [548, 56] width 644 height 60
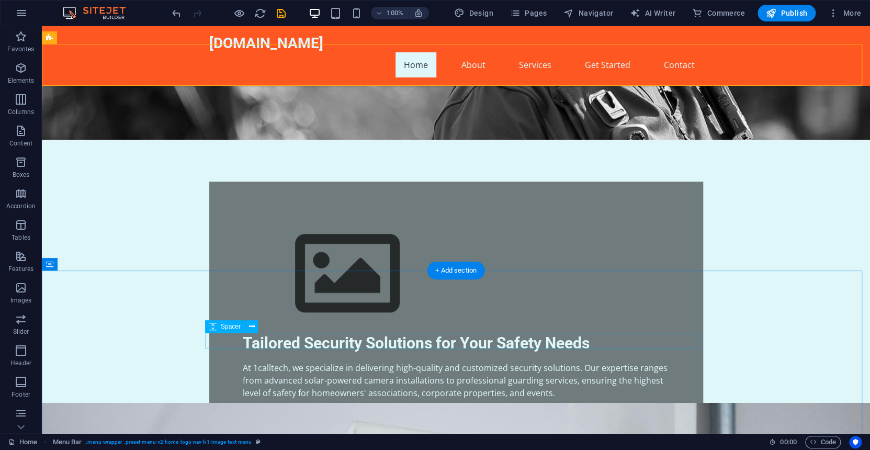
scroll to position [262, 0]
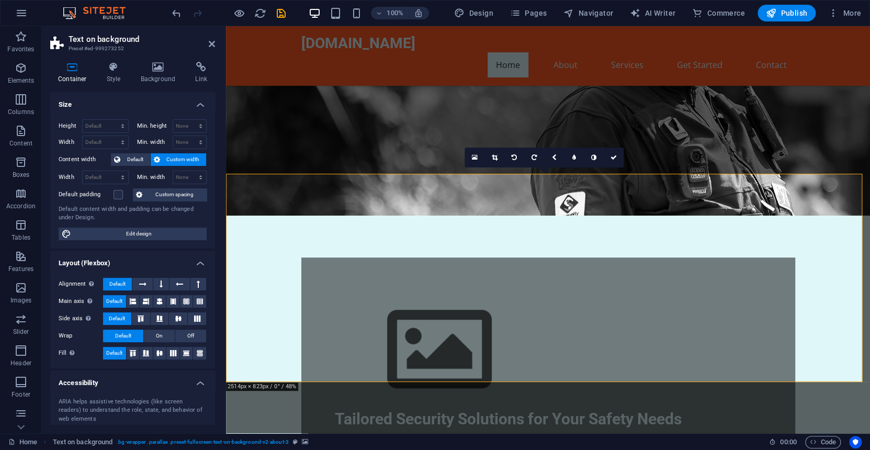
drag, startPoint x: 598, startPoint y: 244, endPoint x: 599, endPoint y: 259, distance: 15.3
click at [555, 158] on icon at bounding box center [554, 157] width 5 height 6
click at [532, 156] on icon at bounding box center [534, 157] width 5 height 6
click at [555, 155] on icon at bounding box center [554, 157] width 5 height 6
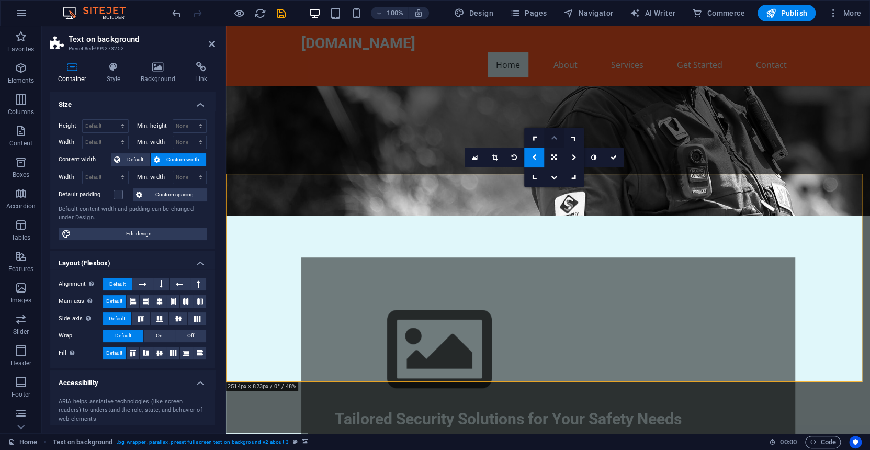
click at [554, 139] on icon at bounding box center [554, 138] width 6 height 6
click at [144, 284] on icon at bounding box center [142, 284] width 7 height 13
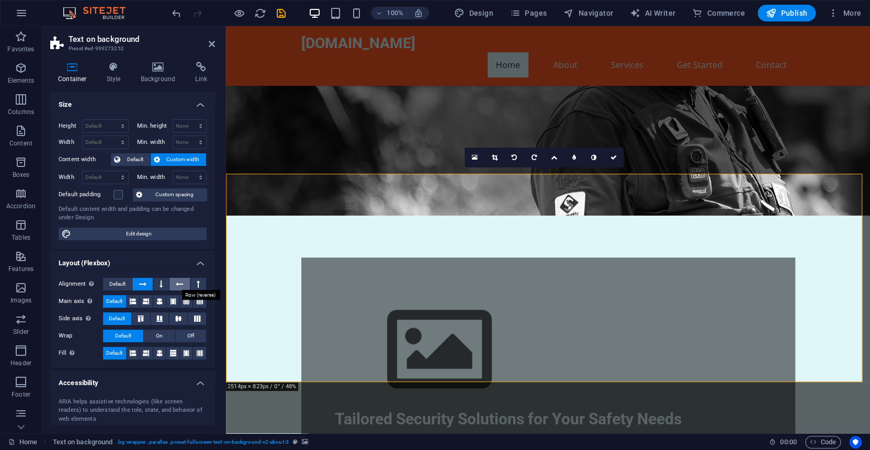
click at [177, 284] on icon at bounding box center [179, 284] width 7 height 13
click at [142, 281] on icon at bounding box center [142, 284] width 7 height 13
click at [197, 281] on icon at bounding box center [198, 284] width 3 height 13
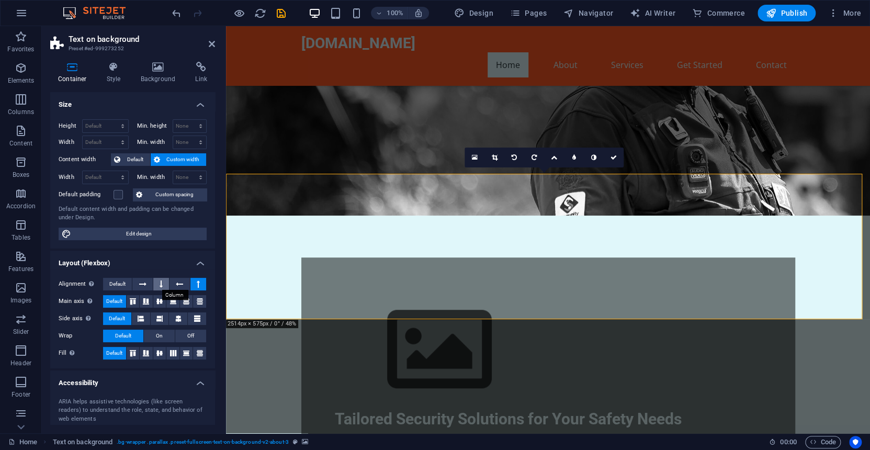
click at [155, 283] on button at bounding box center [161, 284] width 16 height 13
click at [162, 286] on button at bounding box center [161, 284] width 16 height 13
click at [197, 280] on icon at bounding box center [198, 284] width 3 height 13
click at [155, 280] on button at bounding box center [161, 284] width 16 height 13
click at [161, 282] on icon at bounding box center [161, 284] width 3 height 13
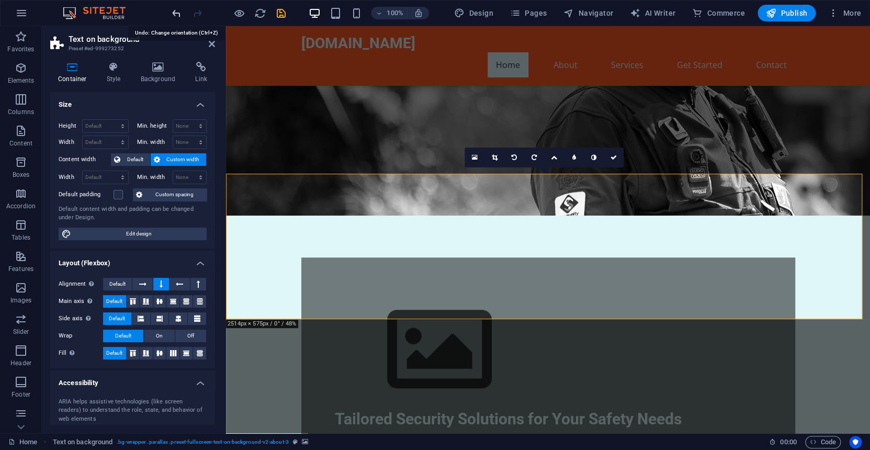
click at [173, 15] on icon "undo" at bounding box center [177, 13] width 12 height 12
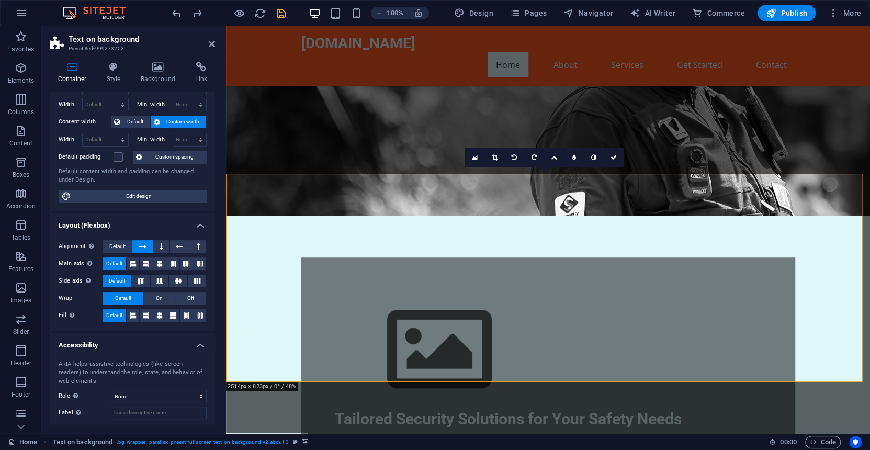
scroll to position [0, 0]
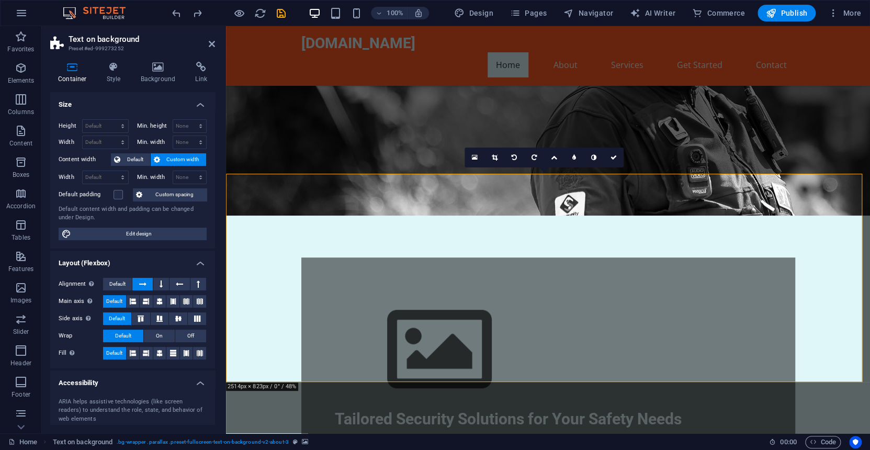
click at [801, 114] on figure at bounding box center [548, 10] width 644 height 409
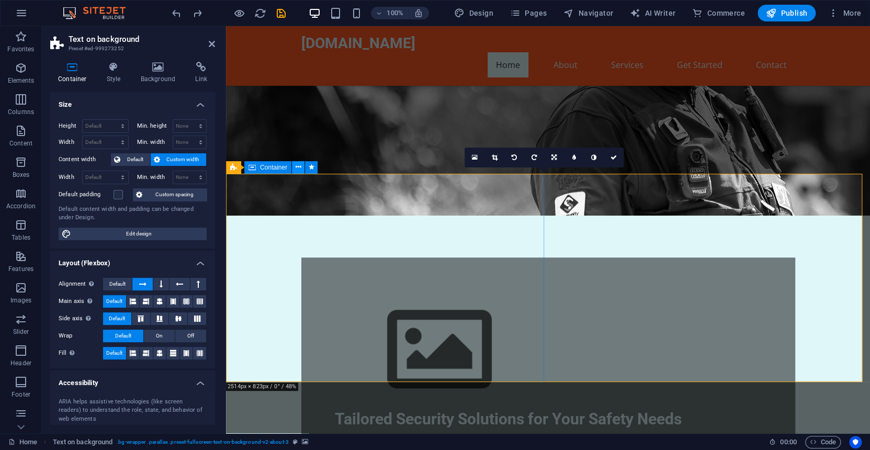
click at [300, 166] on icon at bounding box center [299, 167] width 6 height 11
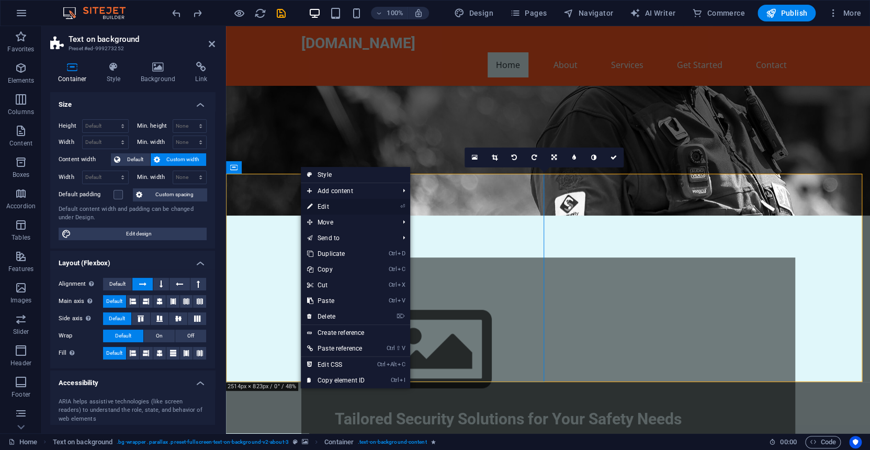
click at [324, 205] on link "⏎ Edit" at bounding box center [336, 207] width 70 height 16
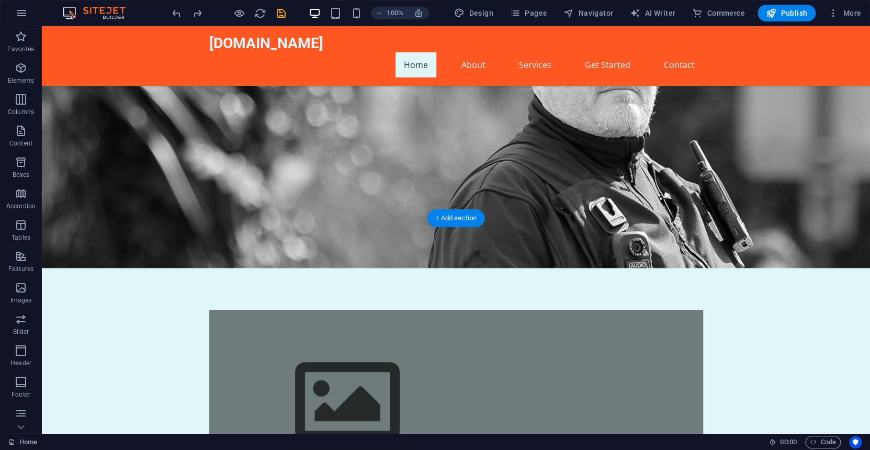
scroll to position [262, 0]
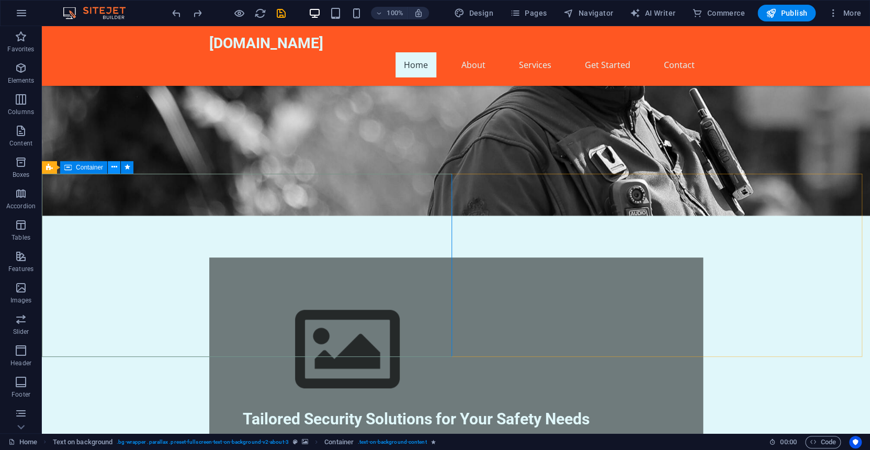
click at [117, 167] on button at bounding box center [114, 167] width 13 height 13
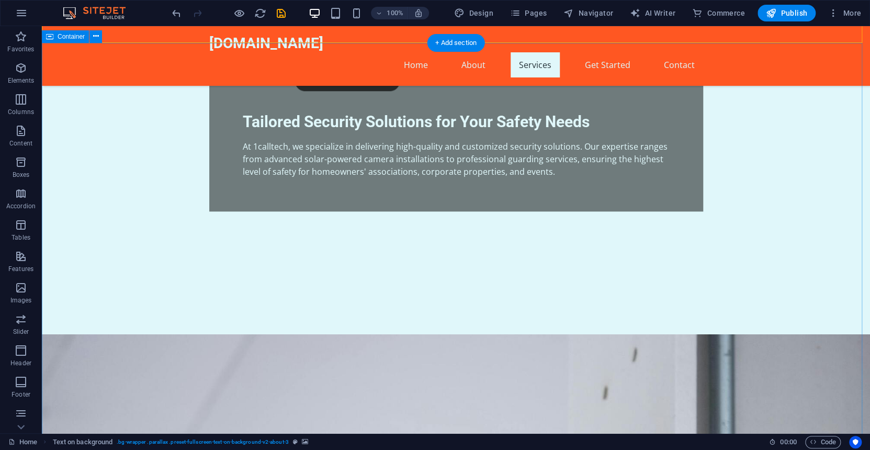
scroll to position [576, 0]
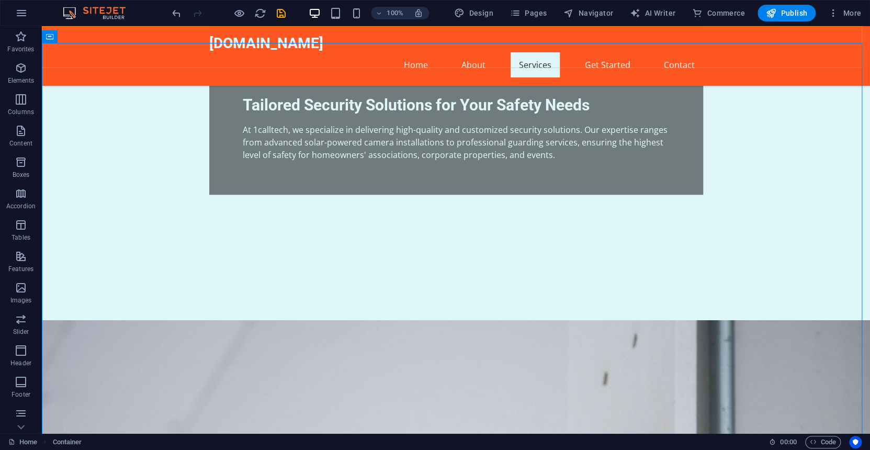
click at [788, 35] on div "1calltech.co.za Home About Services Get Started Contact" at bounding box center [456, 56] width 829 height 60
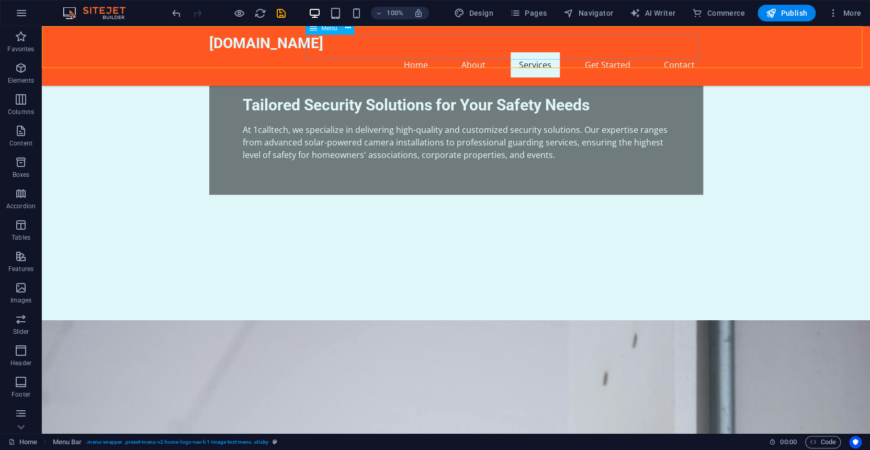
click at [611, 52] on nav "Home About Services Get Started Contact" at bounding box center [456, 64] width 494 height 25
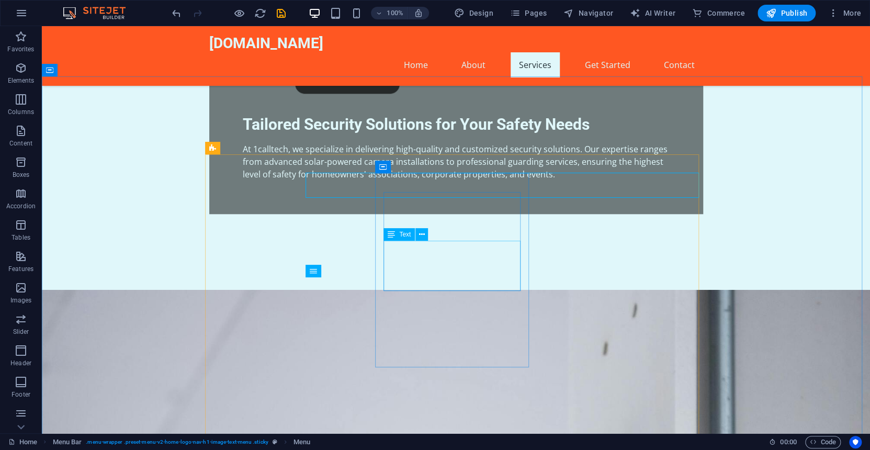
scroll to position [471, 0]
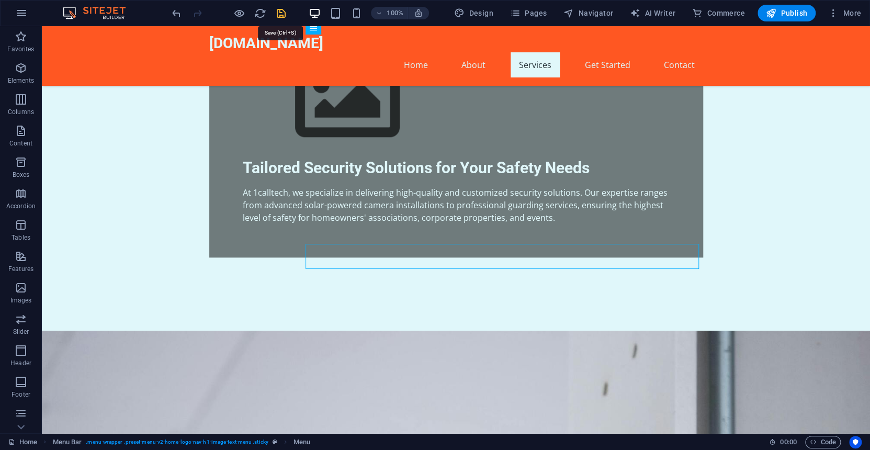
click at [280, 12] on icon "save" at bounding box center [281, 13] width 12 height 12
checkbox input "false"
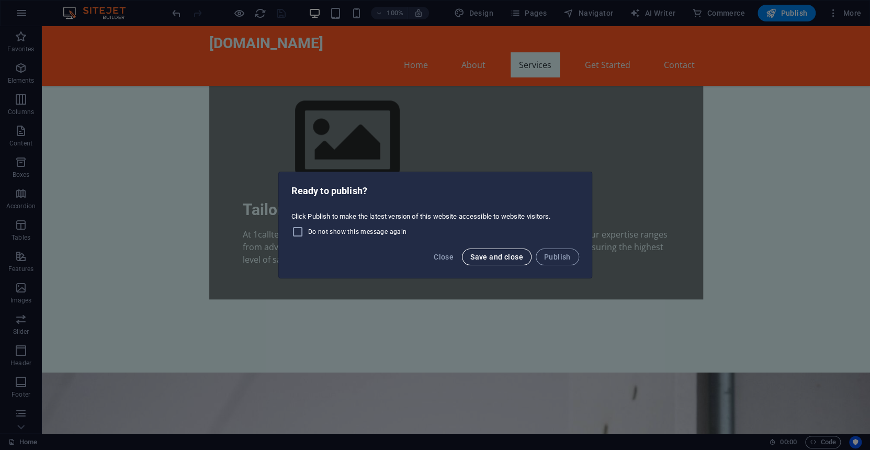
click at [497, 255] on span "Save and close" at bounding box center [497, 257] width 53 height 8
